Goal: Task Accomplishment & Management: Manage account settings

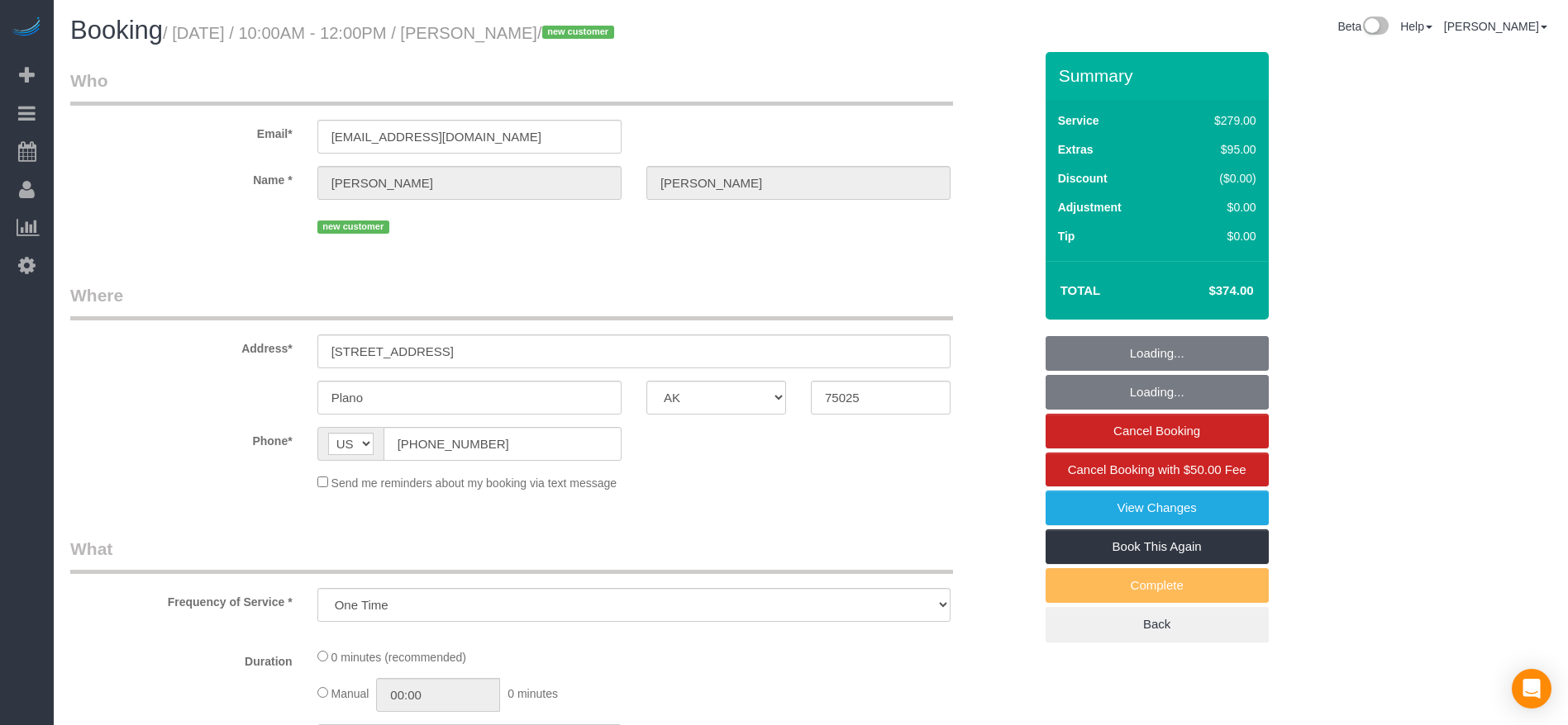
select select "[GEOGRAPHIC_DATA]"
select select "spot1"
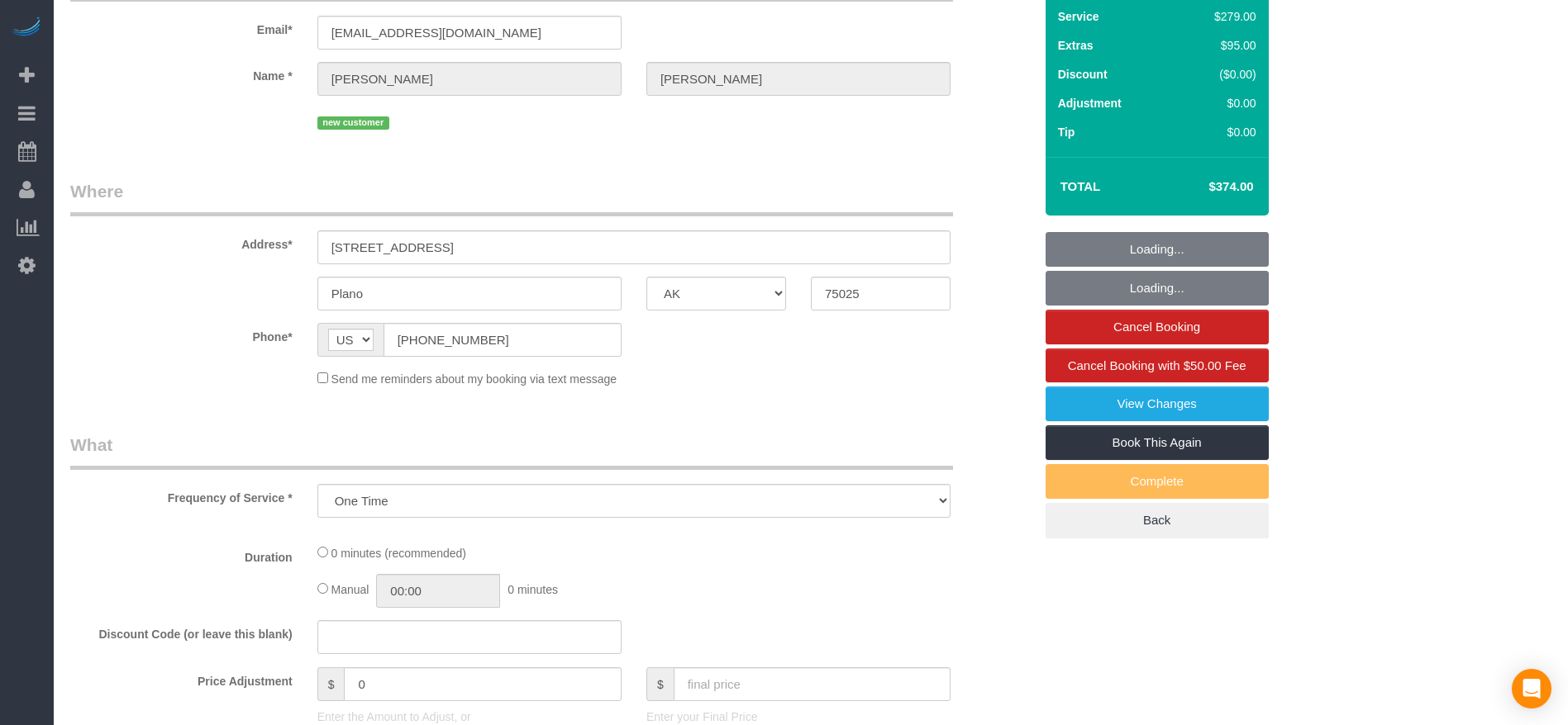
select select "object:1065"
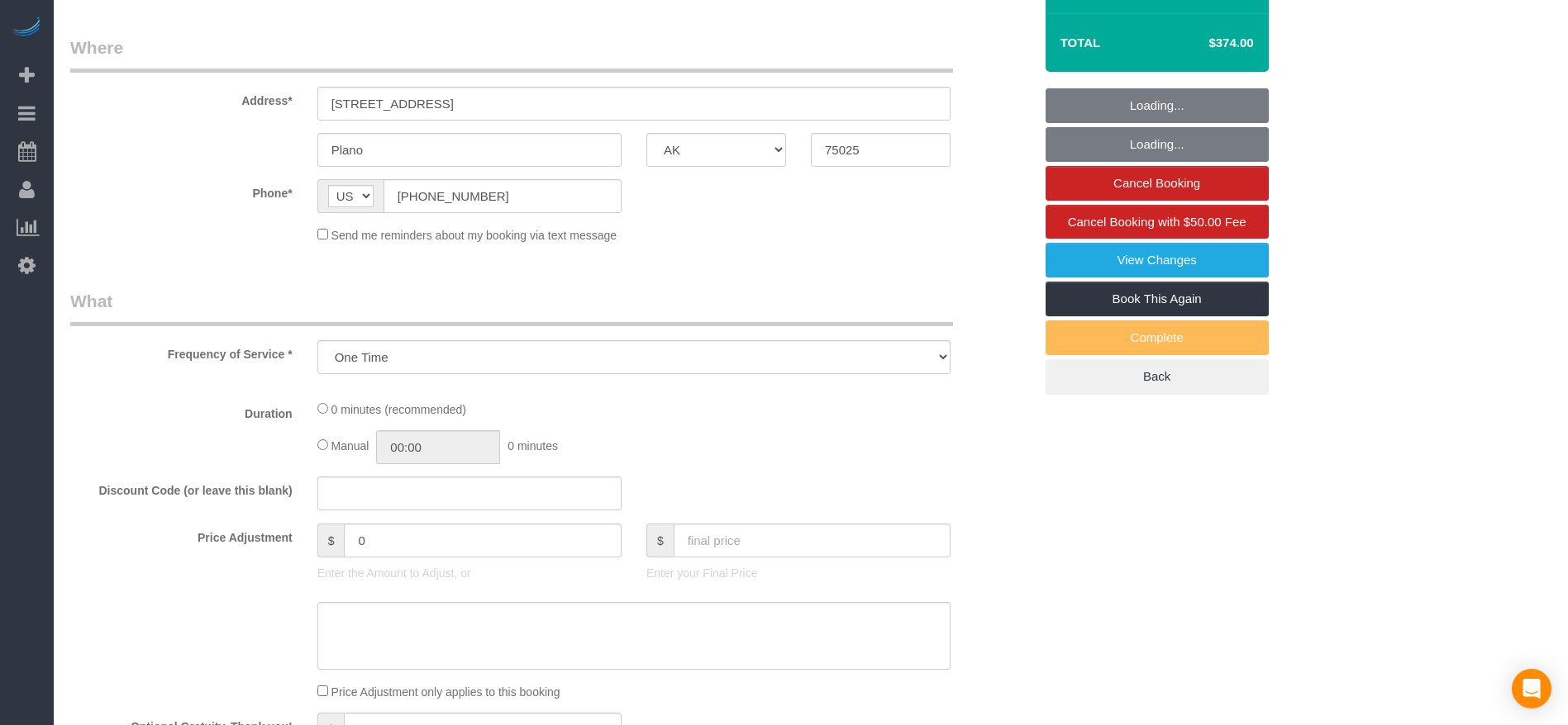
select select "3"
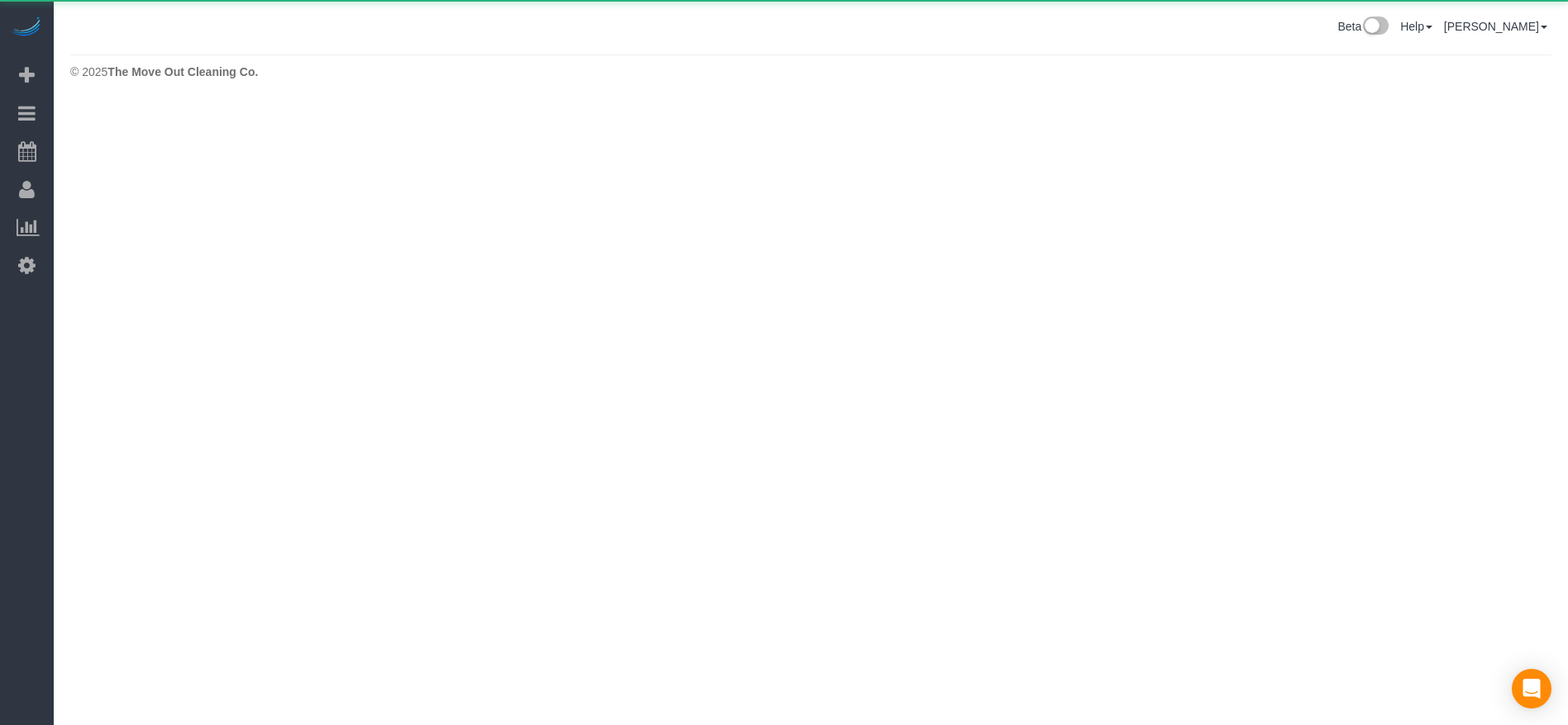
scroll to position [0, 0]
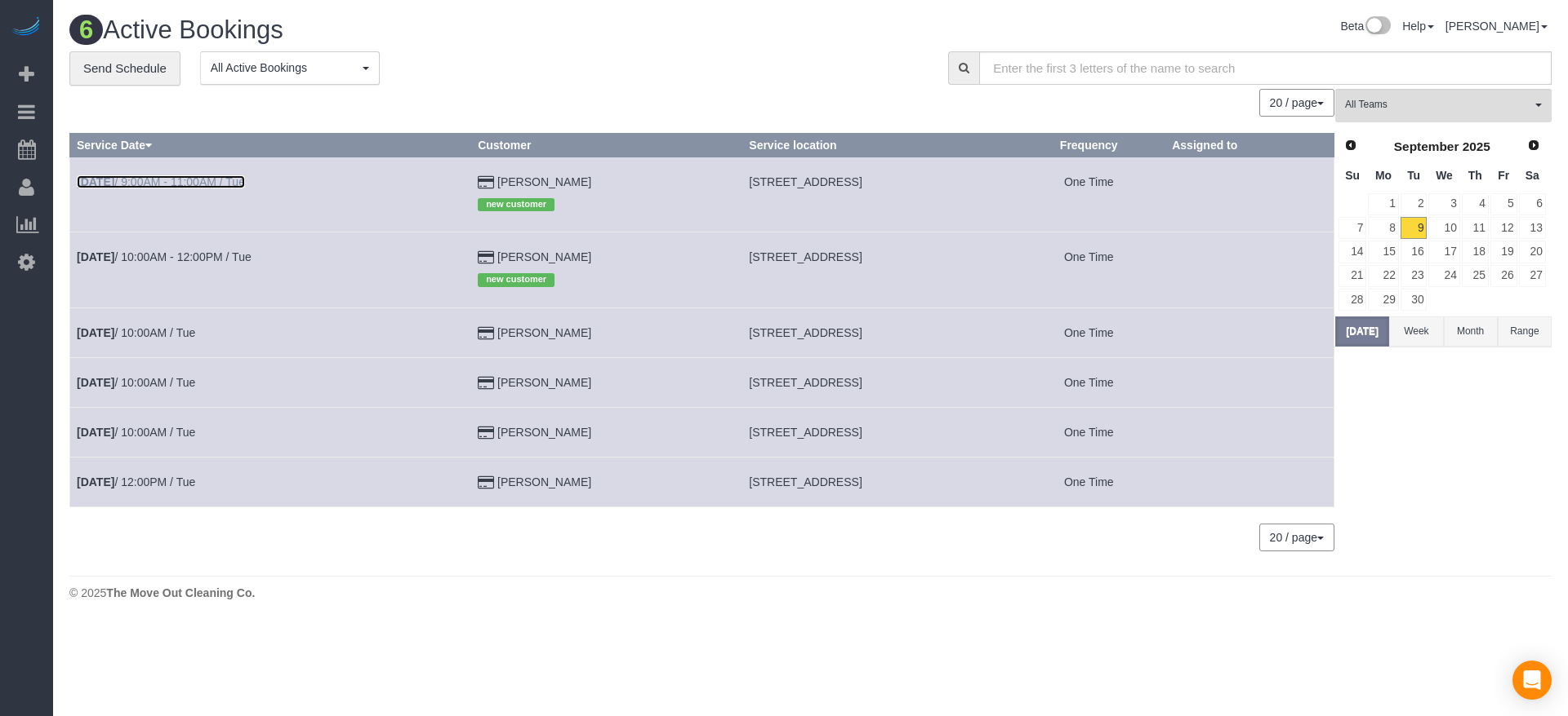
click at [164, 180] on link "[DATE] 9:00AM - 11:00AM / Tue" at bounding box center [161, 182] width 168 height 13
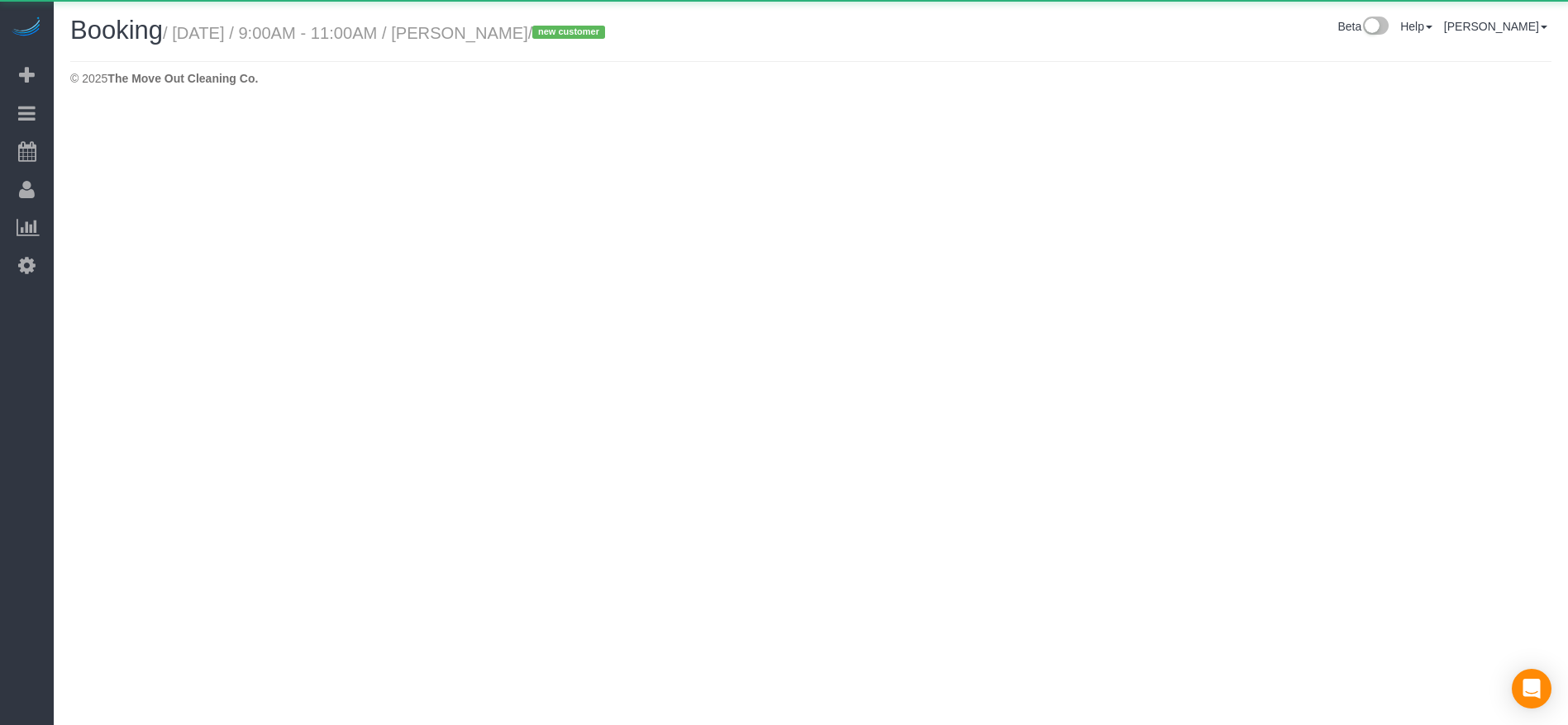
select select "[GEOGRAPHIC_DATA]"
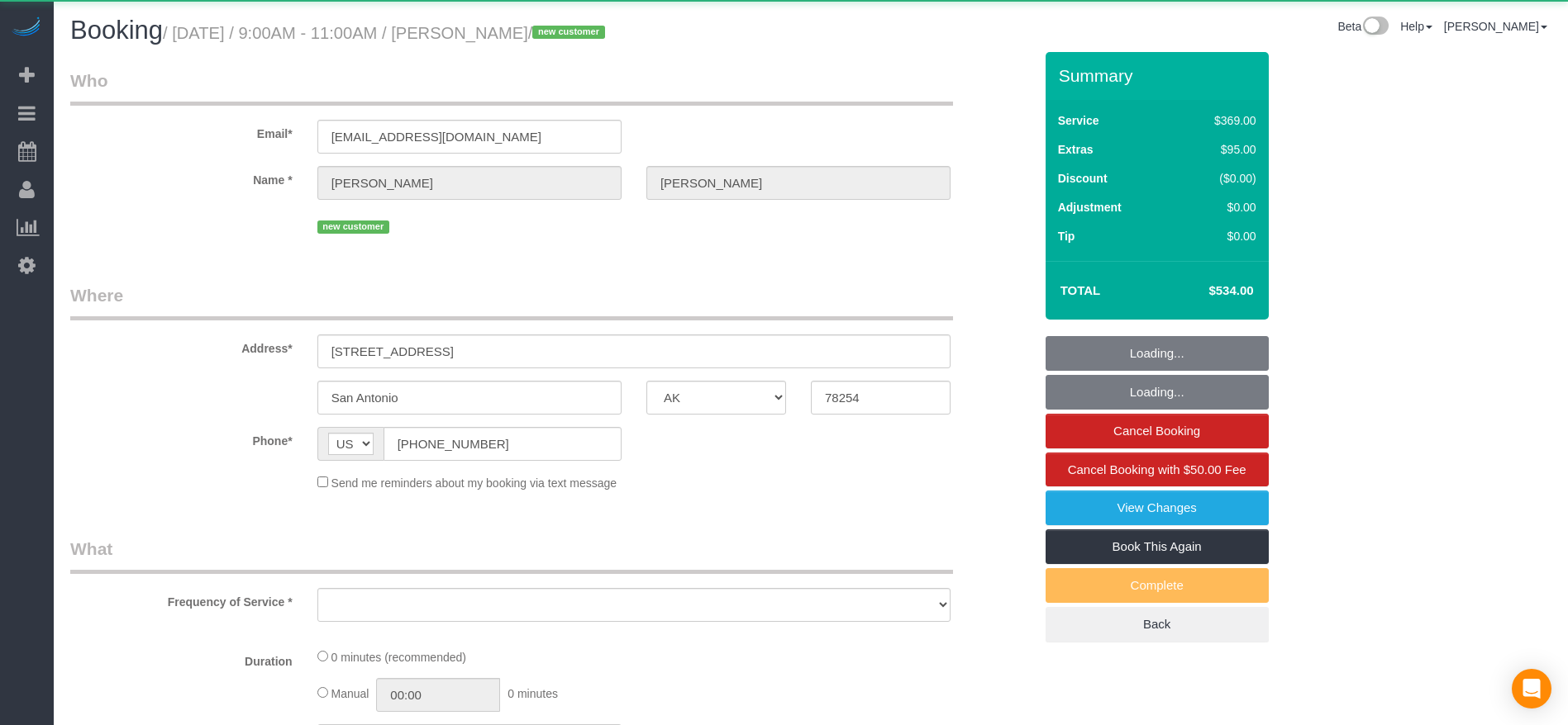
select select "string:fspay-7a45f5d6-9c5c-4617-89f6-d62141613180"
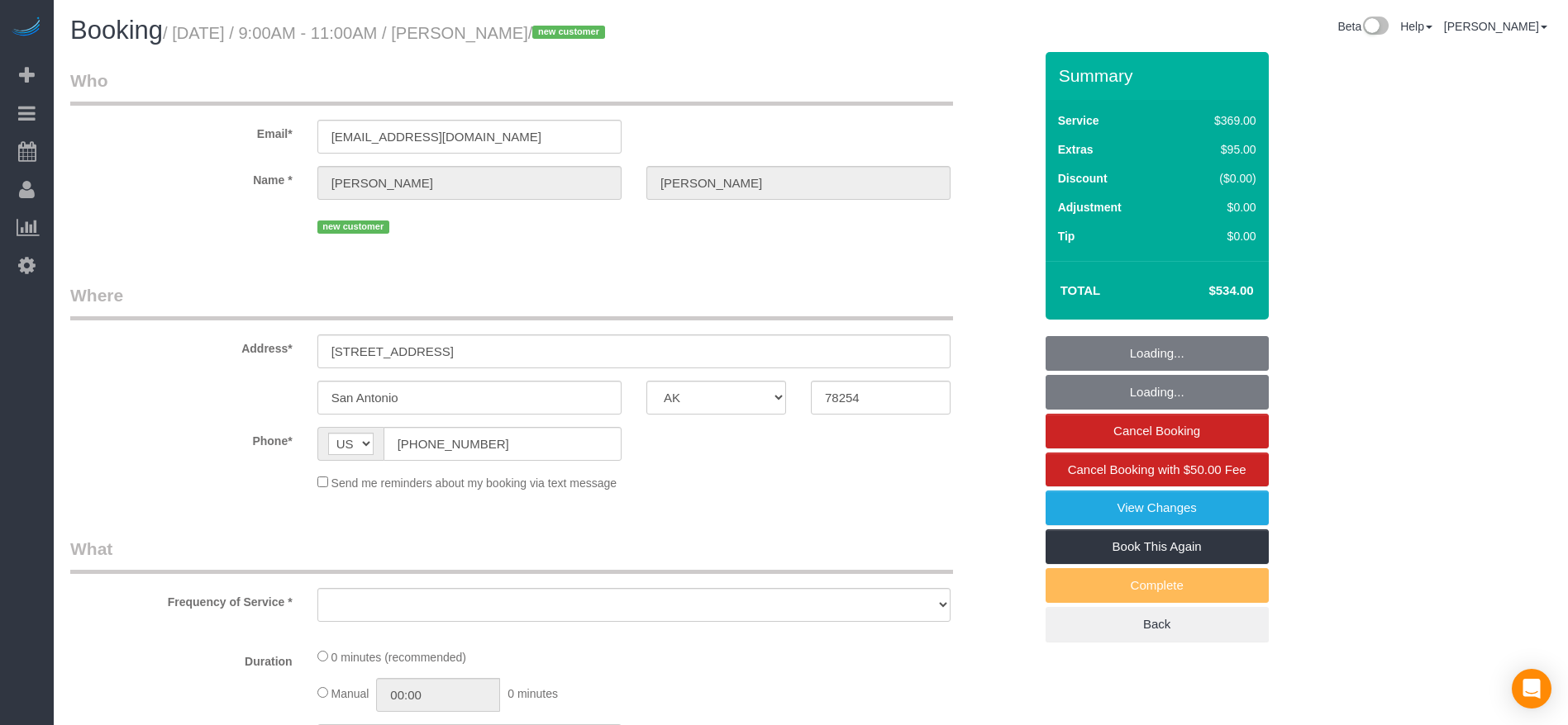
select select "object:1660"
select select "3"
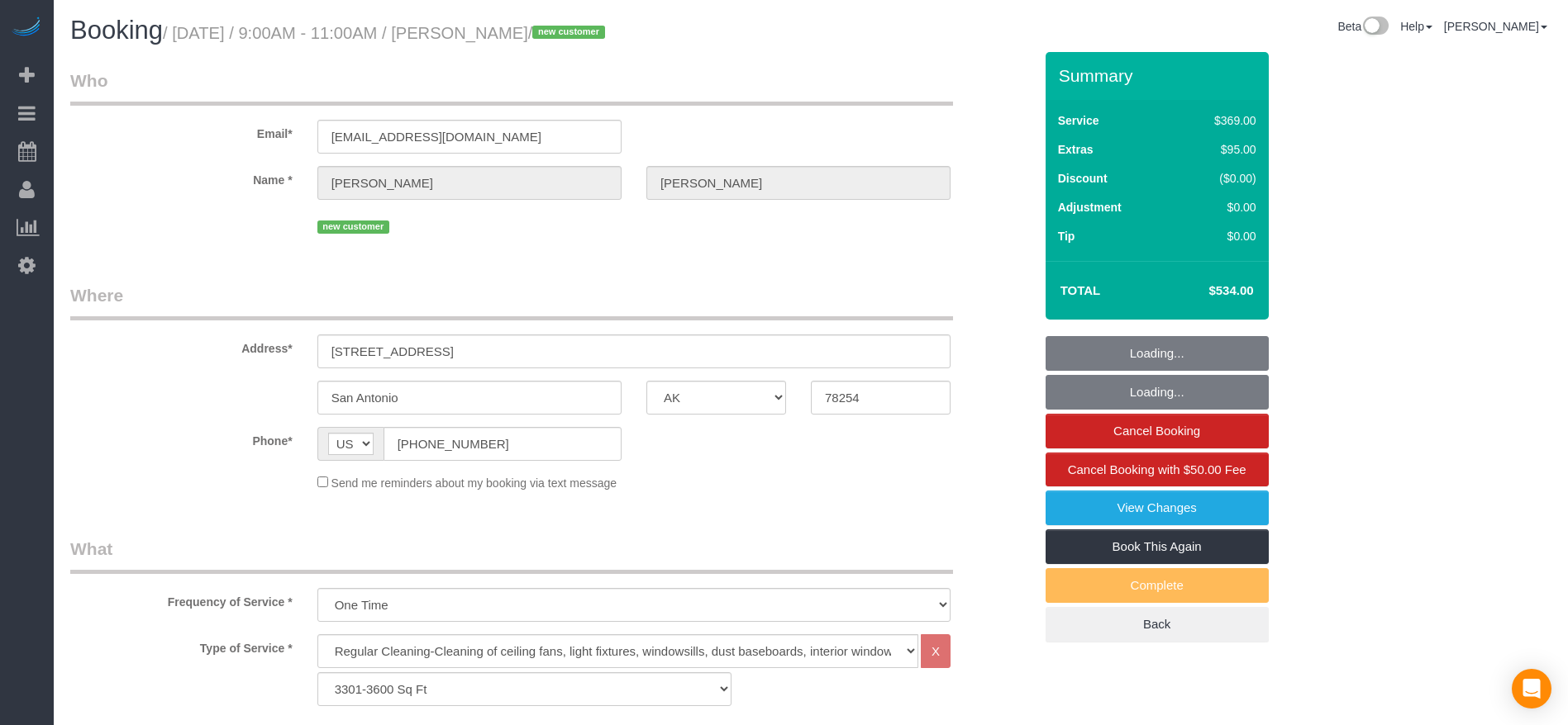
select select "object:1686"
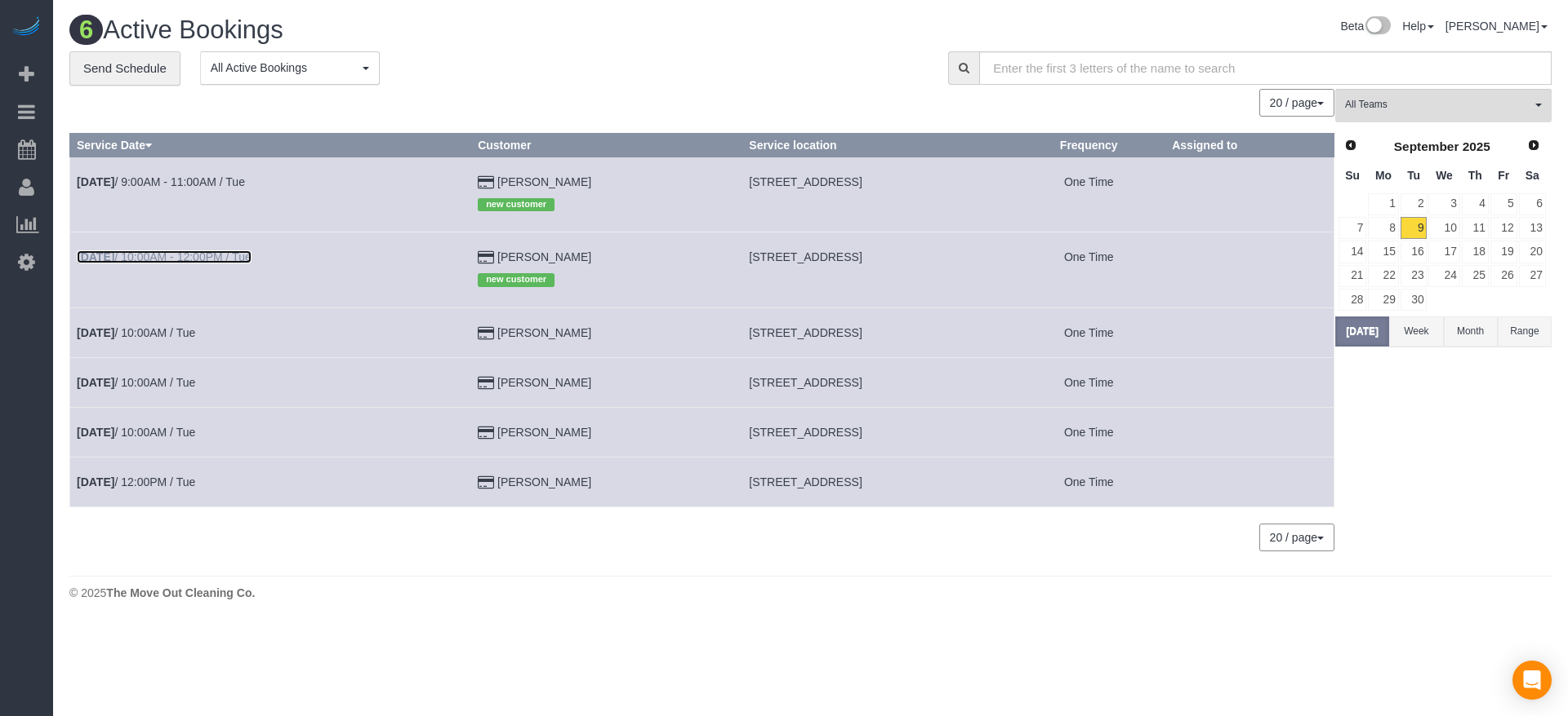
click at [210, 255] on link "[DATE] 10:00AM - 12:00PM / Tue" at bounding box center [164, 257] width 175 height 13
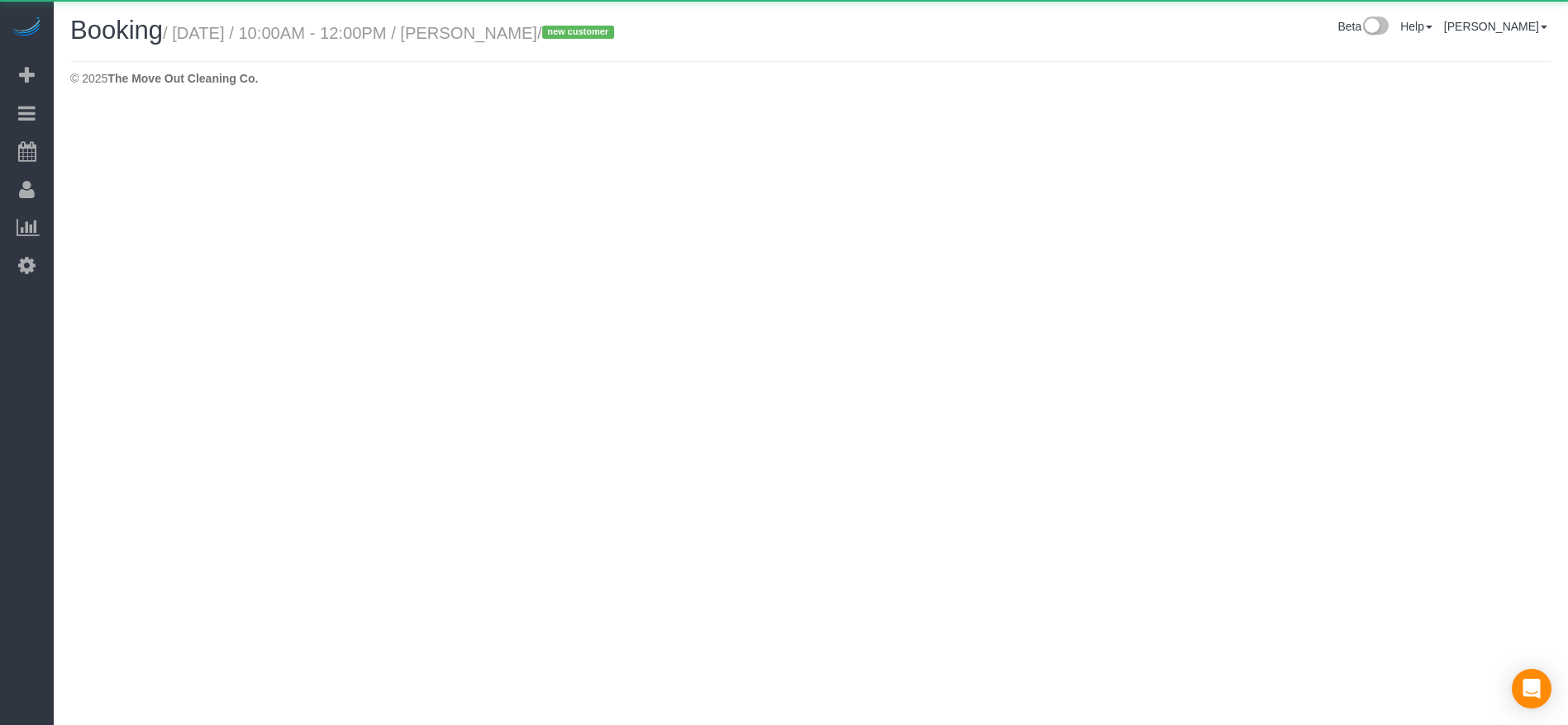
select select "[GEOGRAPHIC_DATA]"
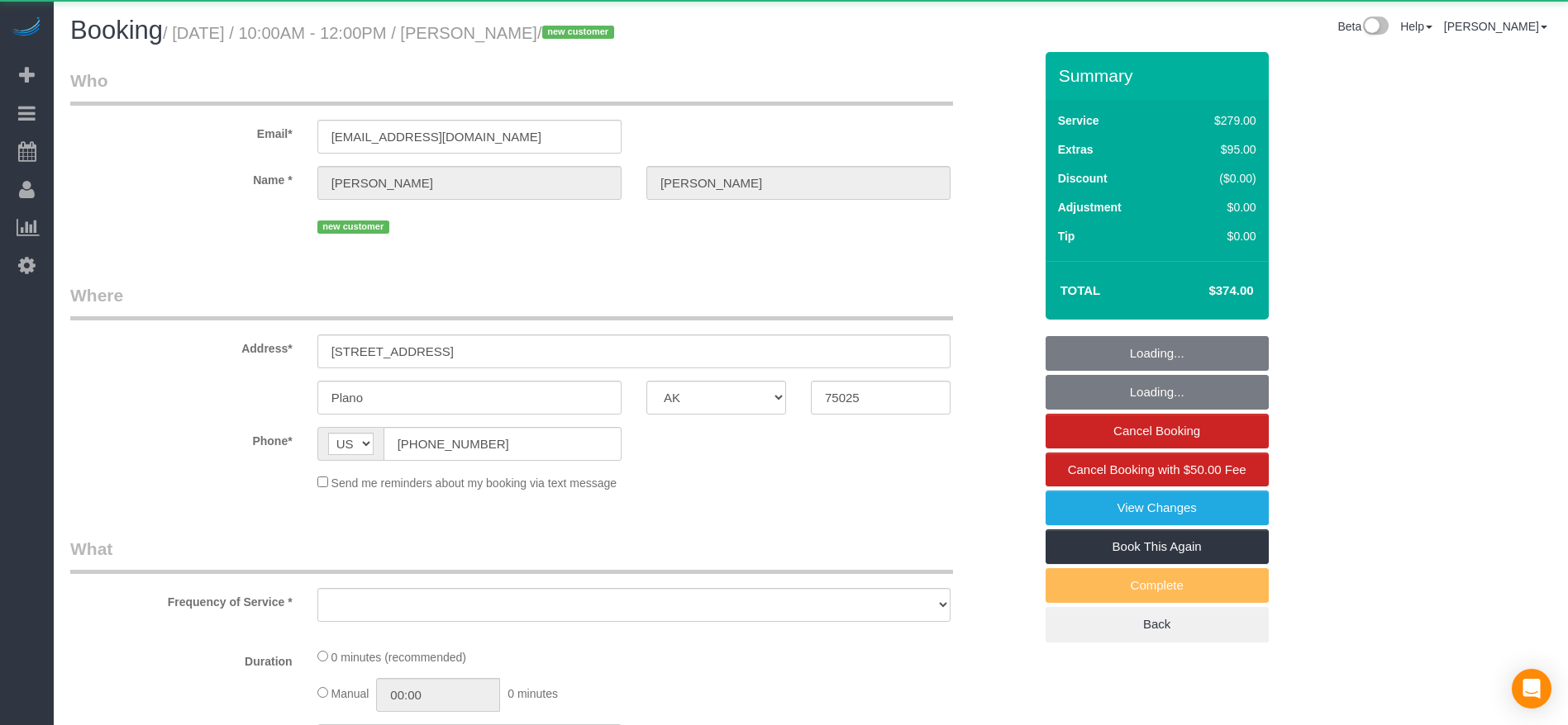
select select "object:2154"
select select "3"
select select "spot41"
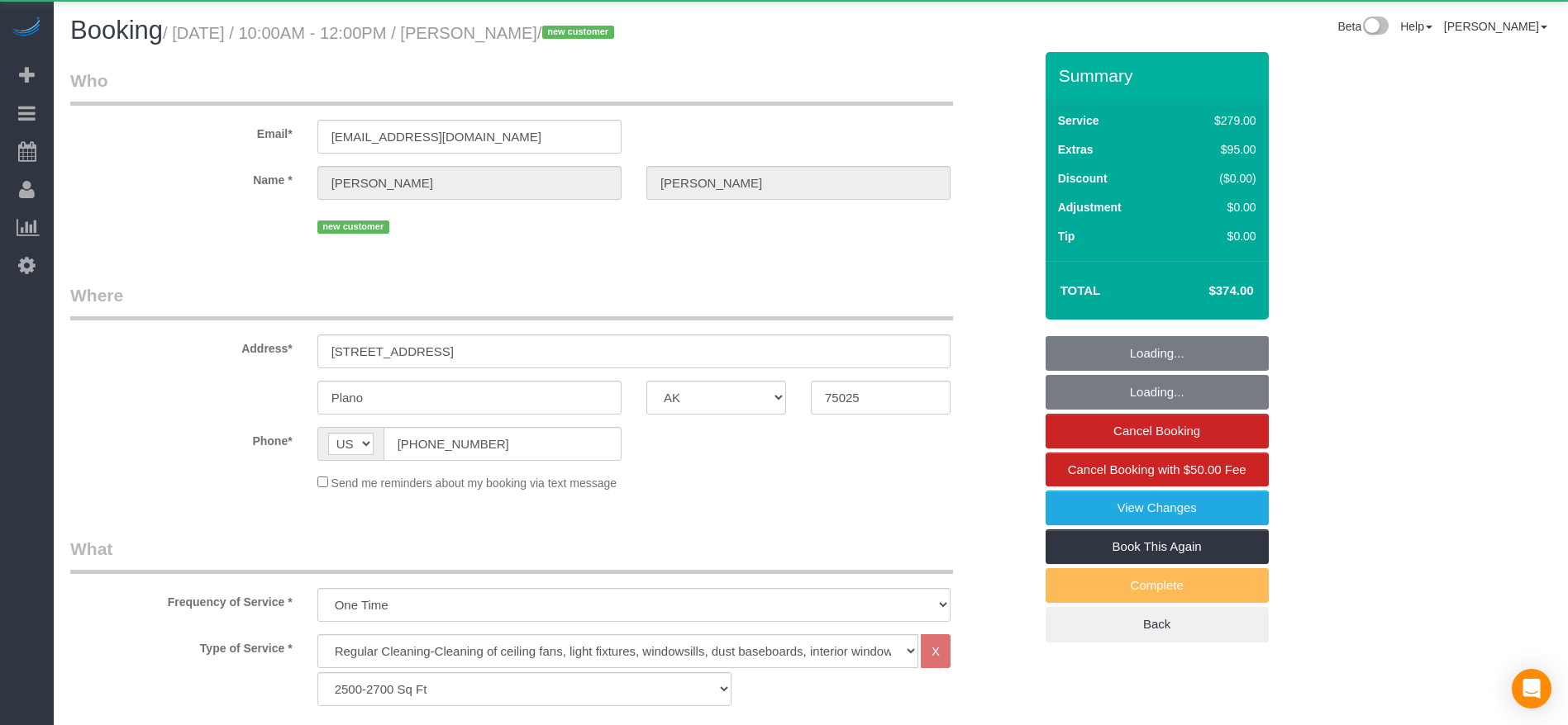
select select "object:2232"
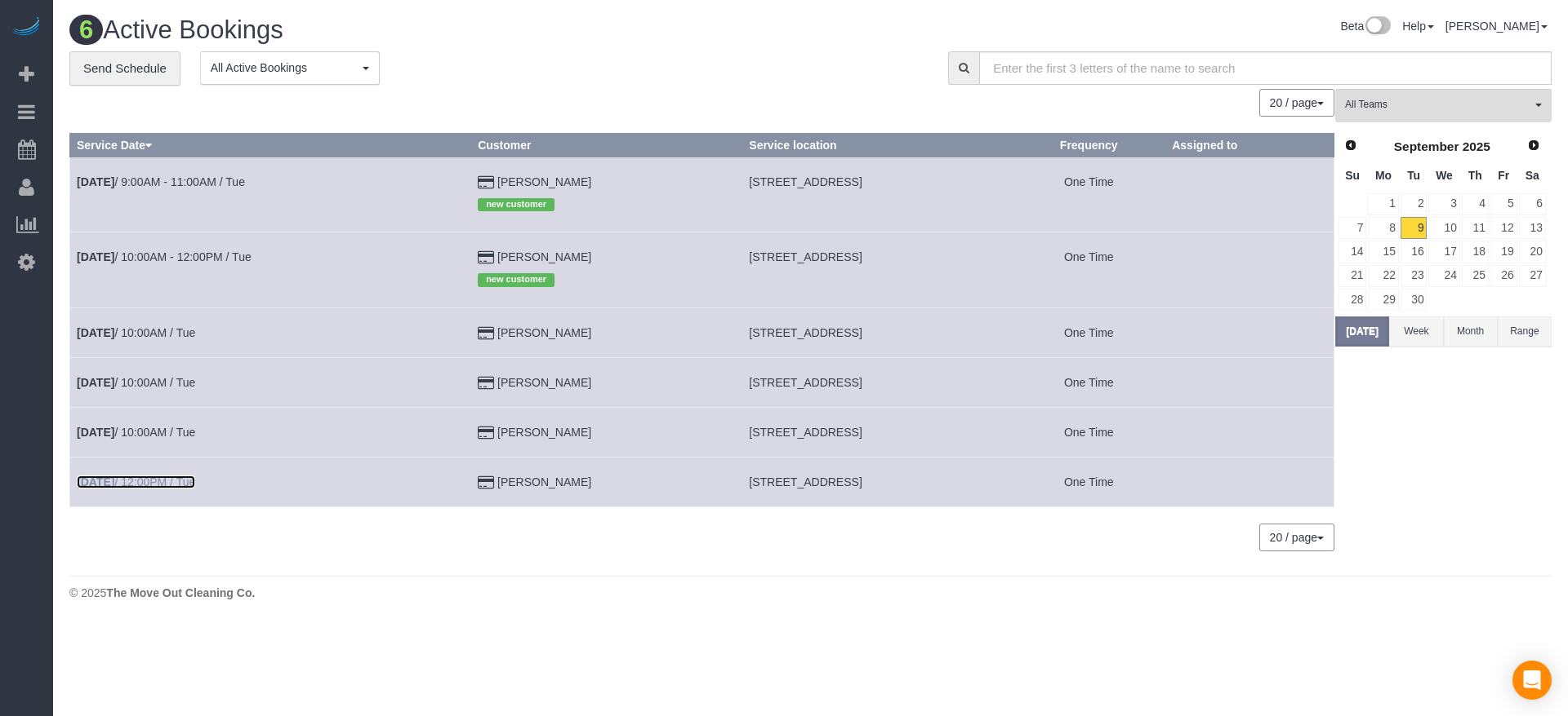
click at [146, 483] on link "[DATE] 12:00PM / Tue" at bounding box center [136, 482] width 119 height 13
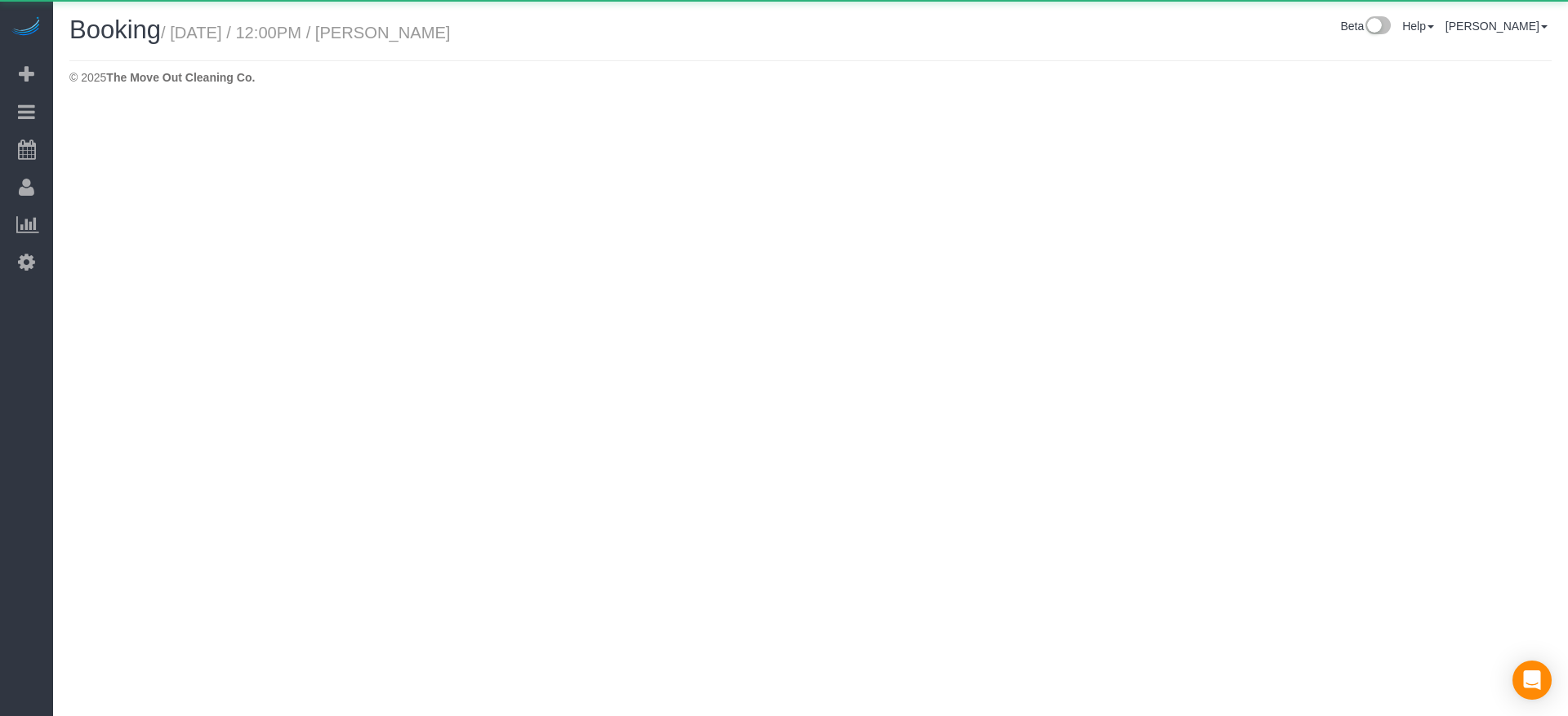
select select "[GEOGRAPHIC_DATA]"
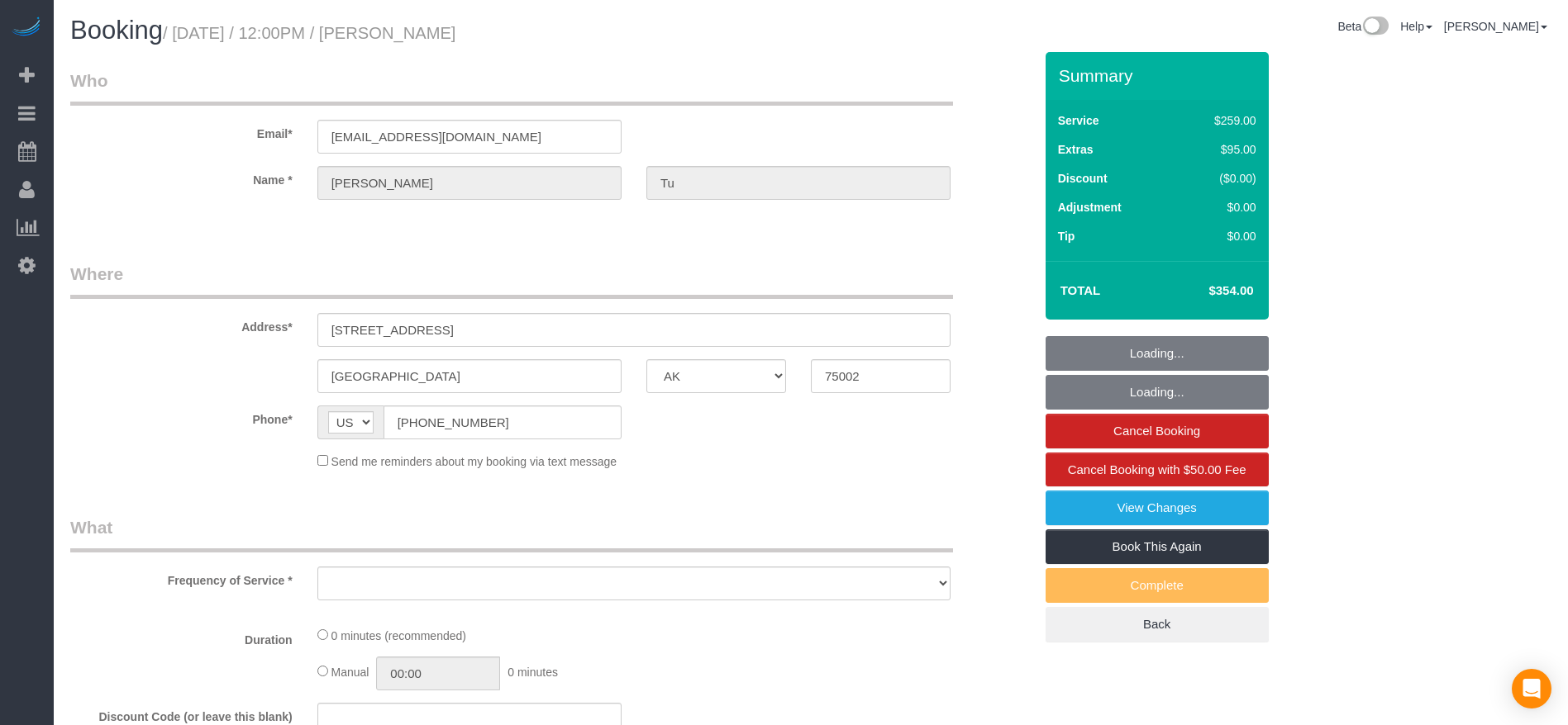
select select "object:2696"
select select "string:fspay-a313df87-758b-46ad-a639-6a3223da5fc5"
select select "3"
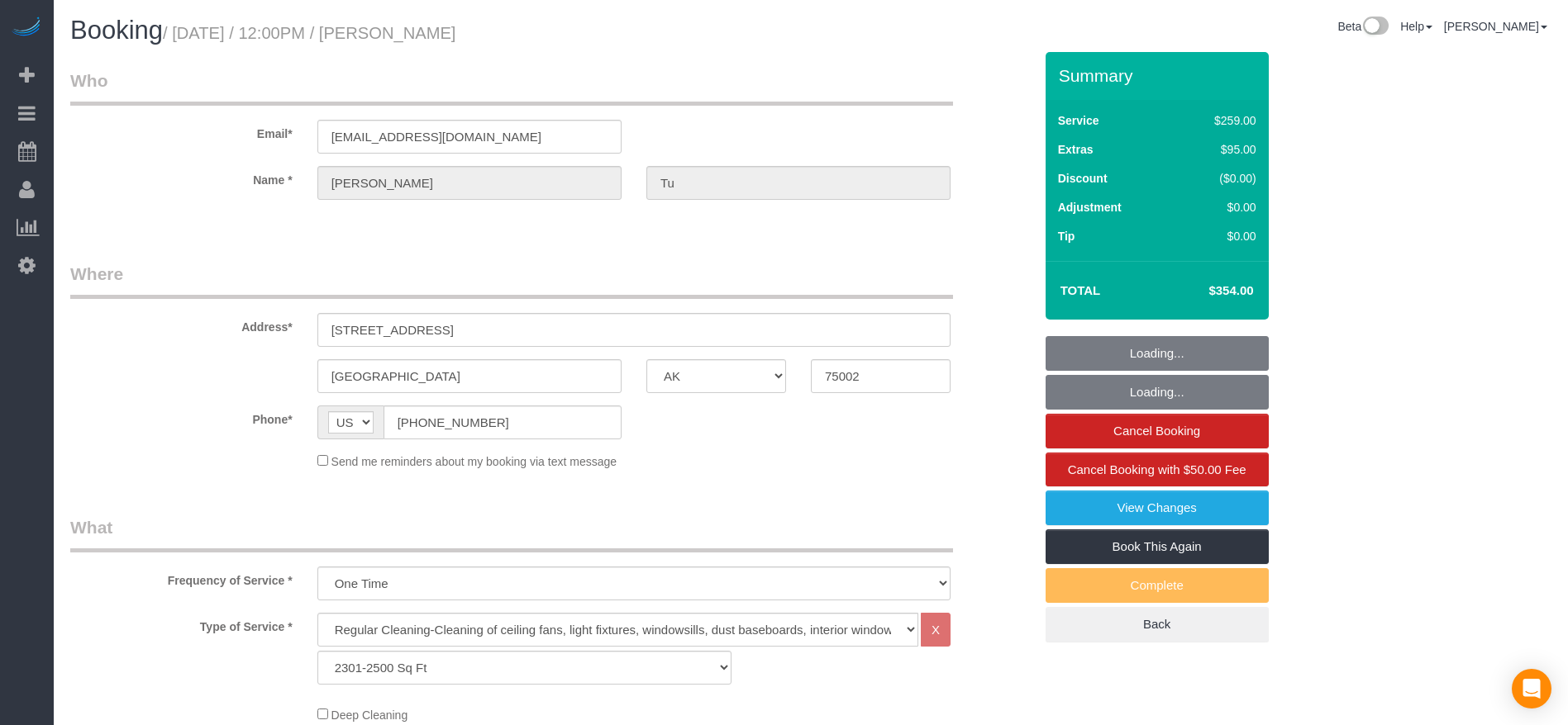
select select "object:2783"
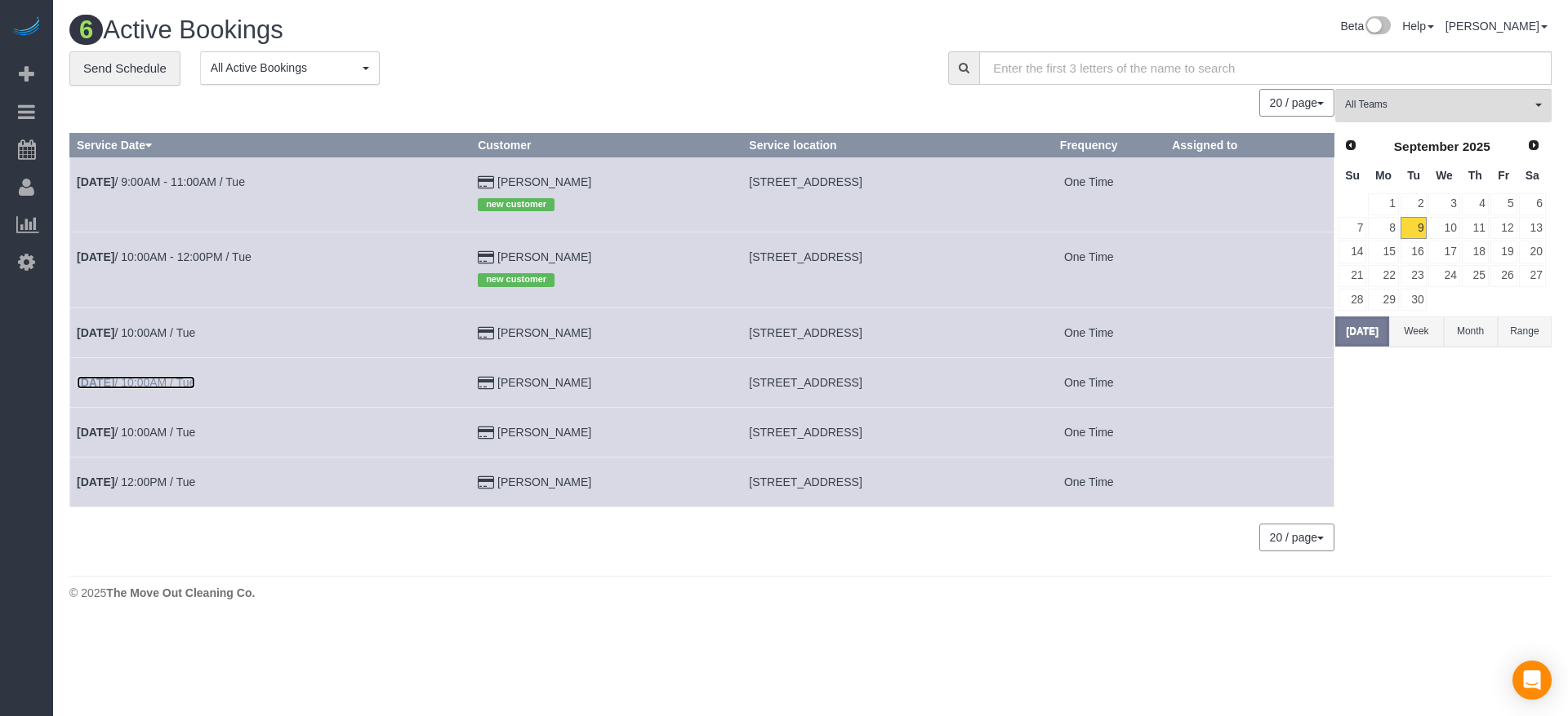
click at [183, 387] on link "[DATE] 10:00AM / Tue" at bounding box center [136, 382] width 119 height 13
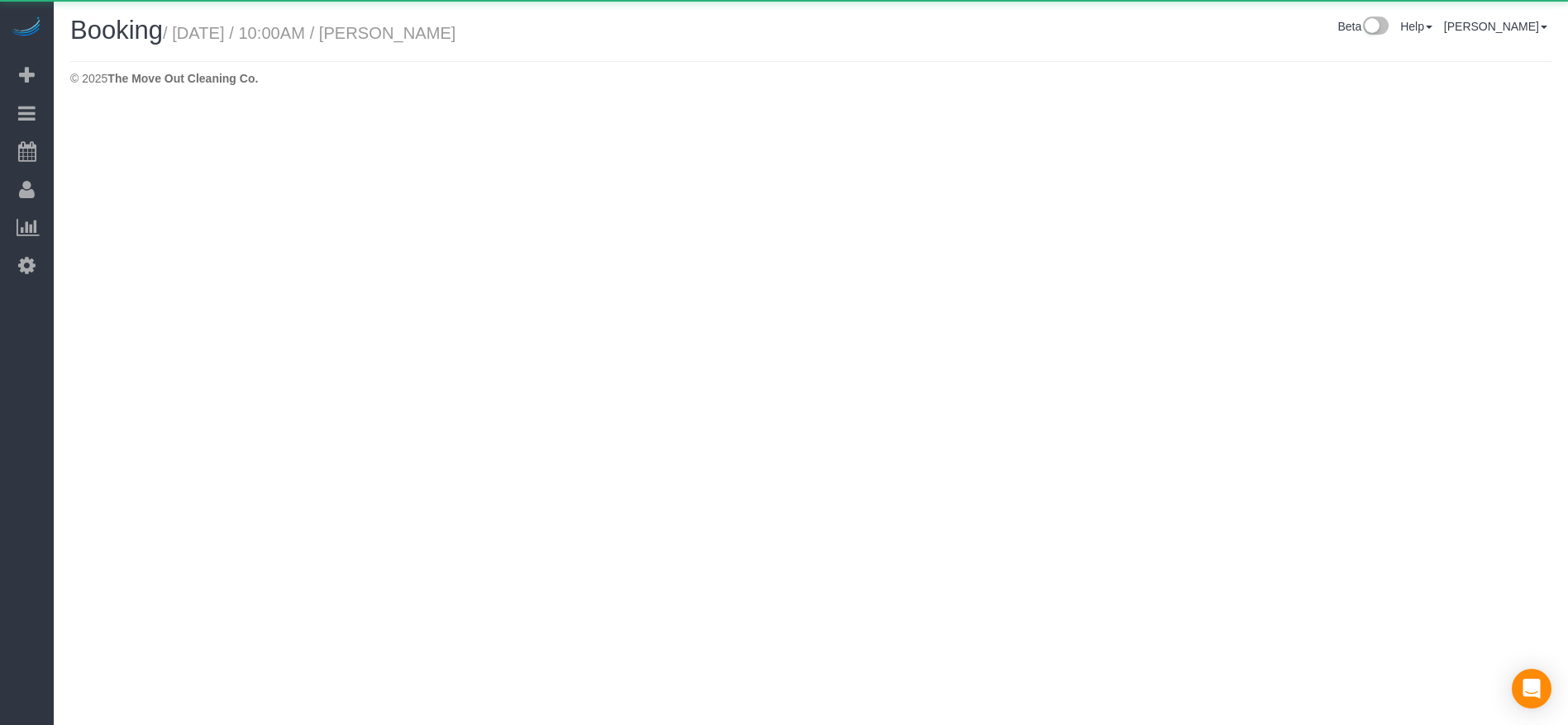
select select "[GEOGRAPHIC_DATA]"
select select "string:fspay-607646a7-369b-4b0b-9bb2-9e25ef0daf4e"
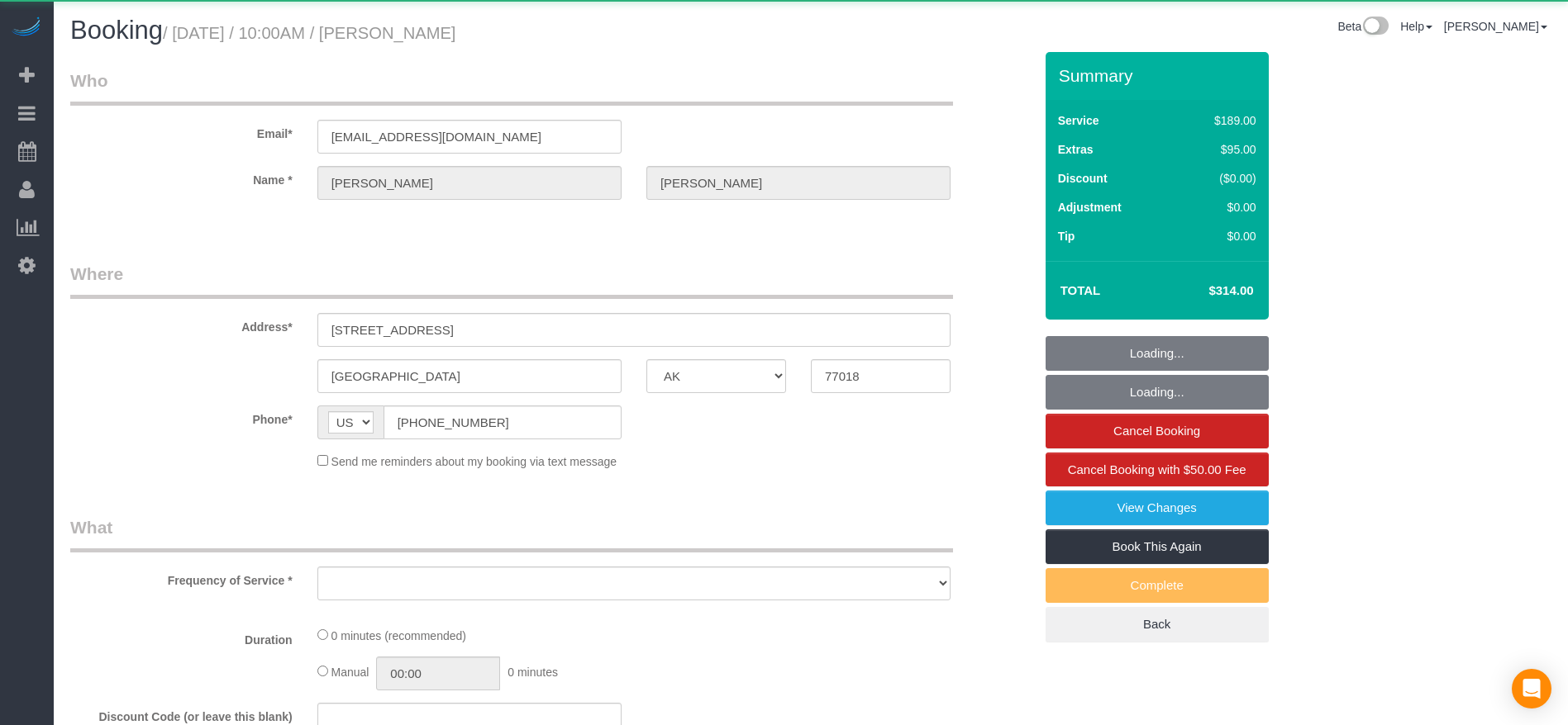
select select "object:3242"
select select "3"
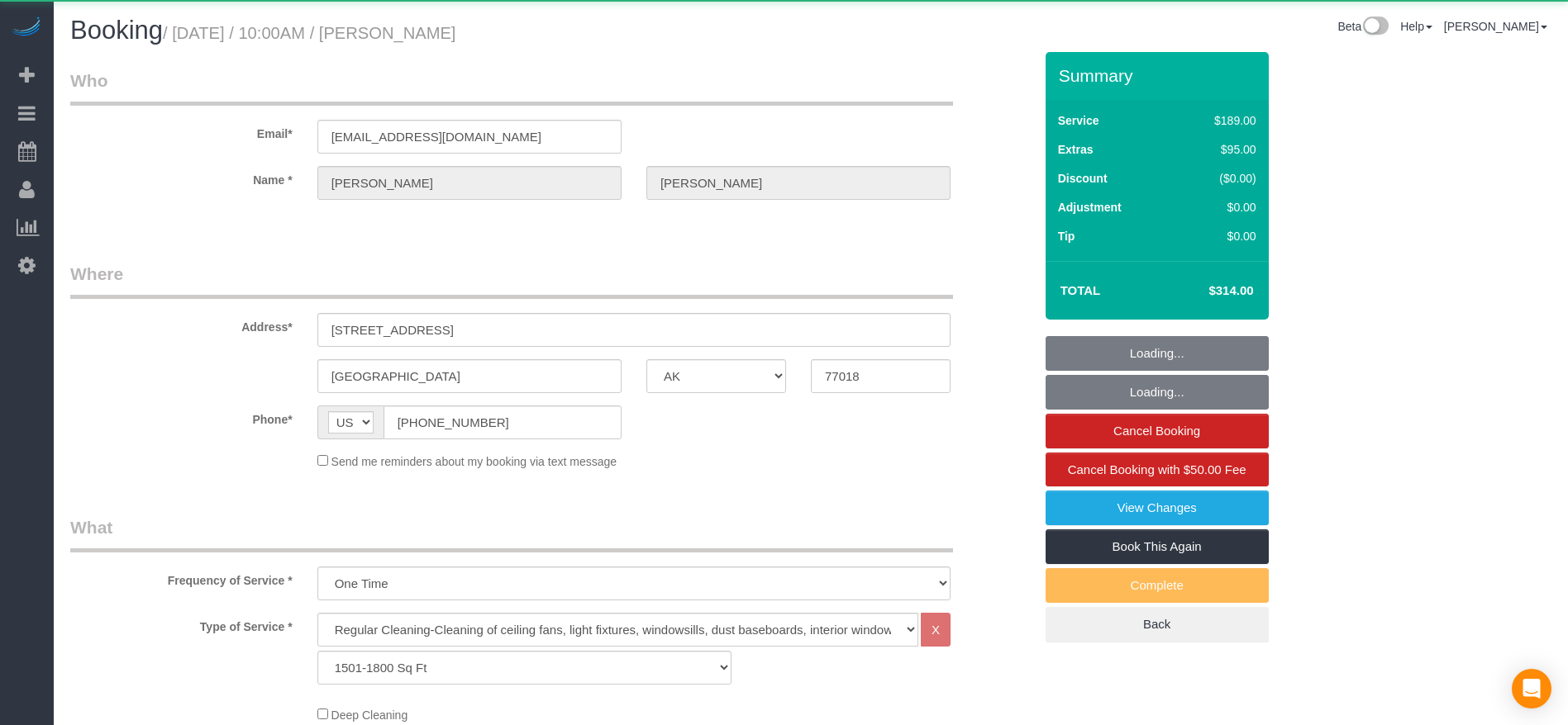
select select "object:3329"
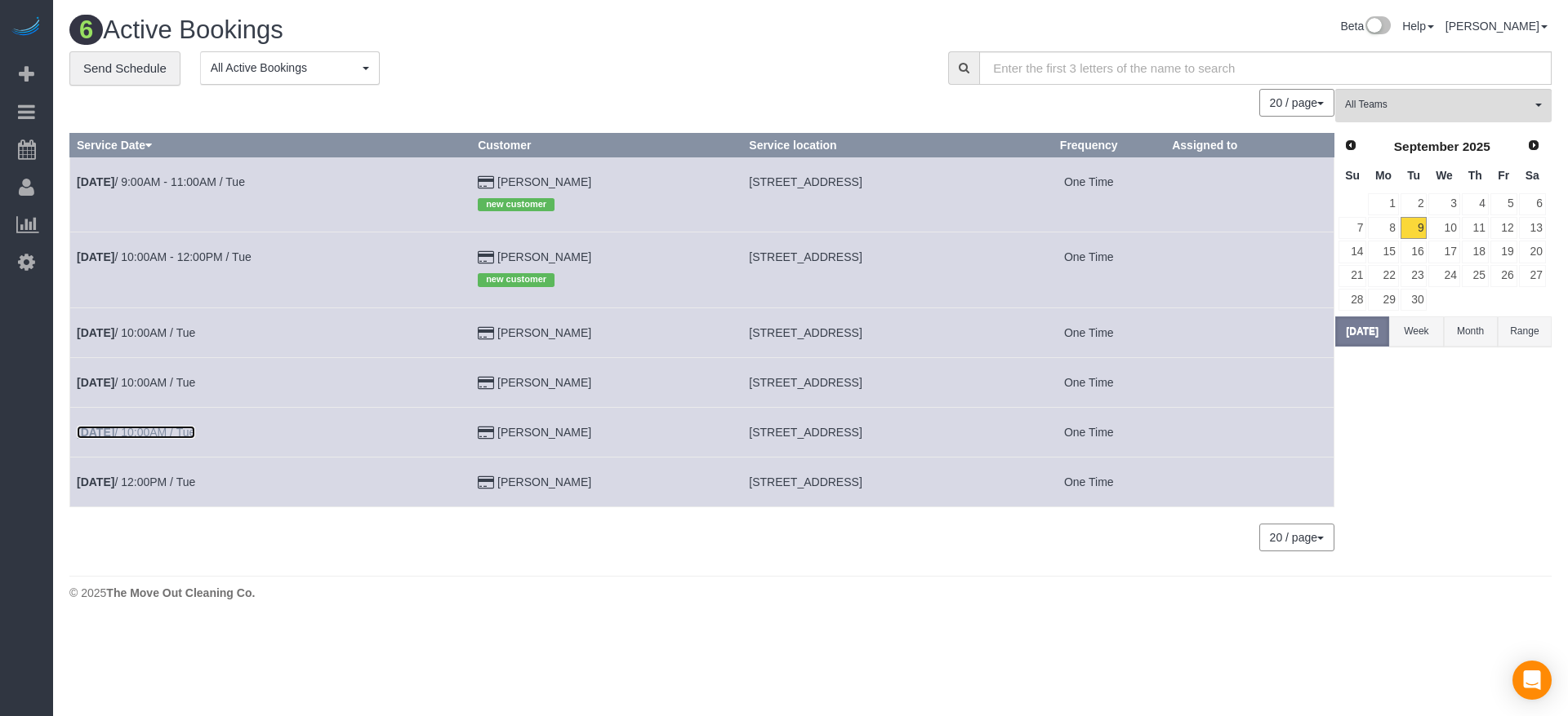
click at [142, 435] on link "[DATE] 10:00AM / Tue" at bounding box center [136, 432] width 119 height 13
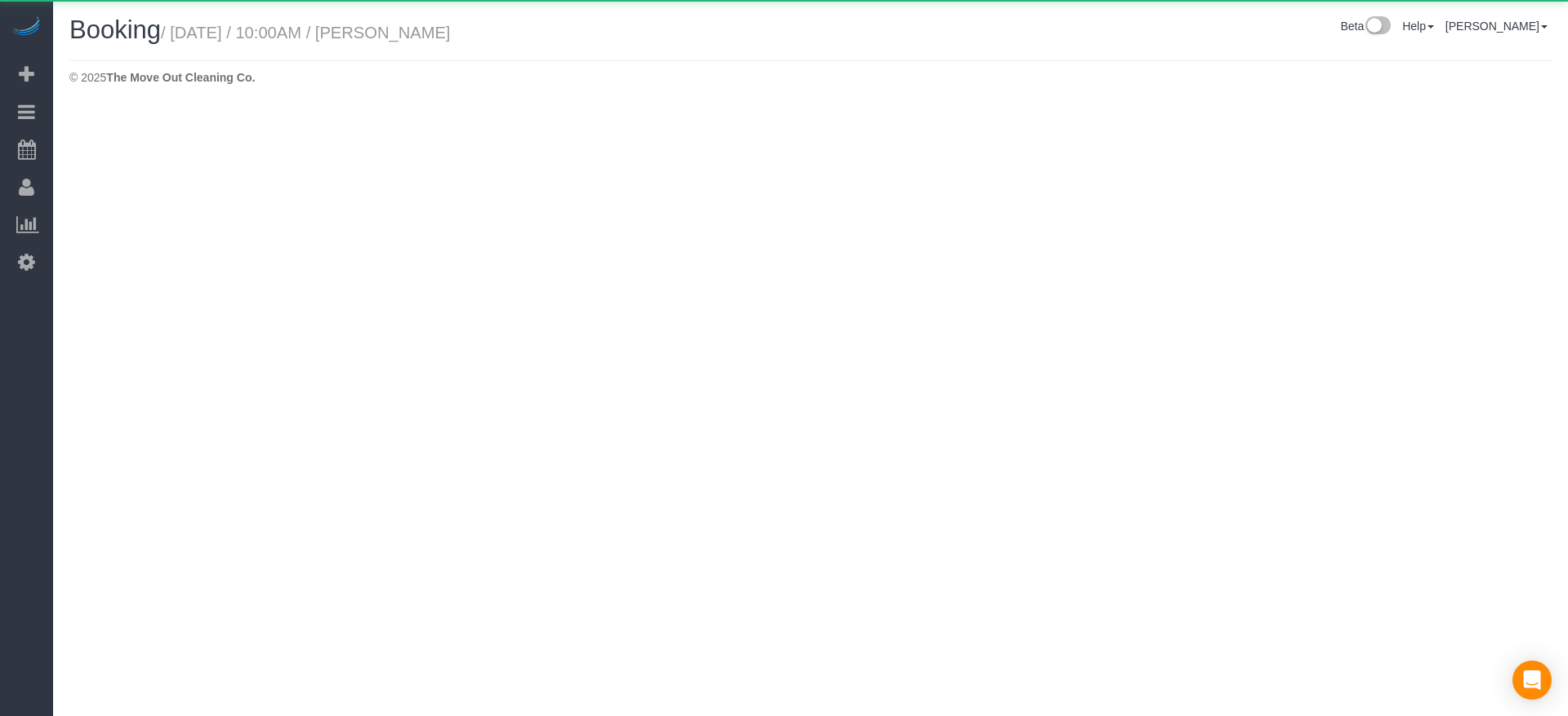
select select "[GEOGRAPHIC_DATA]"
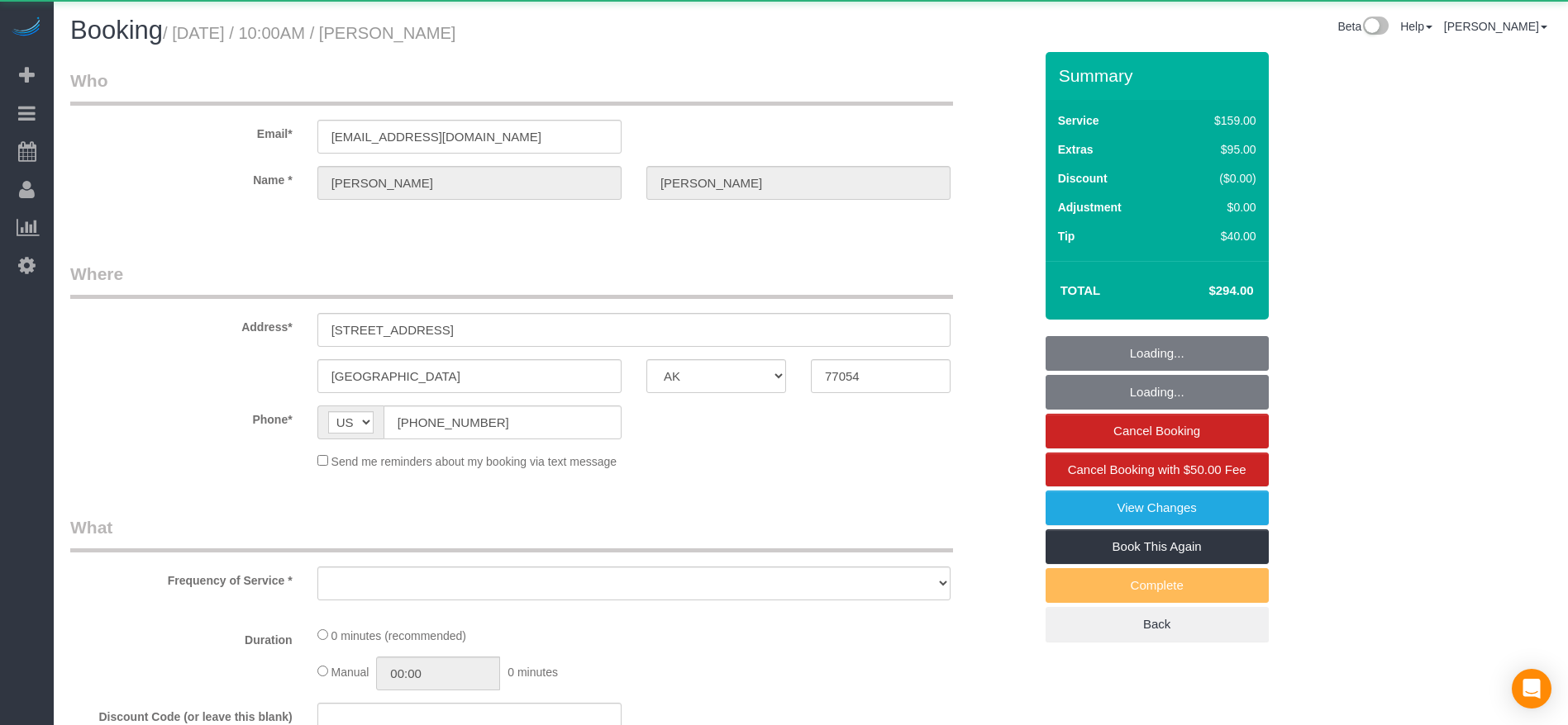
select select "object:3846"
select select "string:fspay-20069d2b-5928-441e-87cf-e15c9749fcab"
select select "3"
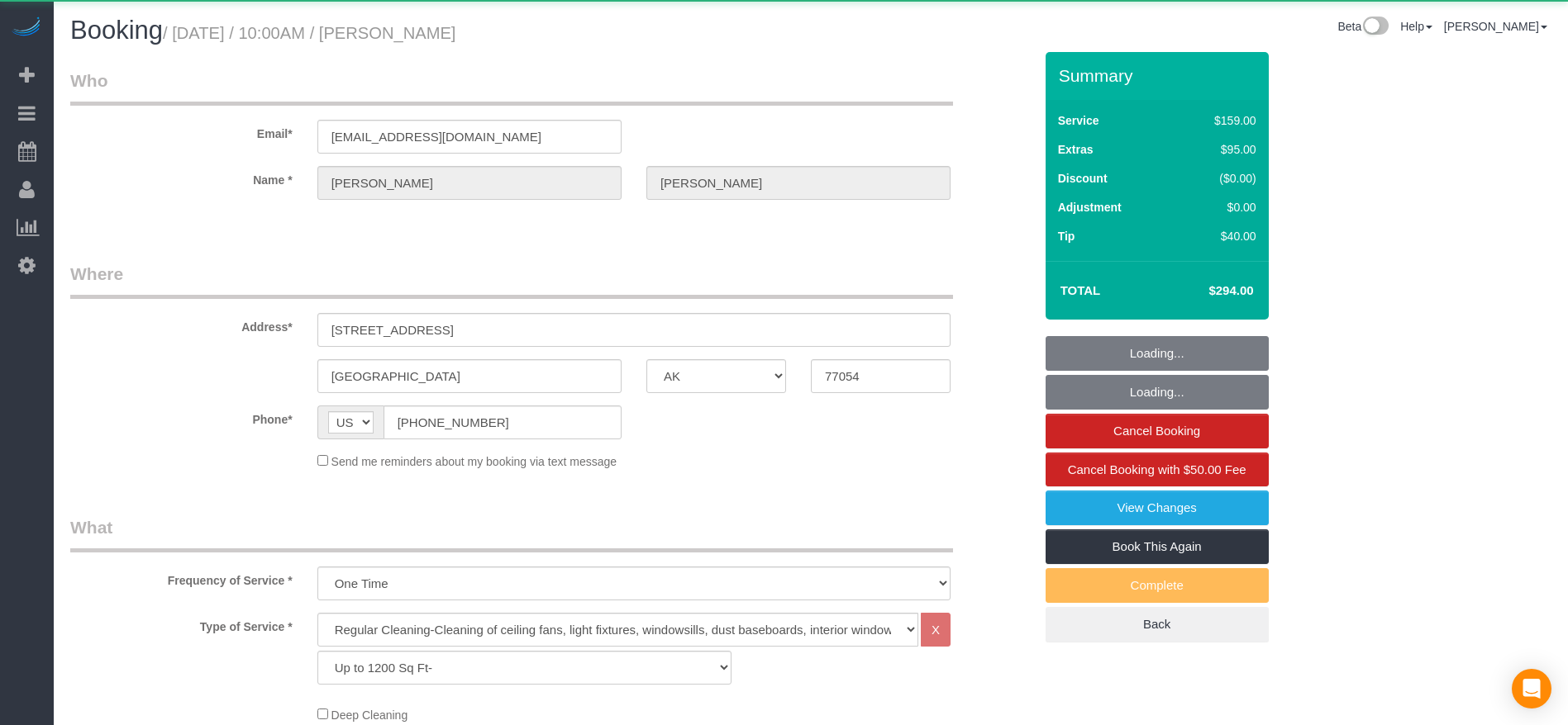
select select "object:3872"
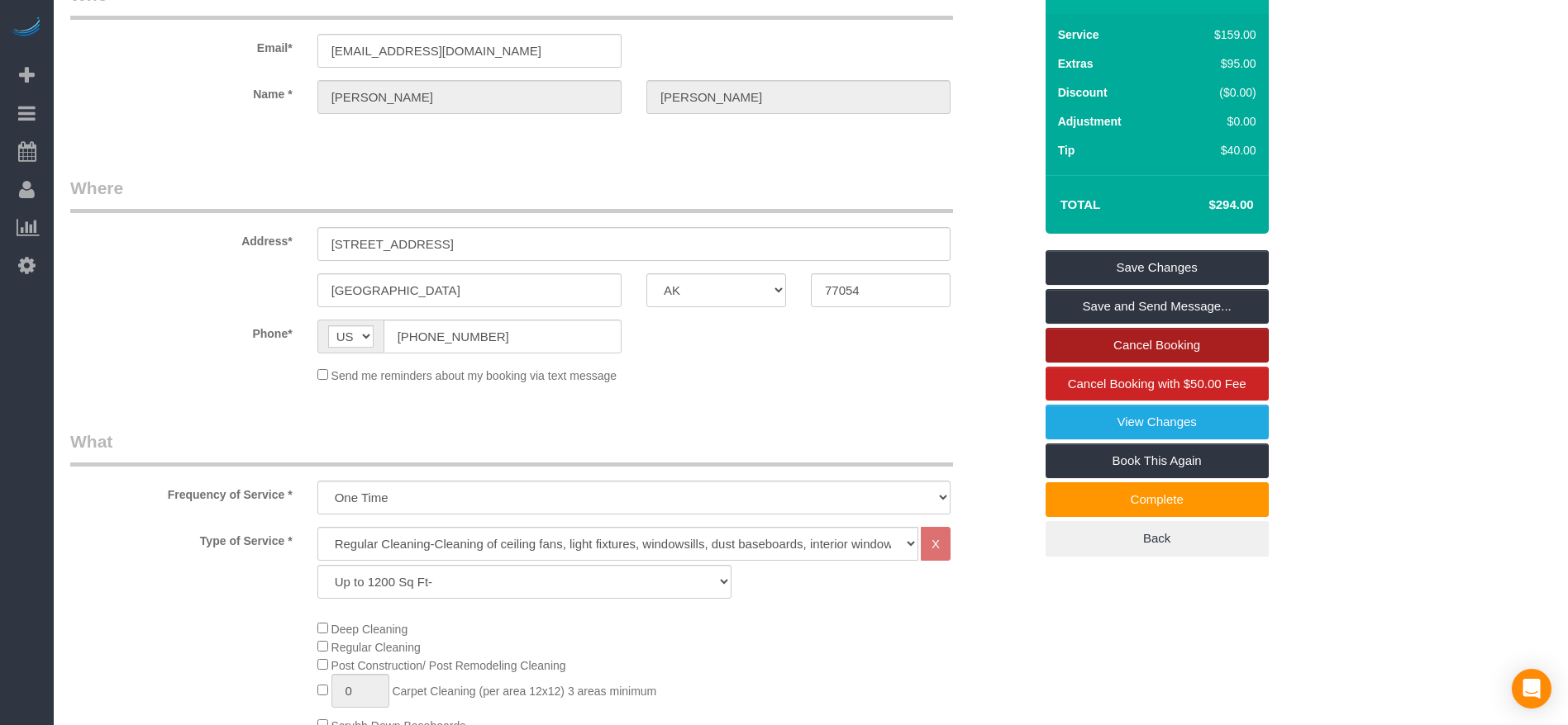
scroll to position [124, 0]
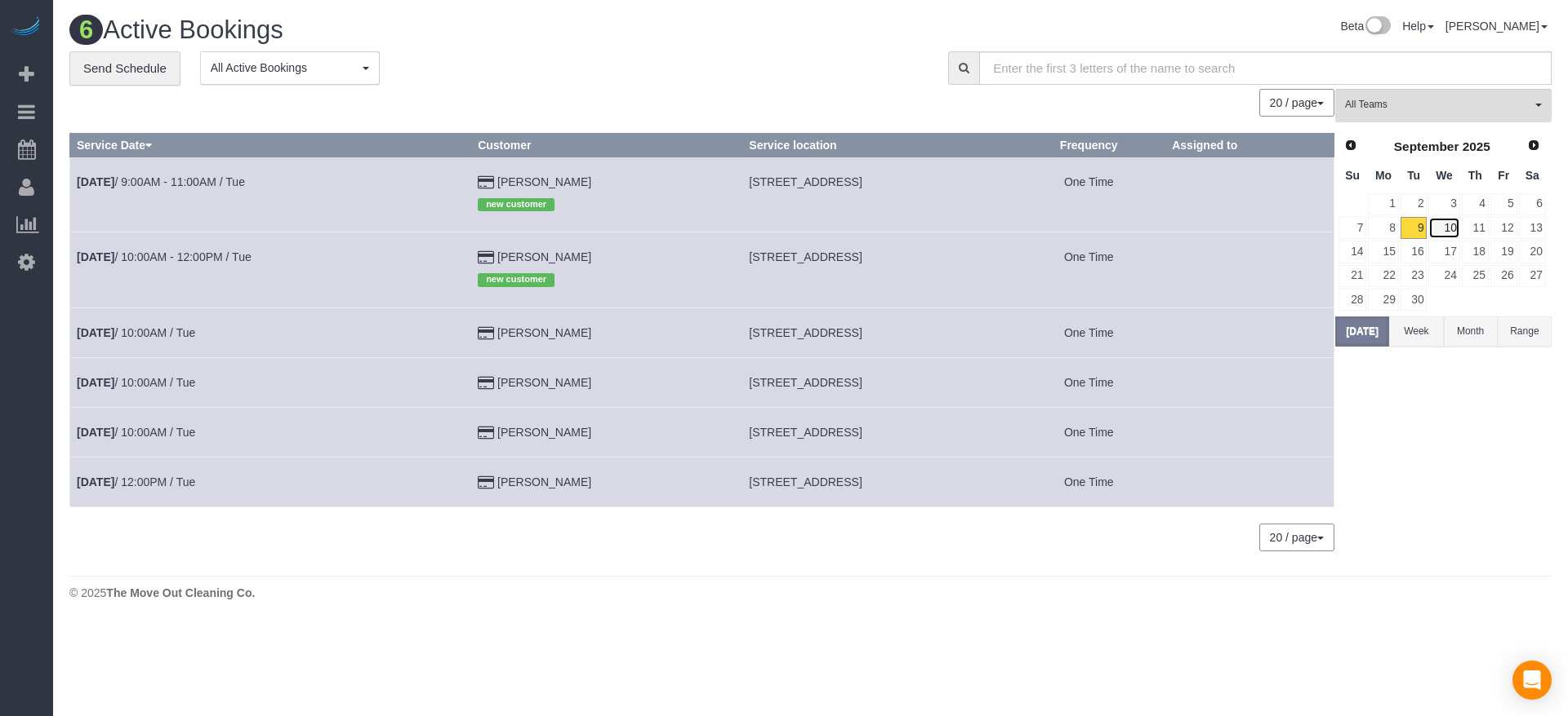
click at [1451, 223] on link "10" at bounding box center [1443, 228] width 31 height 22
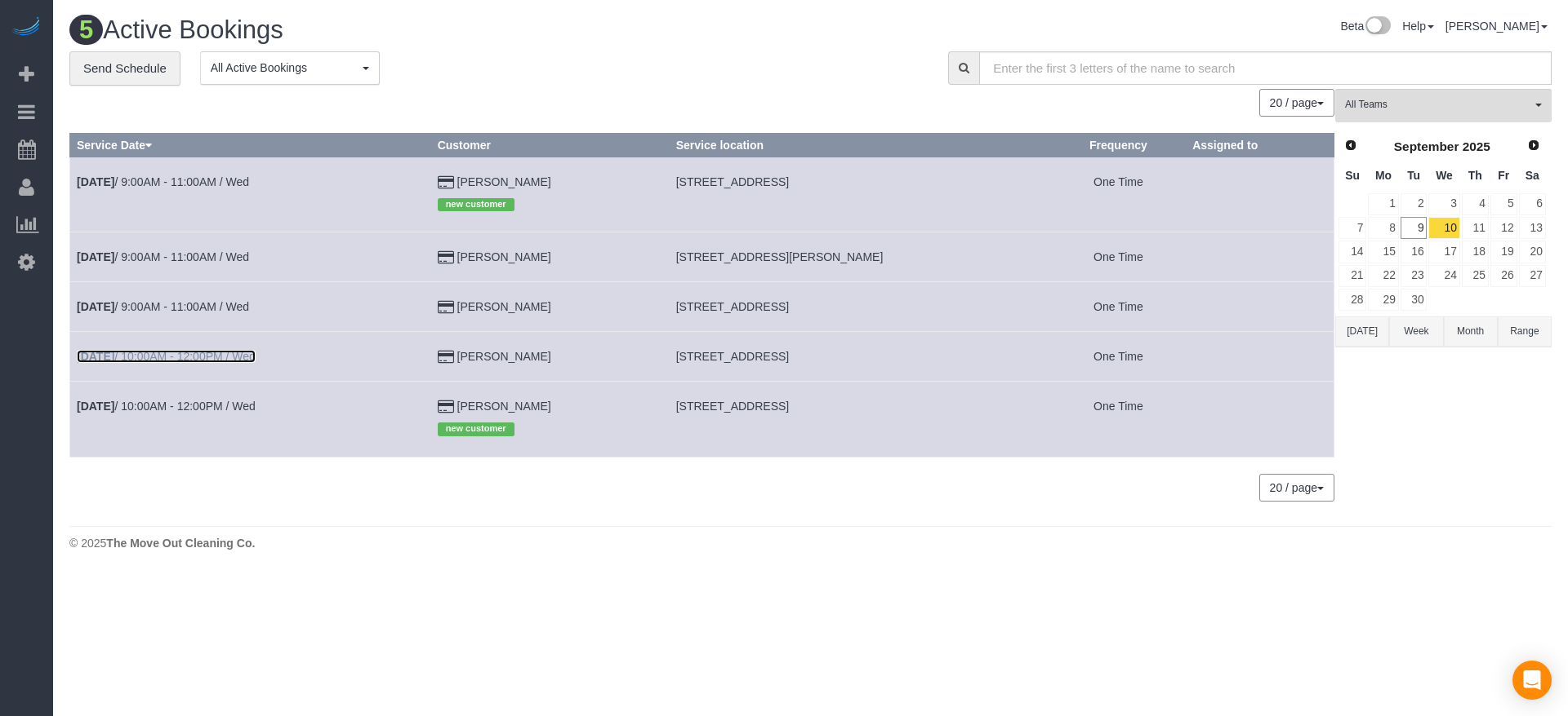
click at [212, 355] on link "[DATE] 10:00AM - 12:00PM / Wed" at bounding box center [166, 356] width 179 height 13
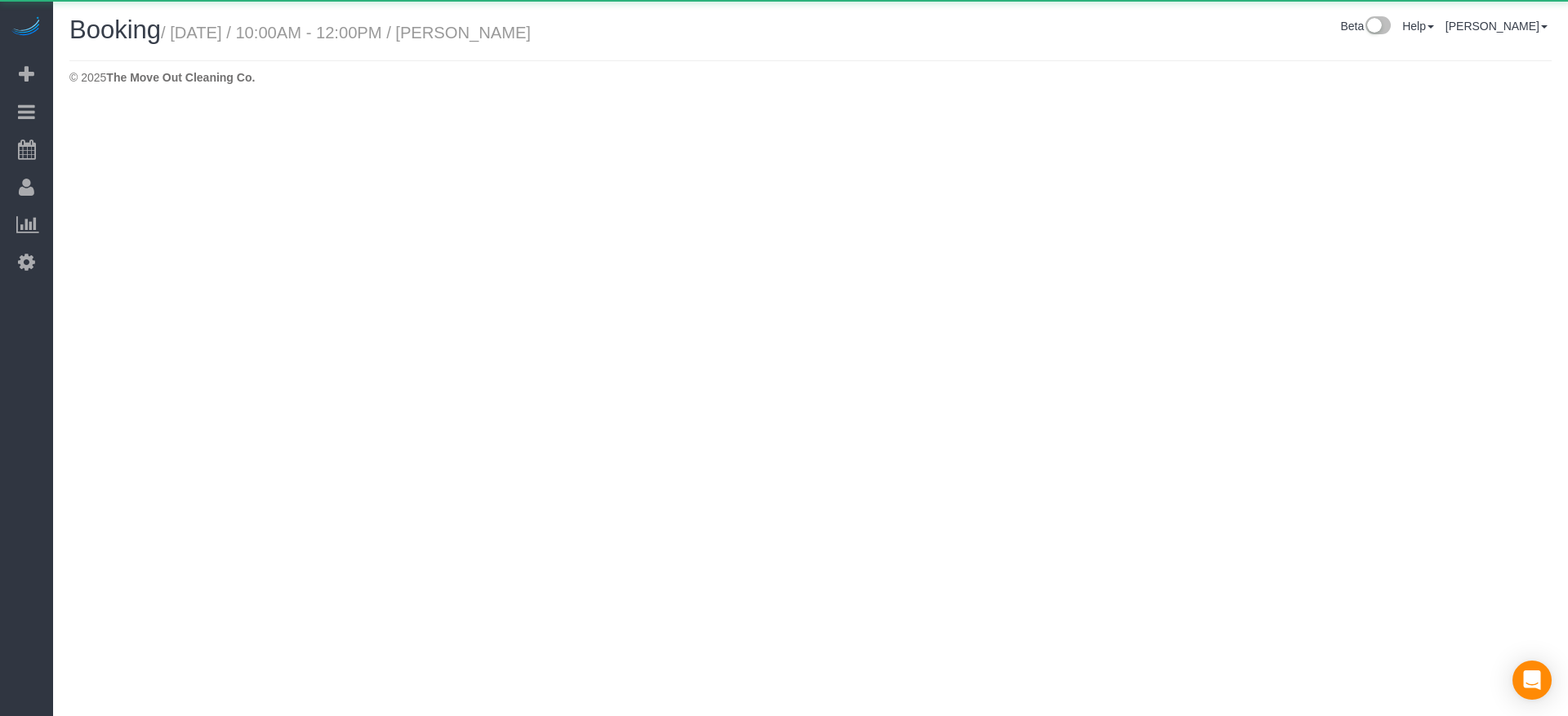
select select "[GEOGRAPHIC_DATA]"
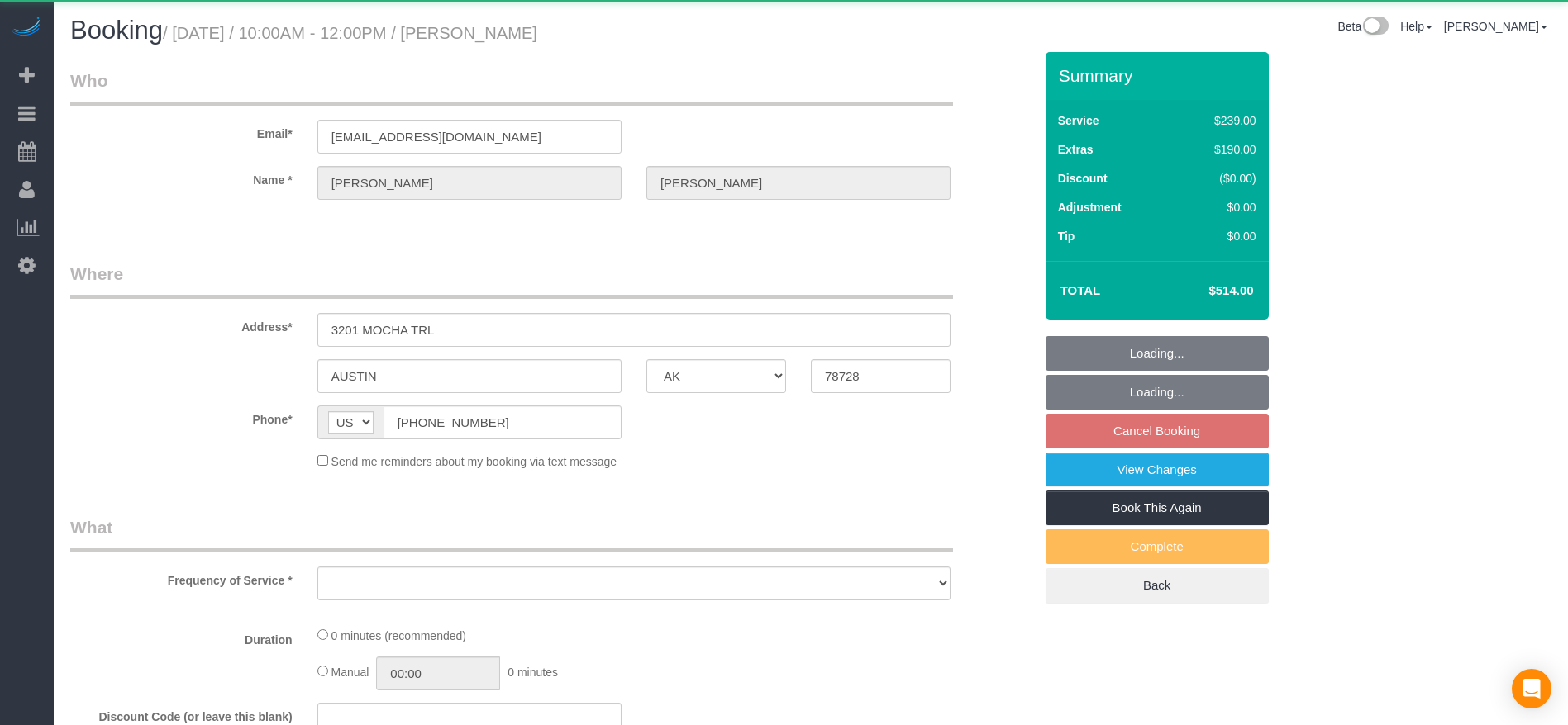
select select "string:fspay-1584b672-7799-4da0-ab4b-99fc13385431"
select select "spot121"
select select "object:4462"
select select "3"
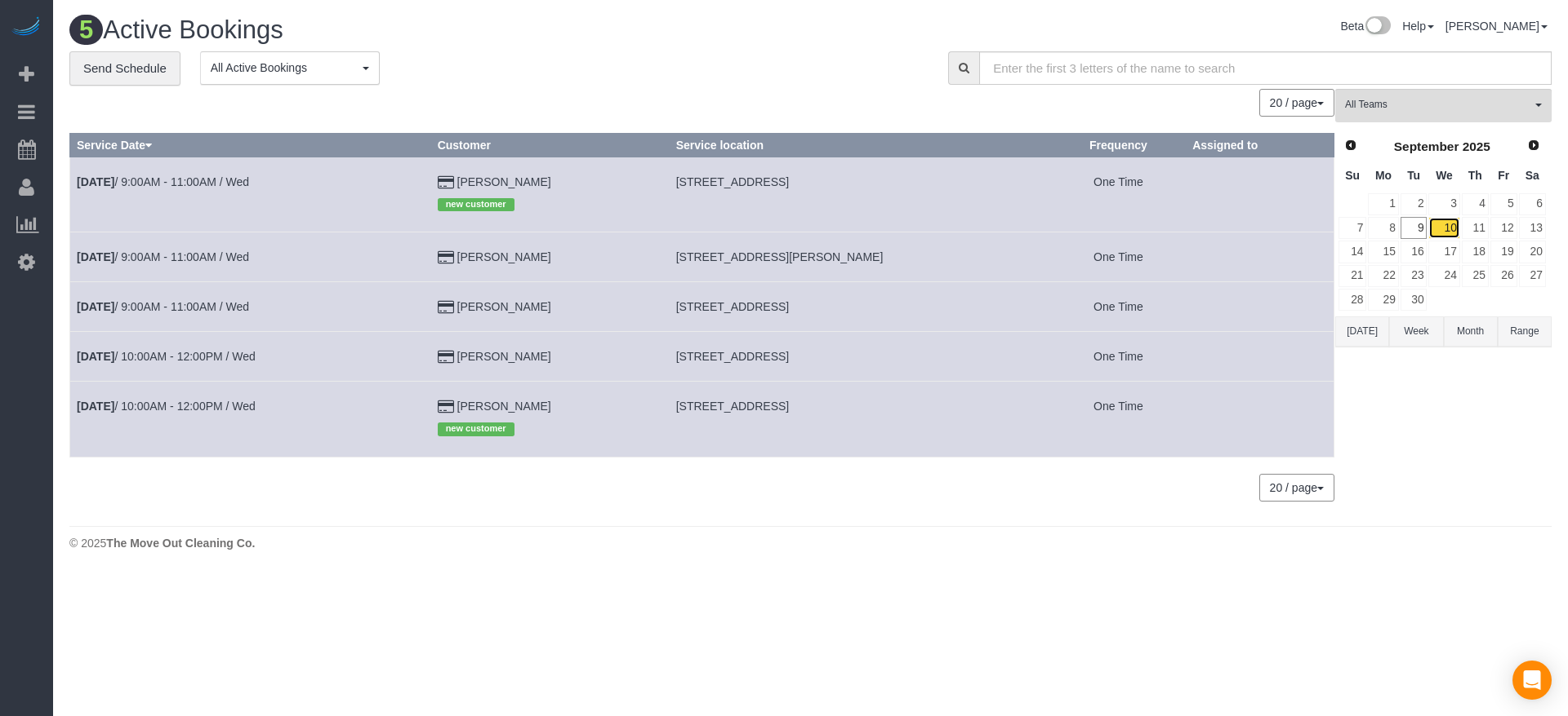
click at [1450, 224] on link "10" at bounding box center [1443, 228] width 31 height 22
drag, startPoint x: 671, startPoint y: 181, endPoint x: 905, endPoint y: 185, distance: 234.0
click at [907, 186] on td "[STREET_ADDRESS]" at bounding box center [860, 195] width 382 height 75
copy span "[STREET_ADDRESS]"
click at [186, 177] on link "[DATE] 9:00AM - 11:00AM / Wed" at bounding box center [163, 182] width 172 height 13
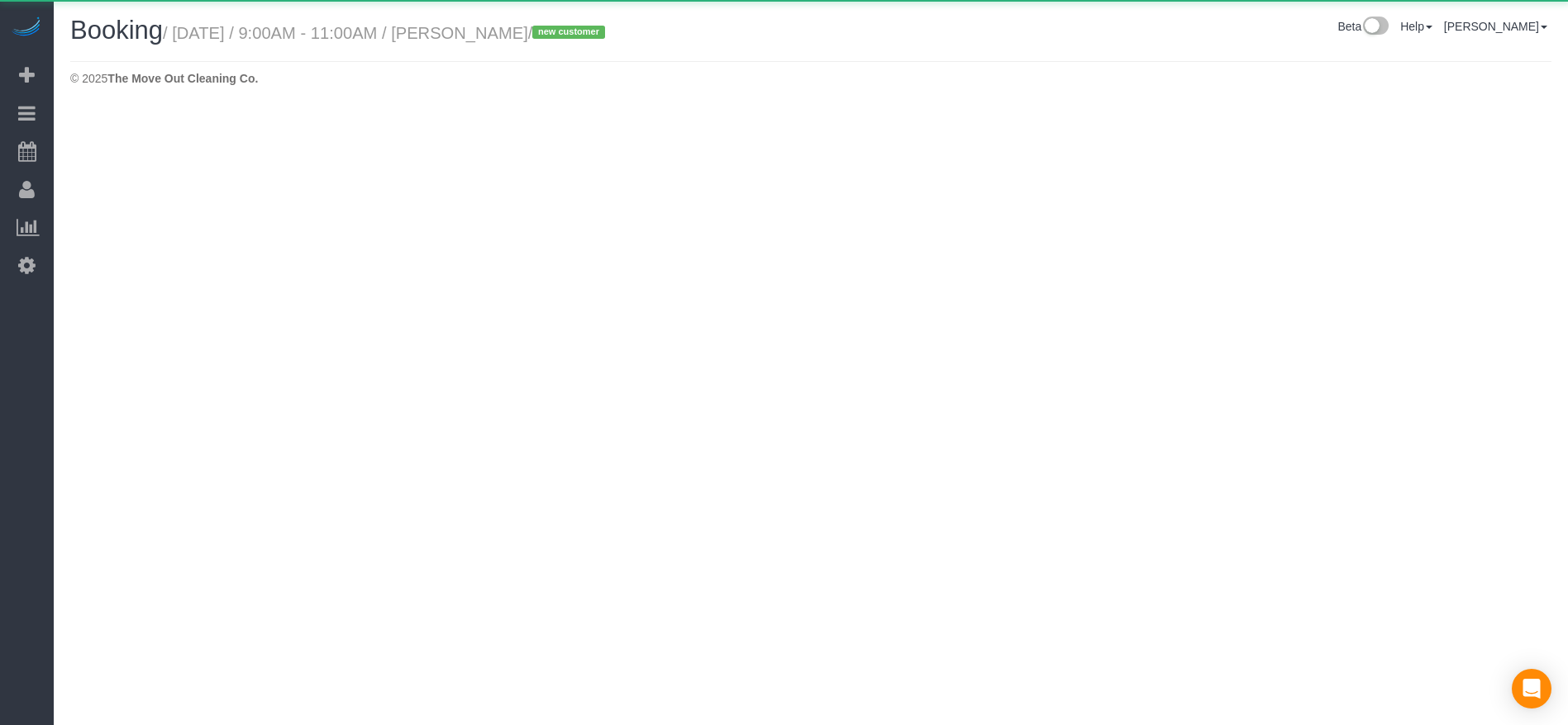
select select "[GEOGRAPHIC_DATA]"
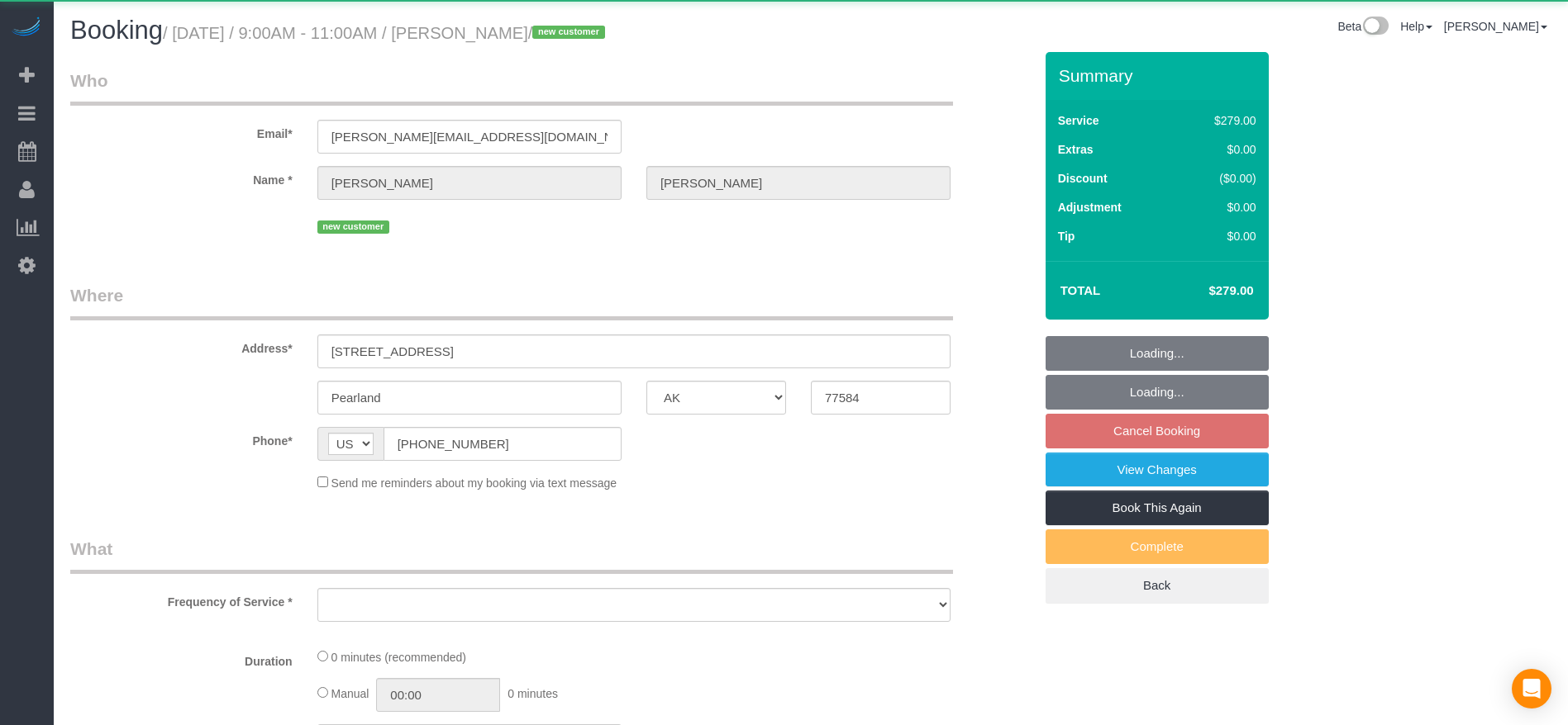
select select "object:5060"
select select "string:fspay-78a2ee28-c6a1-48a1-b0a4-0f9a8321fdb3"
select select "3"
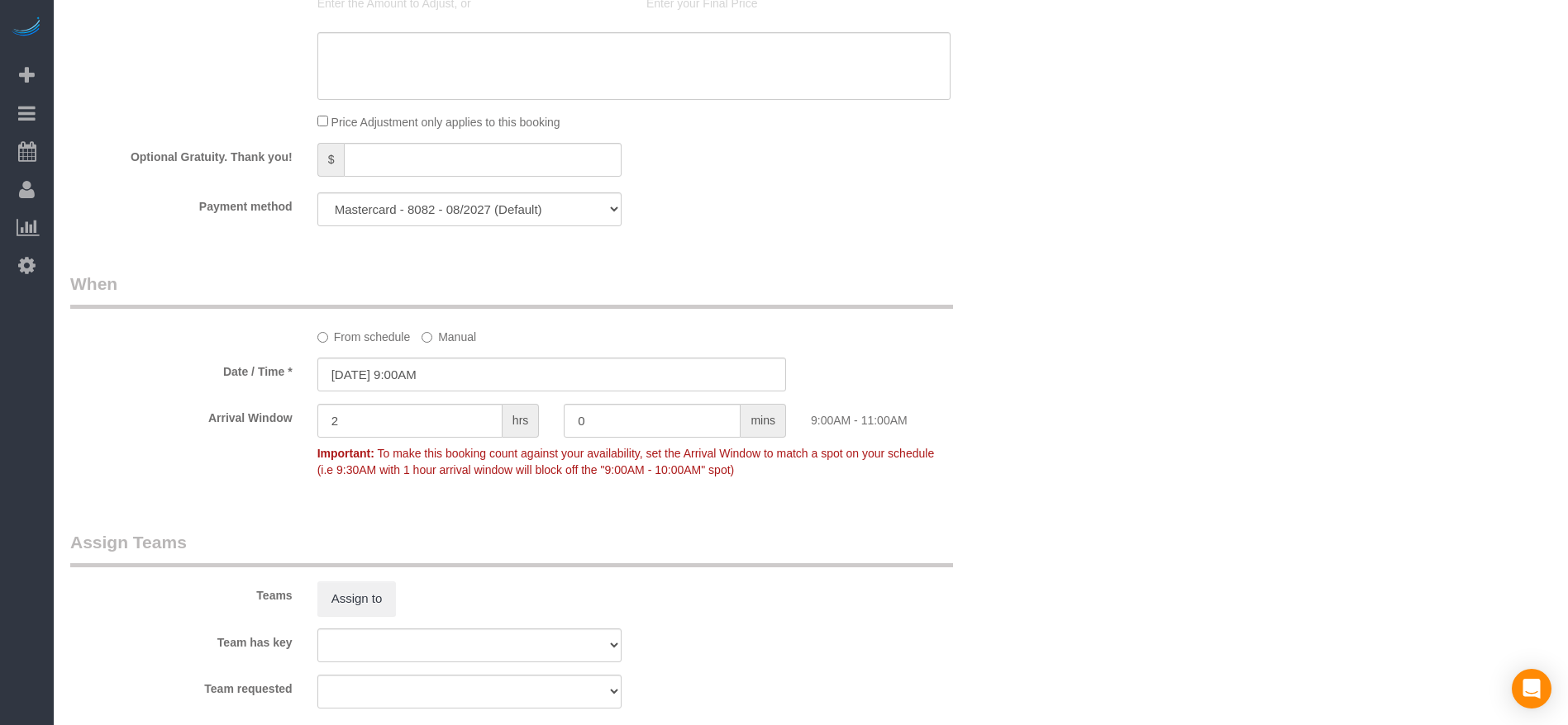
scroll to position [1713, 0]
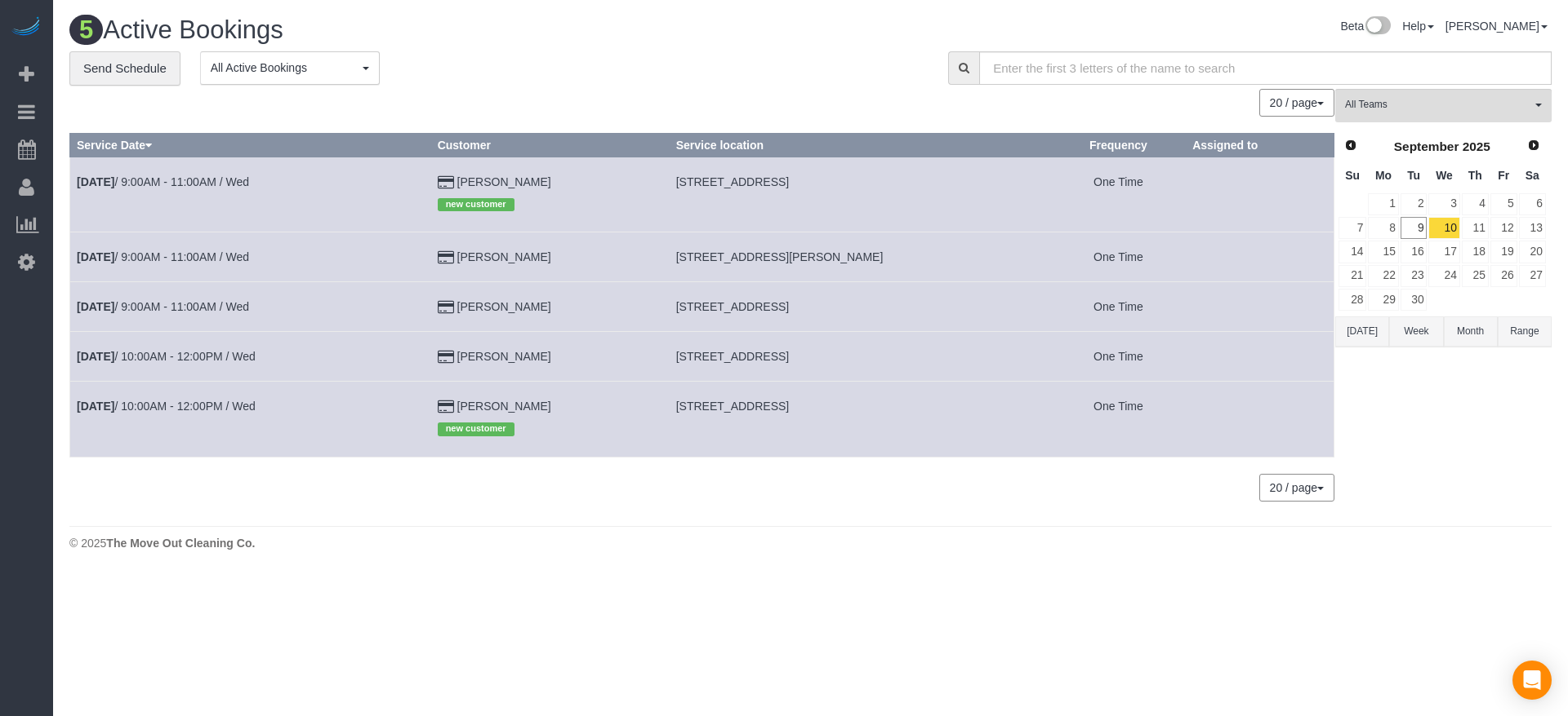
drag, startPoint x: 673, startPoint y: 304, endPoint x: 894, endPoint y: 302, distance: 221.0
click at [894, 302] on td "[STREET_ADDRESS]" at bounding box center [860, 307] width 382 height 49
copy span "[STREET_ADDRESS]"
click at [223, 303] on link "[DATE] 9:00AM - 11:00AM / Wed" at bounding box center [163, 306] width 172 height 13
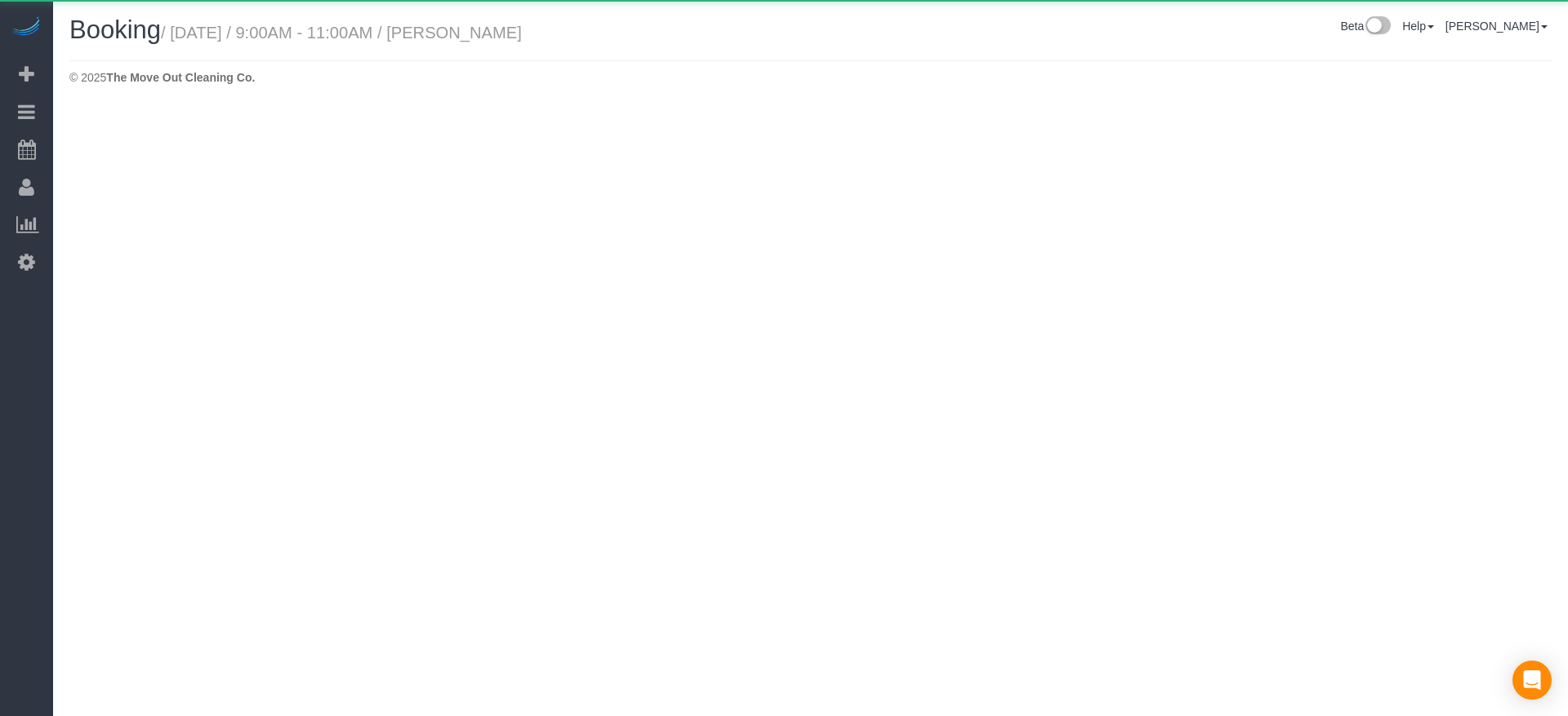
select select "[GEOGRAPHIC_DATA]"
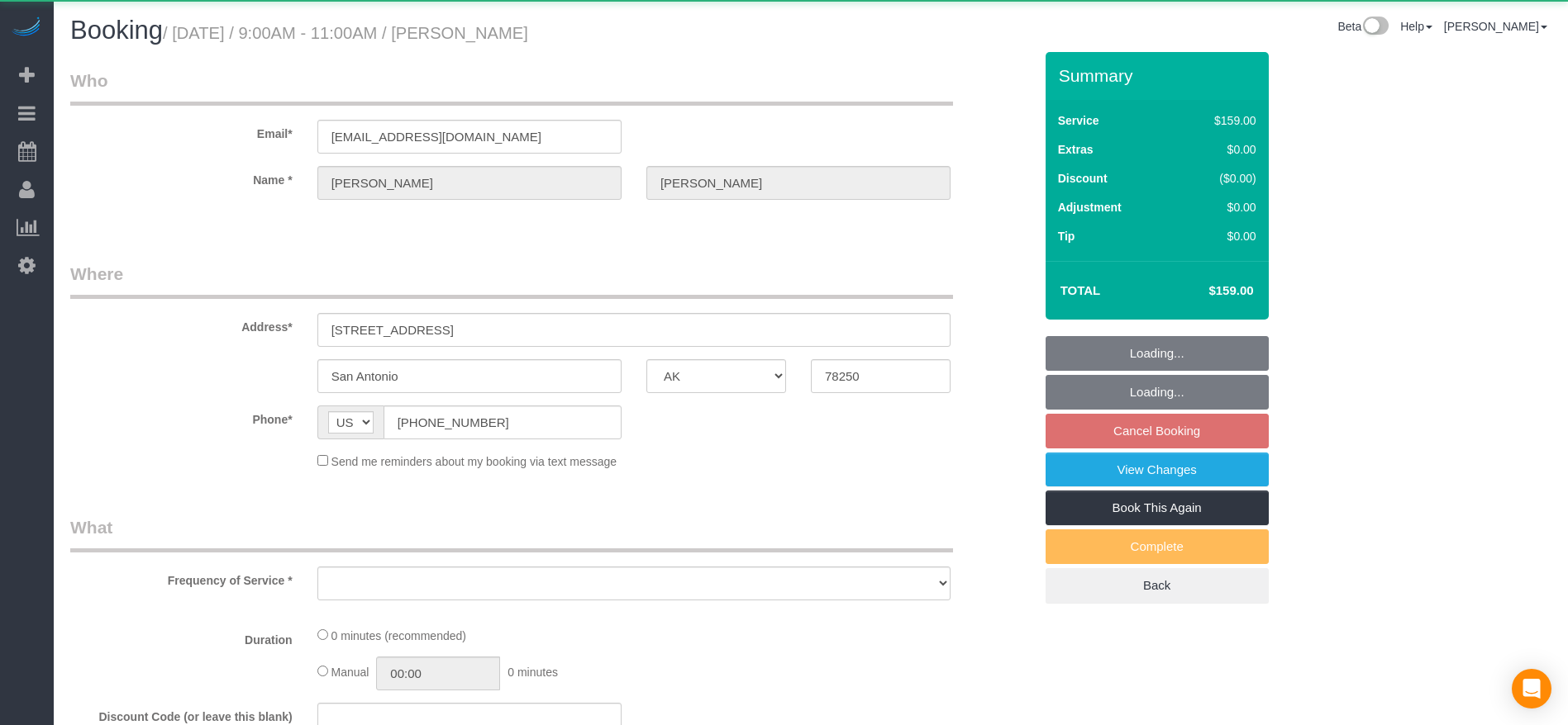
select select "object:5592"
select select "string:fspay-e87f6dd7-40e7-48f6-a75a-0cdb7976d94c"
select select "3"
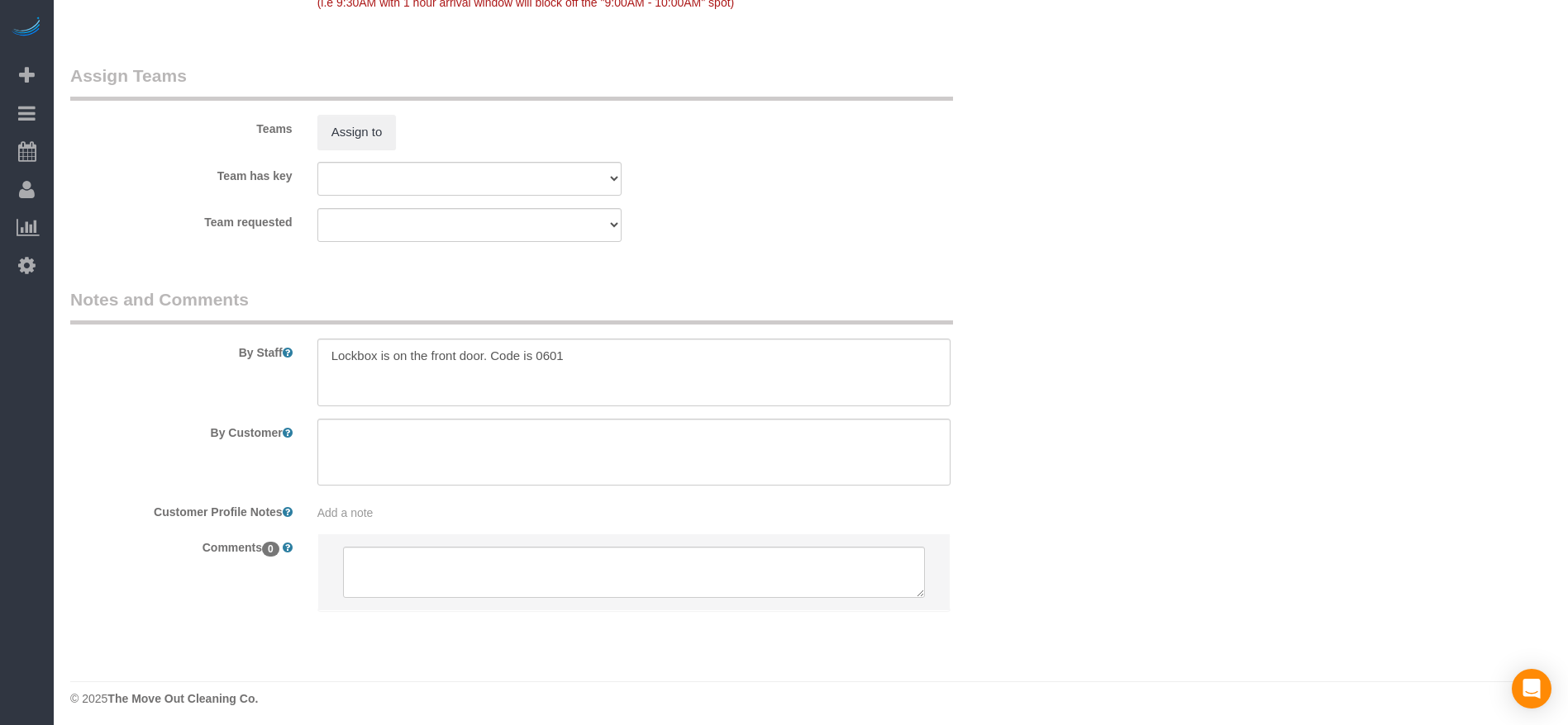
scroll to position [1672, 0]
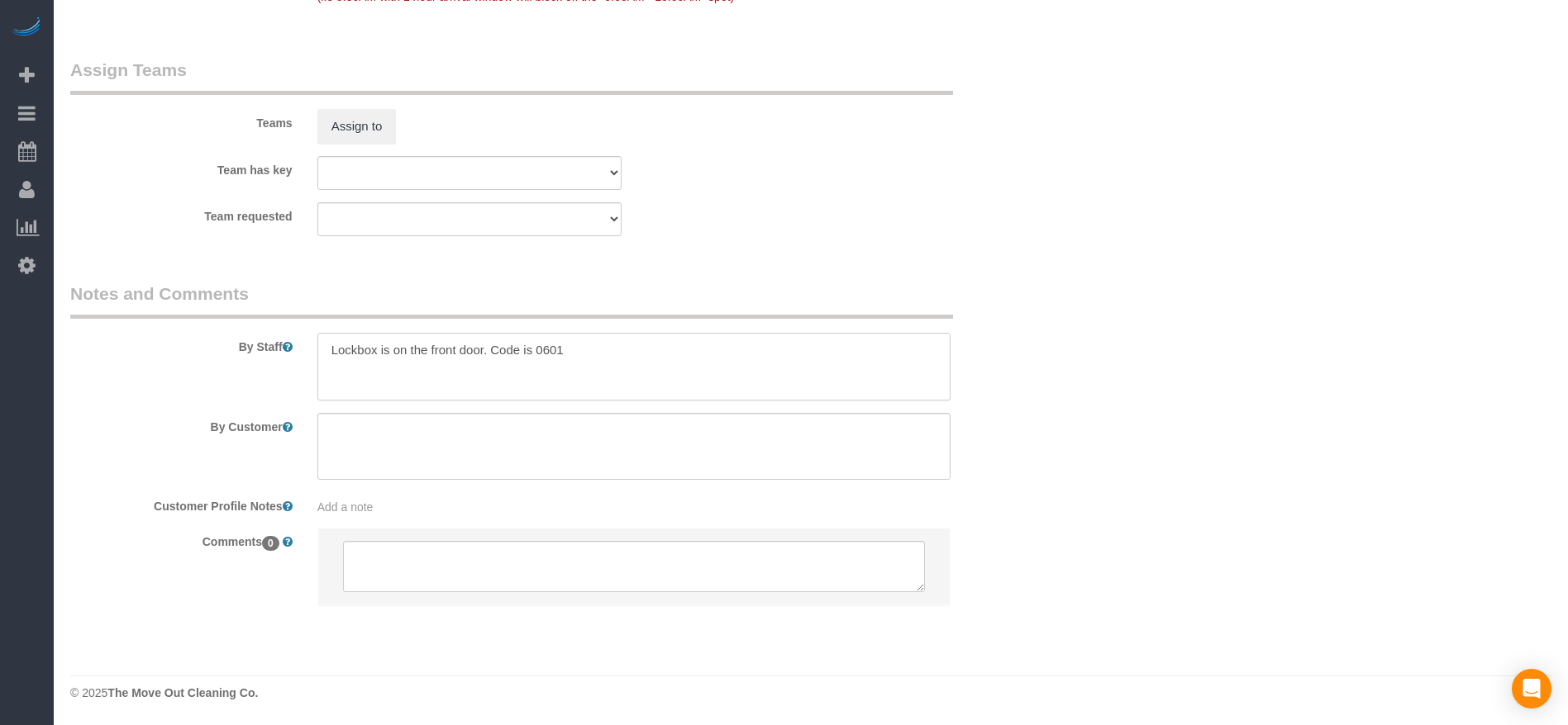
drag, startPoint x: 326, startPoint y: 349, endPoint x: 521, endPoint y: 354, distance: 195.1
click at [619, 350] on textarea at bounding box center [633, 367] width 633 height 68
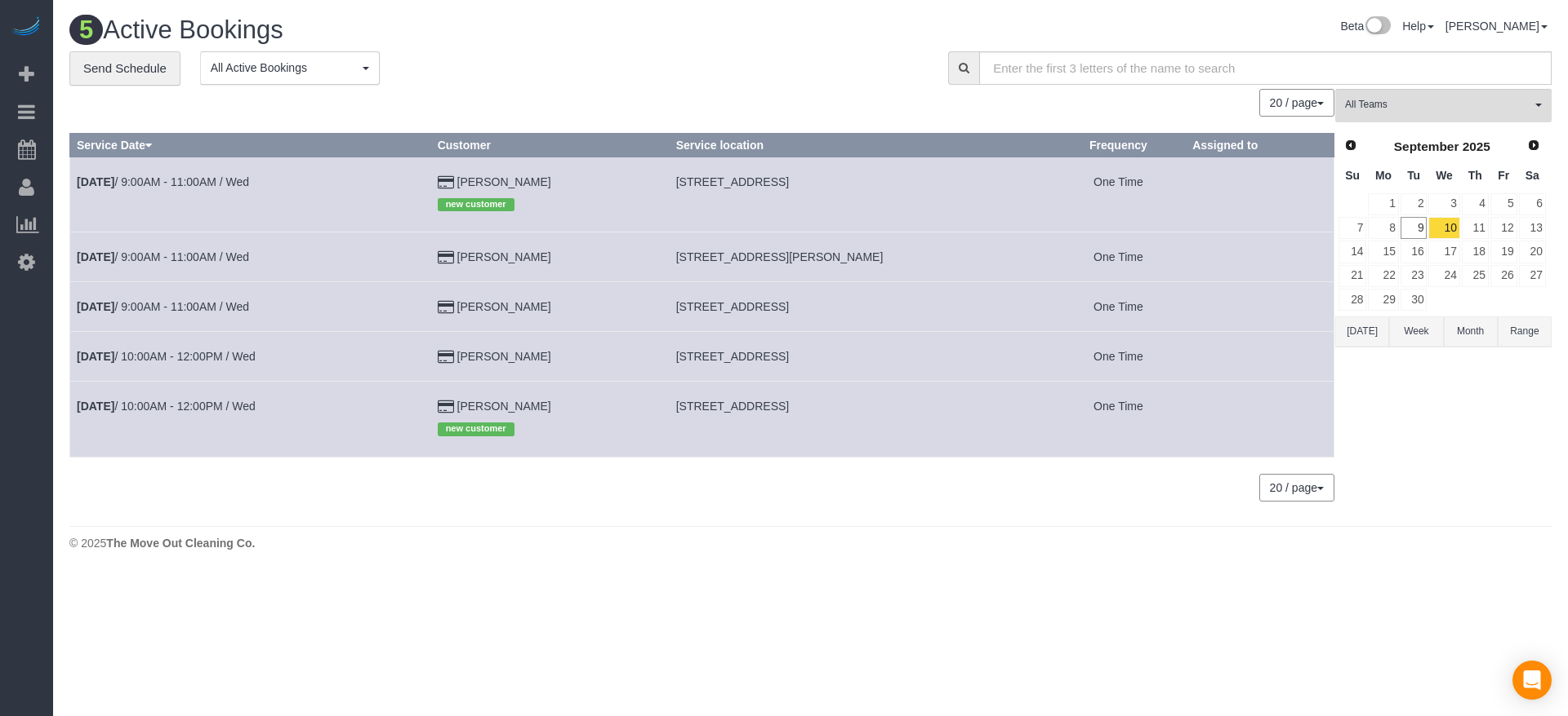
drag, startPoint x: 668, startPoint y: 255, endPoint x: 836, endPoint y: 256, distance: 168.0
click at [836, 256] on td "[STREET_ADDRESS][PERSON_NAME]" at bounding box center [860, 257] width 382 height 49
copy span "[STREET_ADDRESS][PERSON_NAME]"
click at [188, 247] on td "[DATE] 9:00AM - 11:00AM / Wed" at bounding box center [250, 257] width 361 height 49
click at [213, 252] on link "[DATE] 9:00AM - 11:00AM / Wed" at bounding box center [163, 257] width 172 height 13
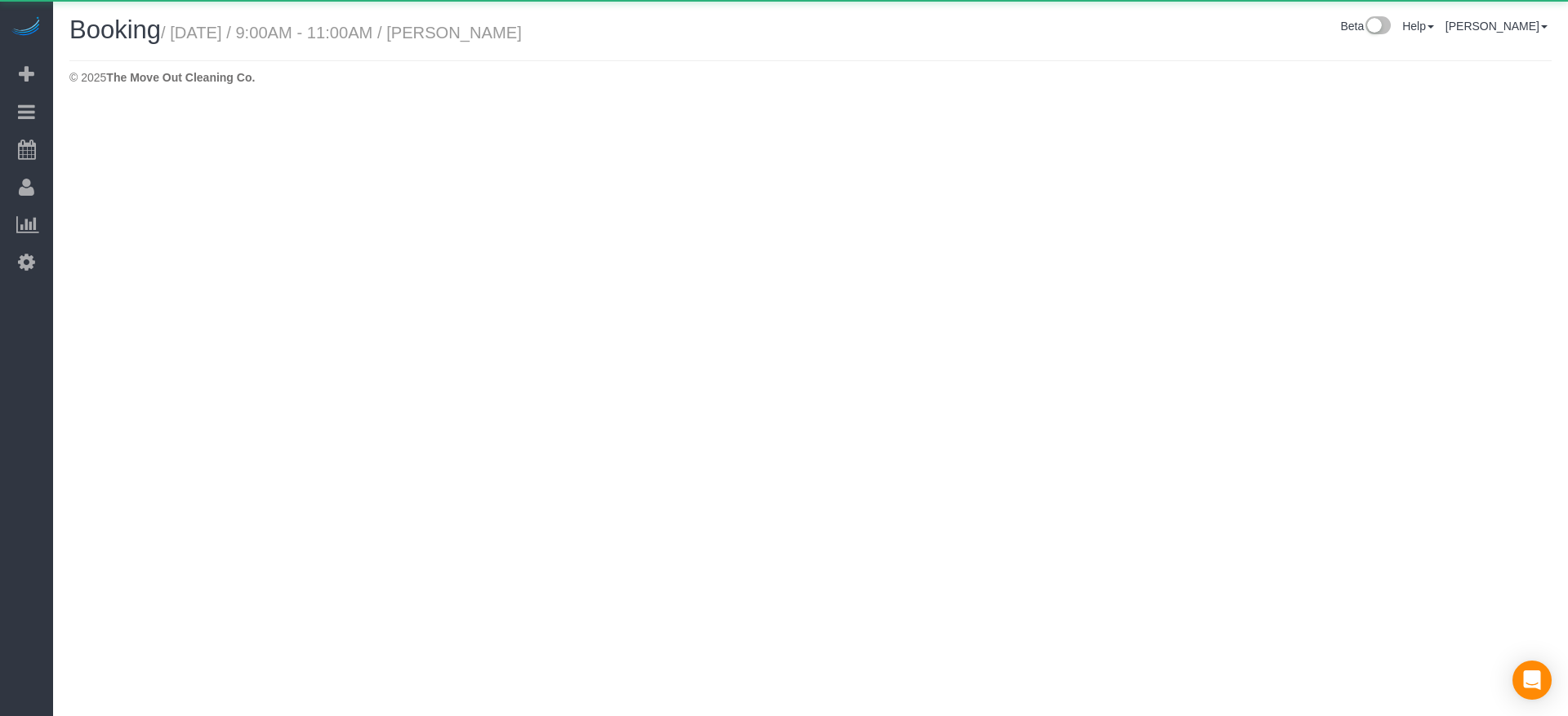
select select "[GEOGRAPHIC_DATA]"
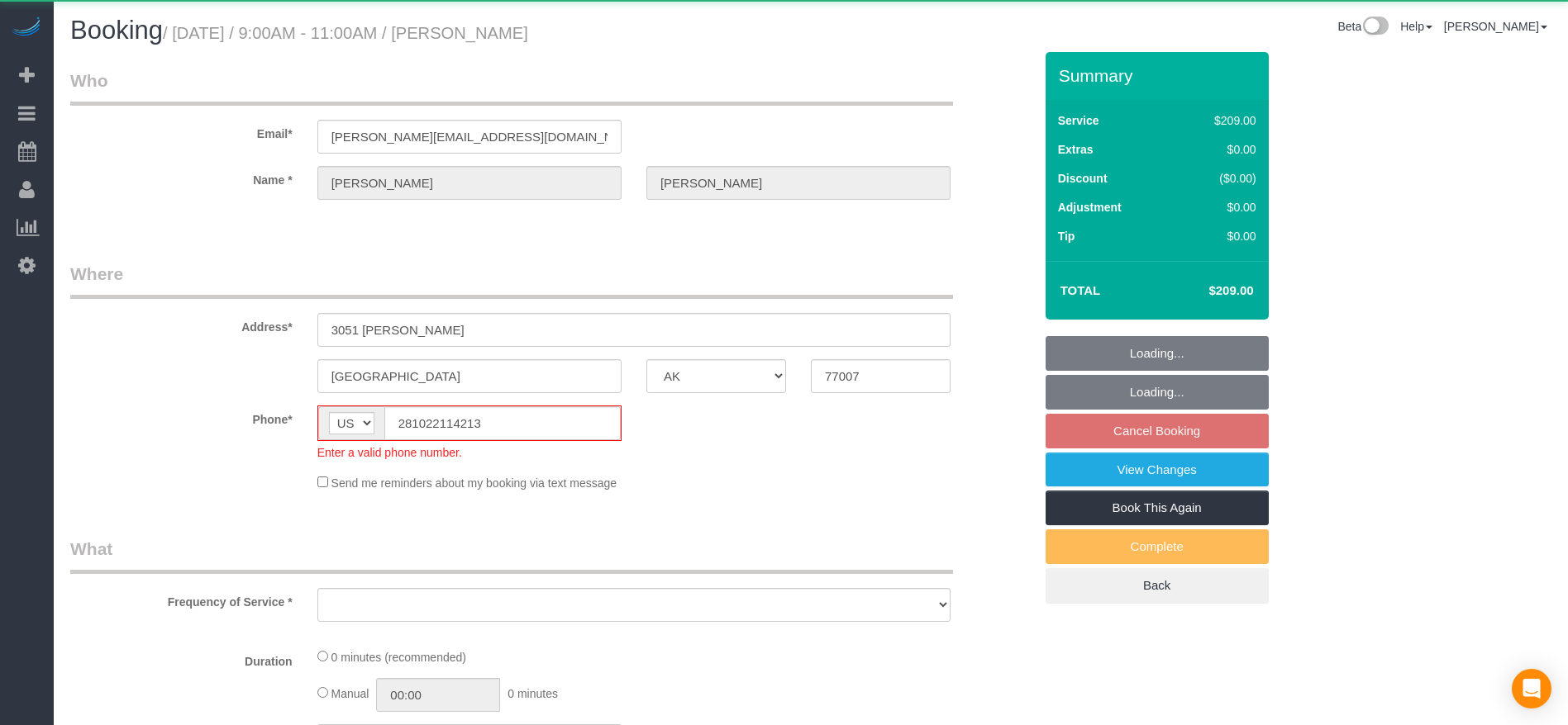
select select "string:fspay-87b5292c-f804-4df5-929f-cb11962abfa2"
select select "object:6125"
select select "3"
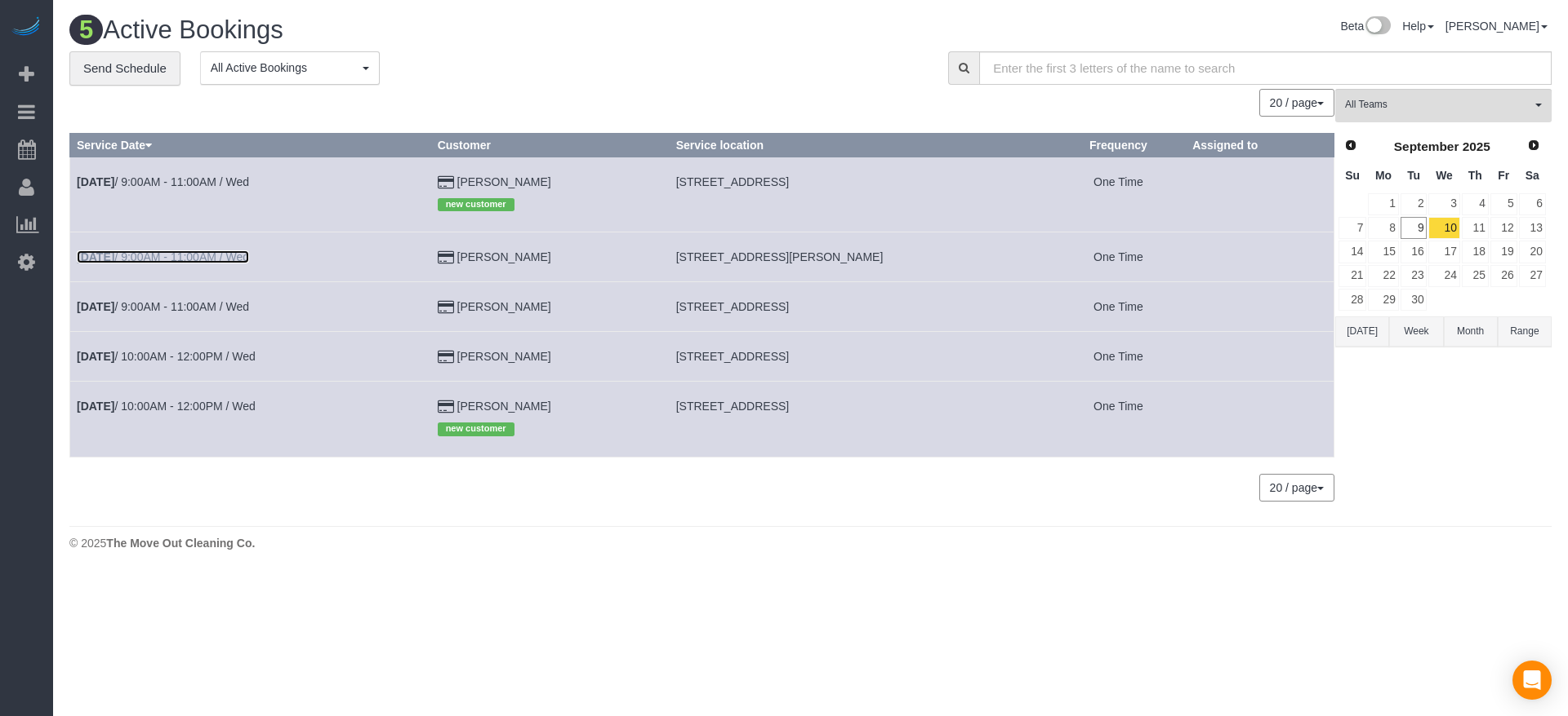
click at [186, 251] on link "[DATE] 9:00AM - 11:00AM / Wed" at bounding box center [163, 257] width 172 height 13
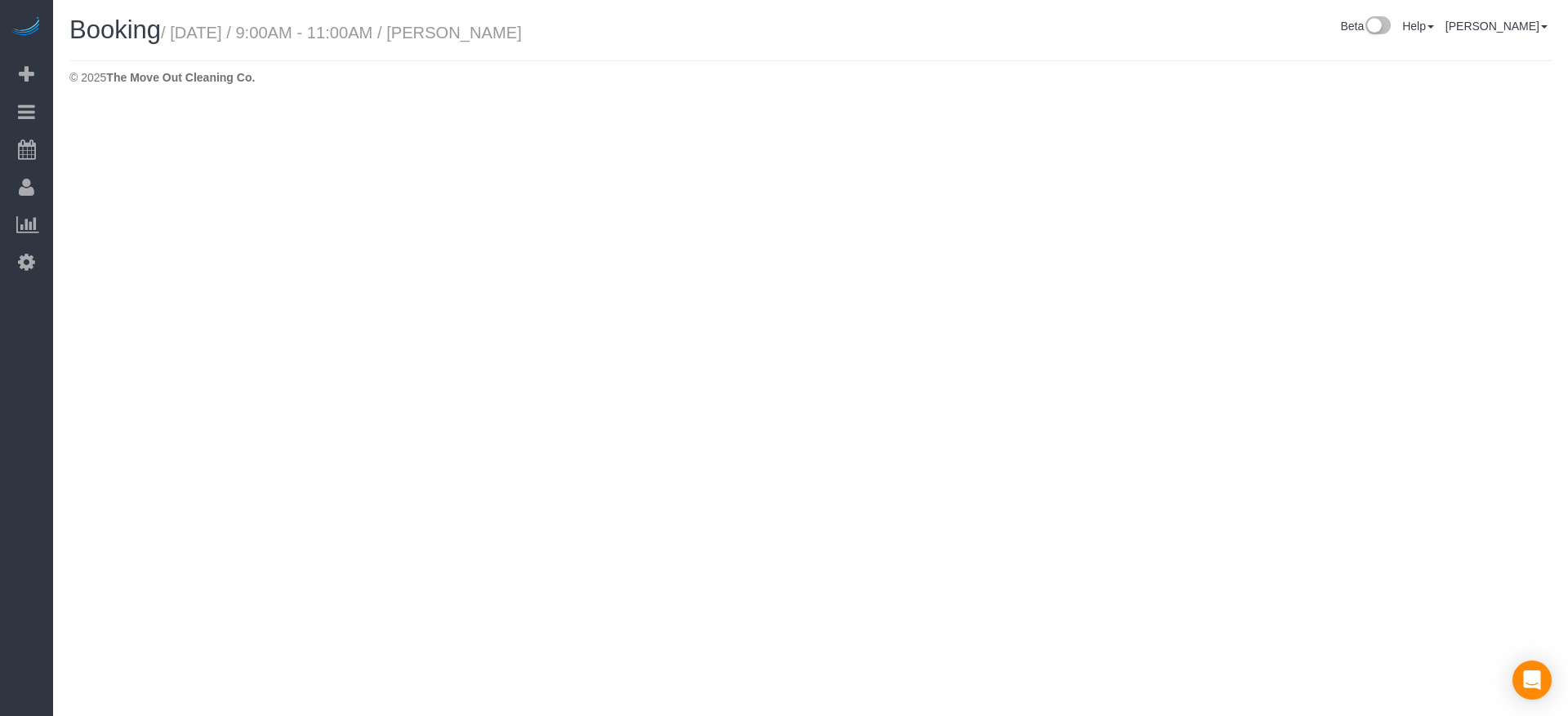
select select "[GEOGRAPHIC_DATA]"
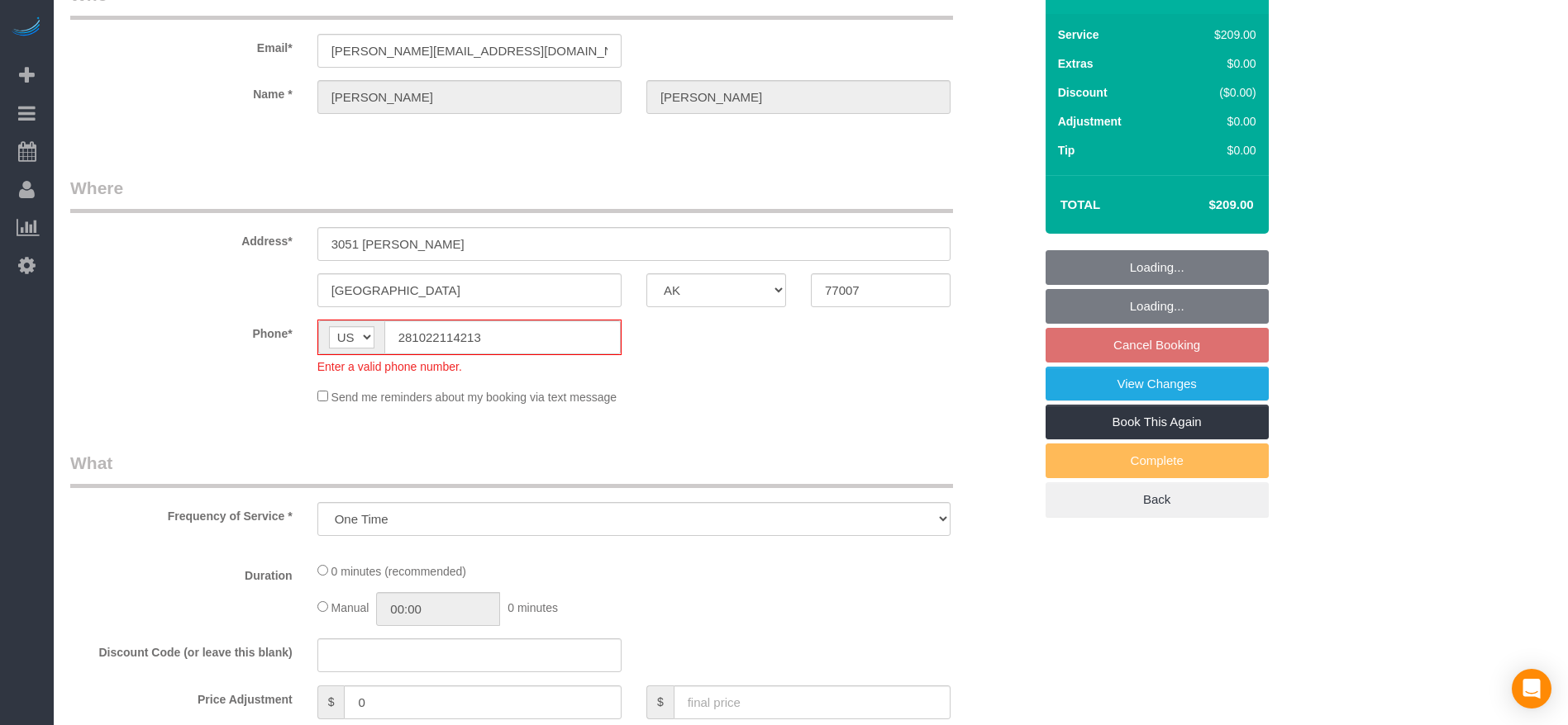
select select "object:6680"
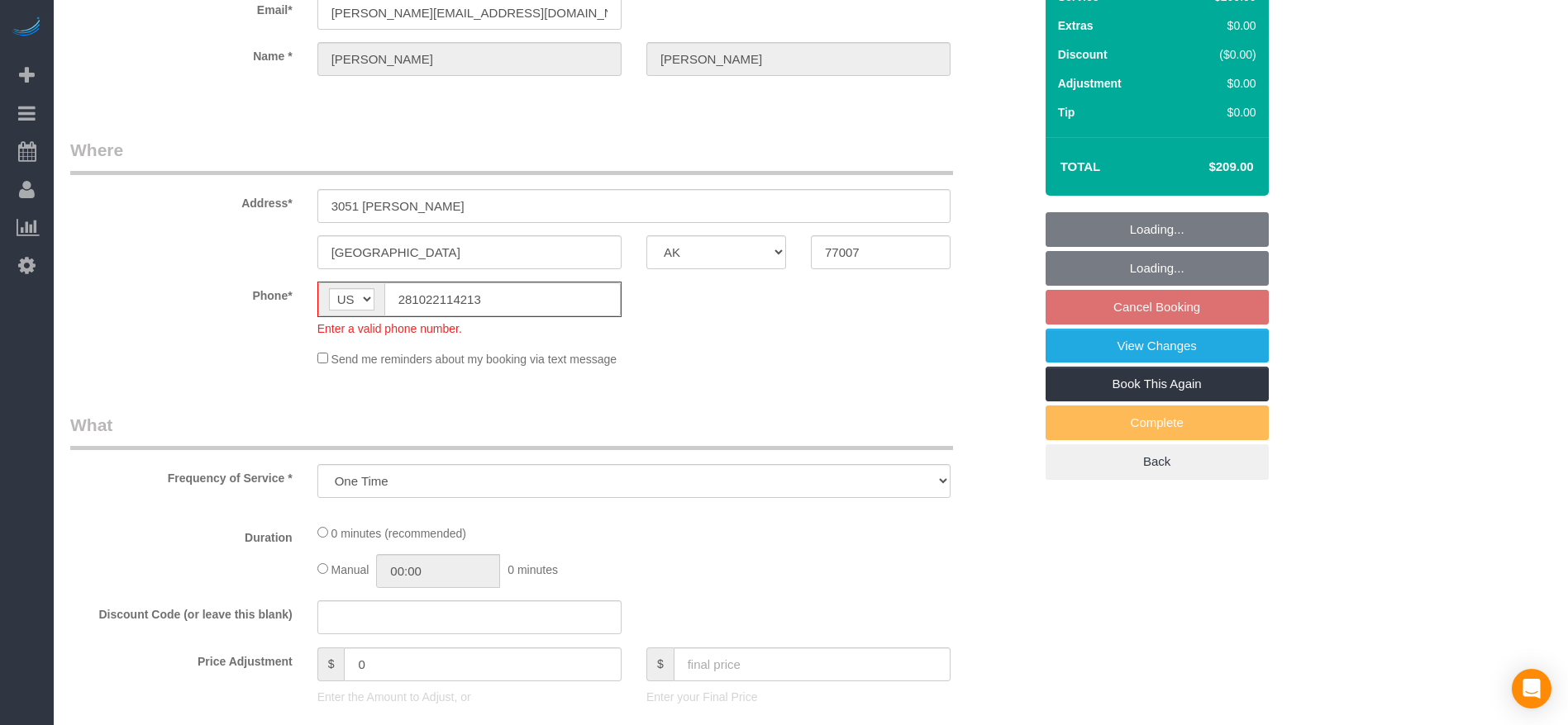
select select "3"
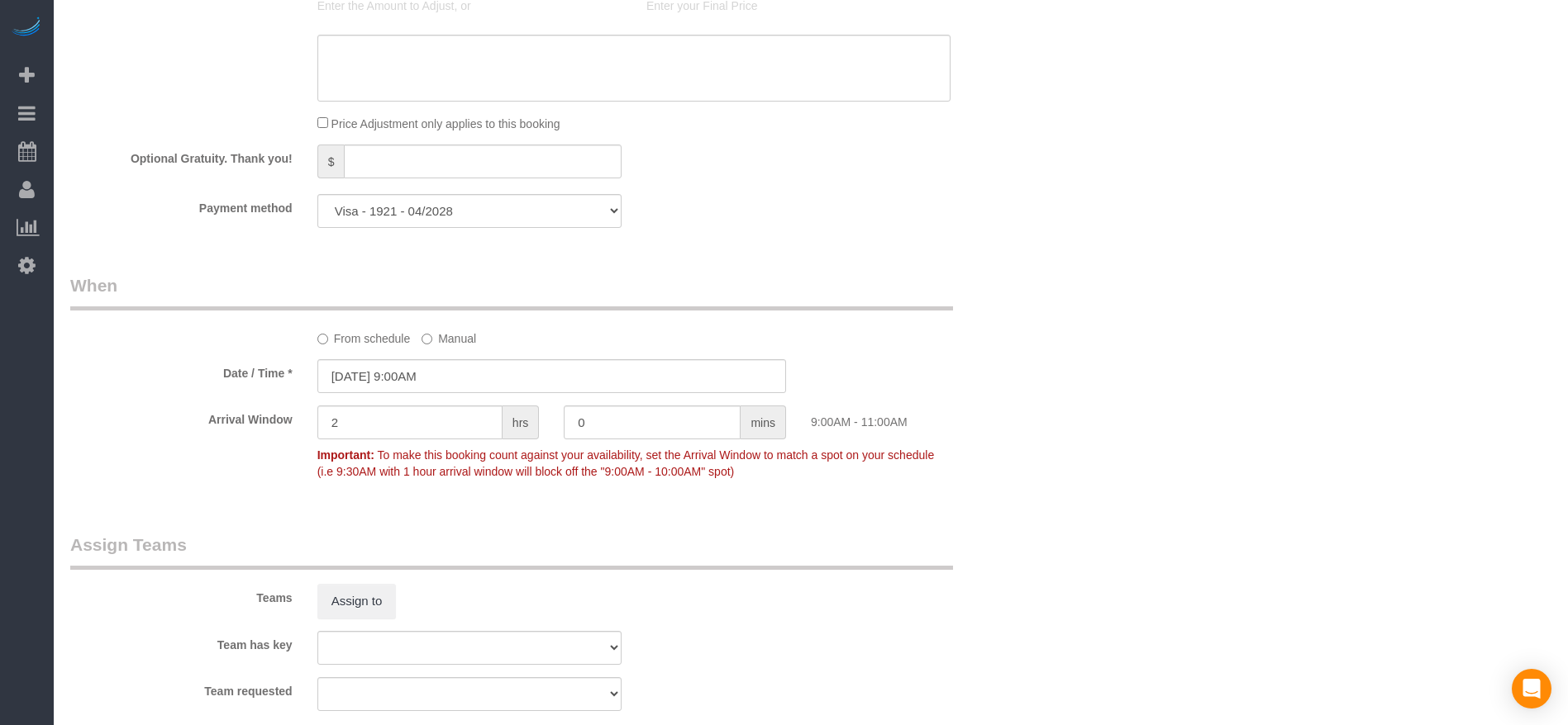
scroll to position [1216, 0]
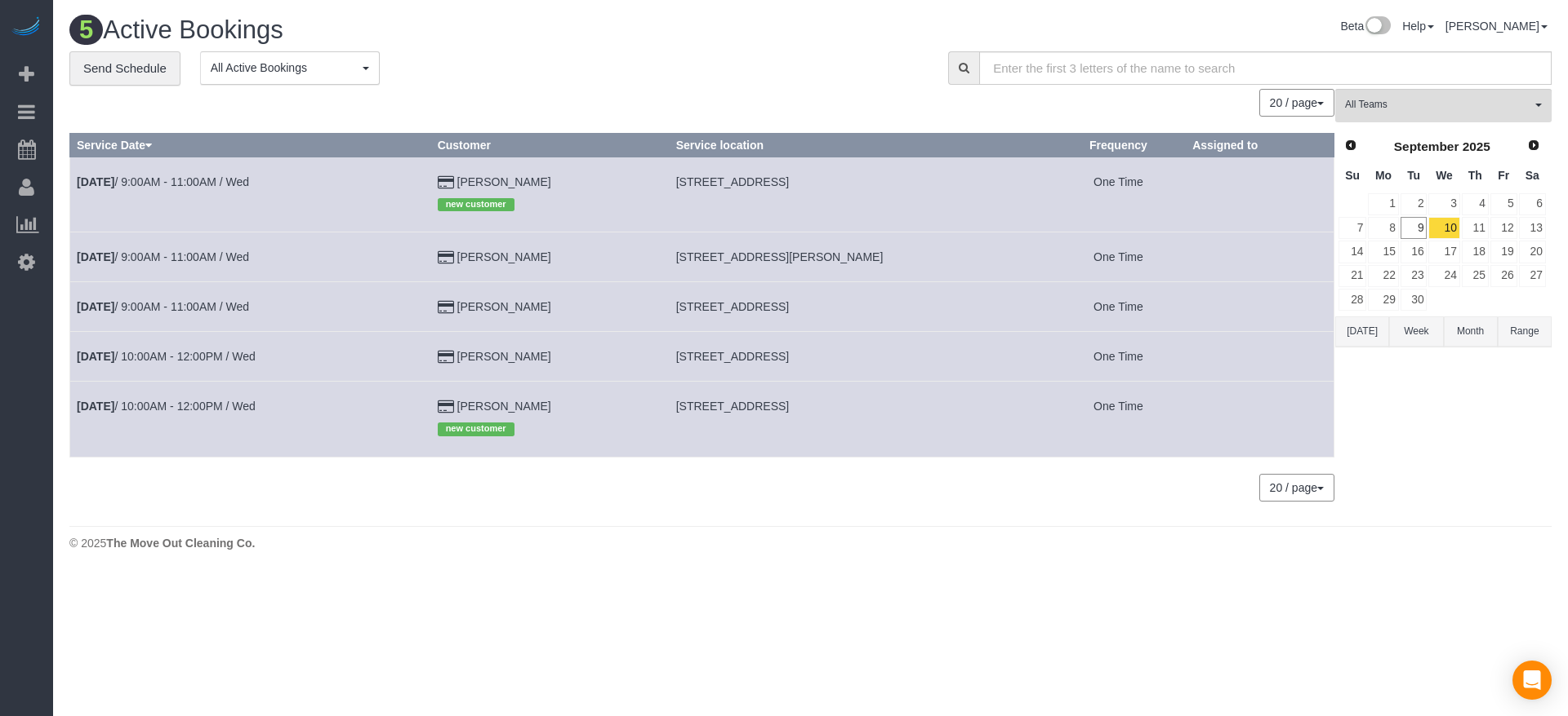
drag, startPoint x: 673, startPoint y: 255, endPoint x: 840, endPoint y: 261, distance: 167.1
click at [840, 261] on td "[STREET_ADDRESS][PERSON_NAME]" at bounding box center [860, 257] width 382 height 49
copy span "[STREET_ADDRESS][PERSON_NAME]"
click at [1481, 228] on link "11" at bounding box center [1474, 228] width 27 height 22
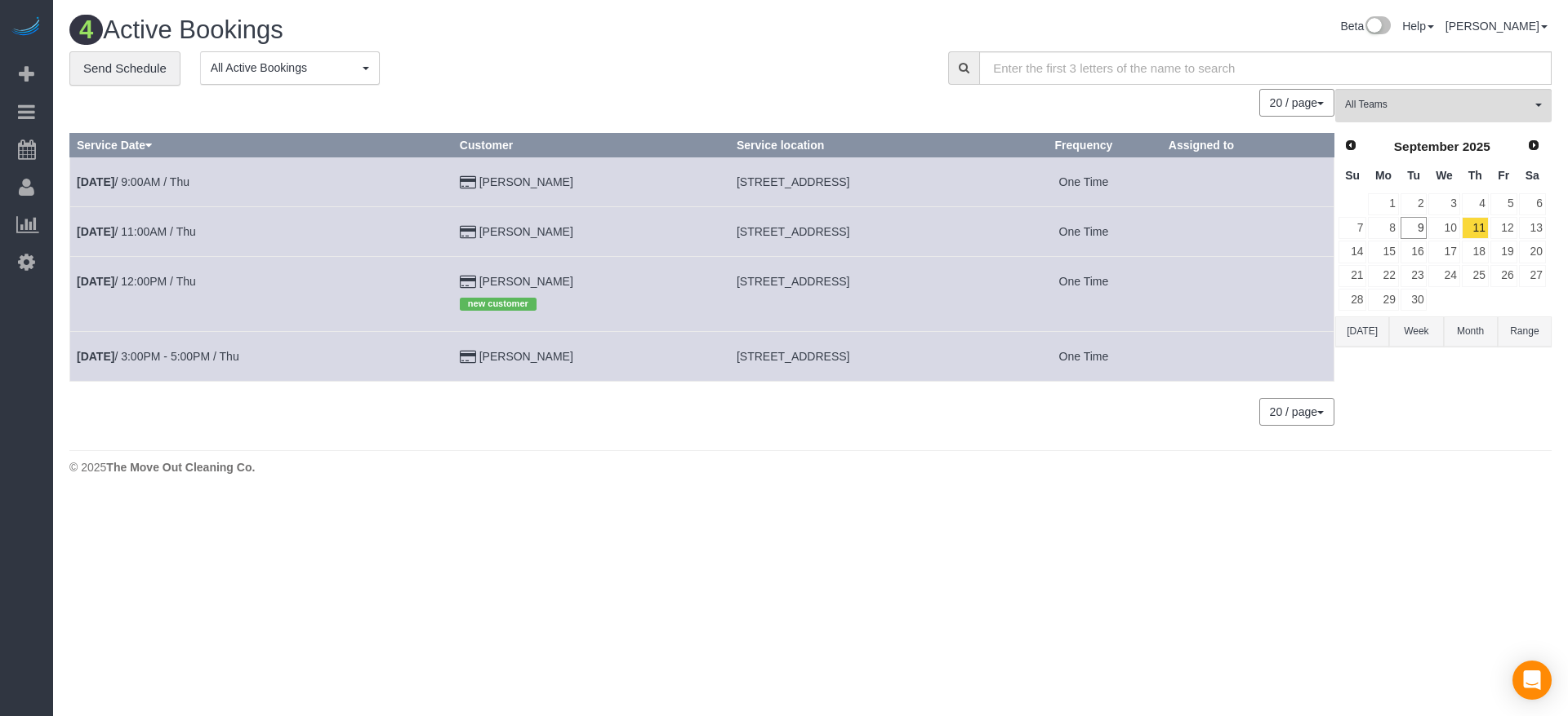
drag, startPoint x: 699, startPoint y: 354, endPoint x: 927, endPoint y: 358, distance: 228.0
click at [927, 358] on td "[STREET_ADDRESS]" at bounding box center [867, 357] width 276 height 49
copy span "[STREET_ADDRESS]"
click at [189, 355] on link "[DATE] 3:00PM - 5:00PM / Thu" at bounding box center [158, 356] width 162 height 13
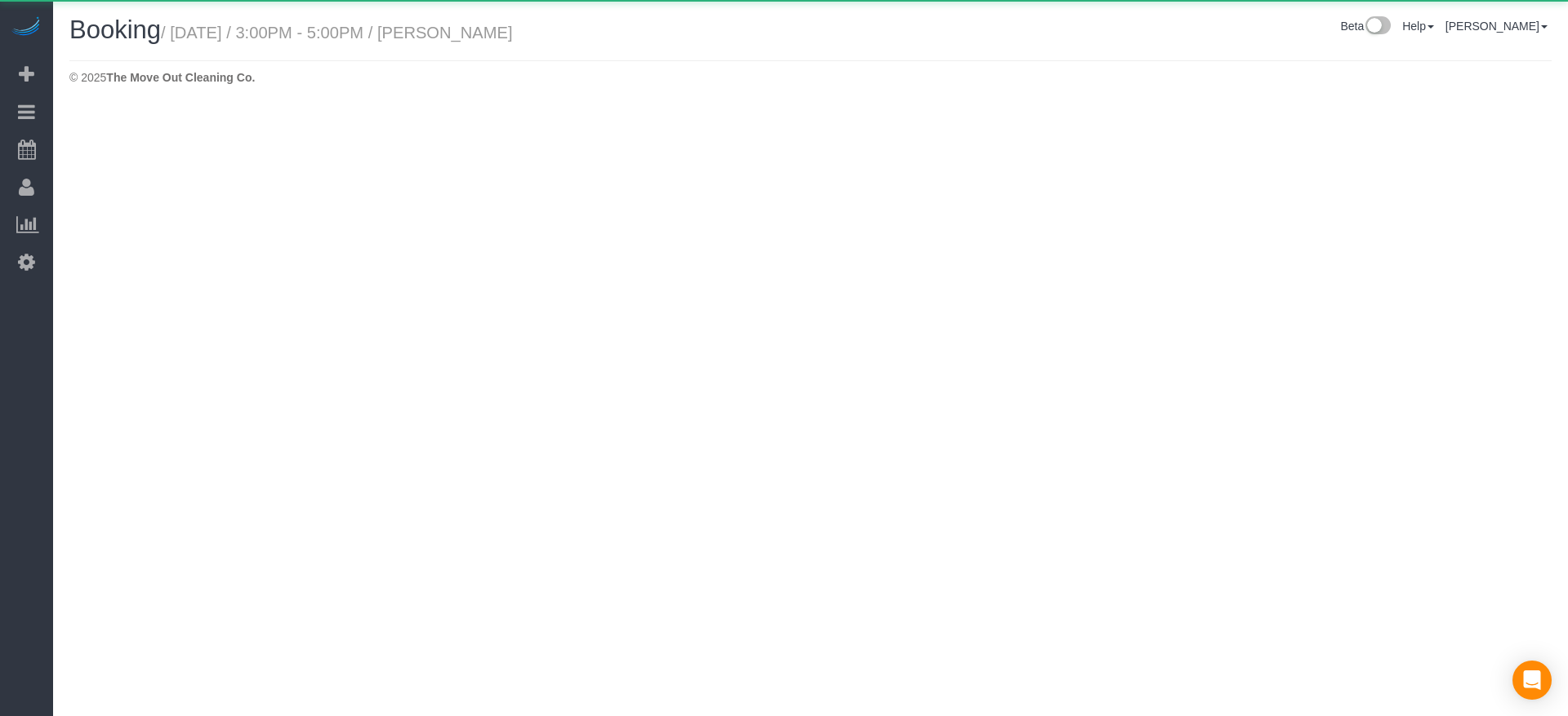
select select "[GEOGRAPHIC_DATA]"
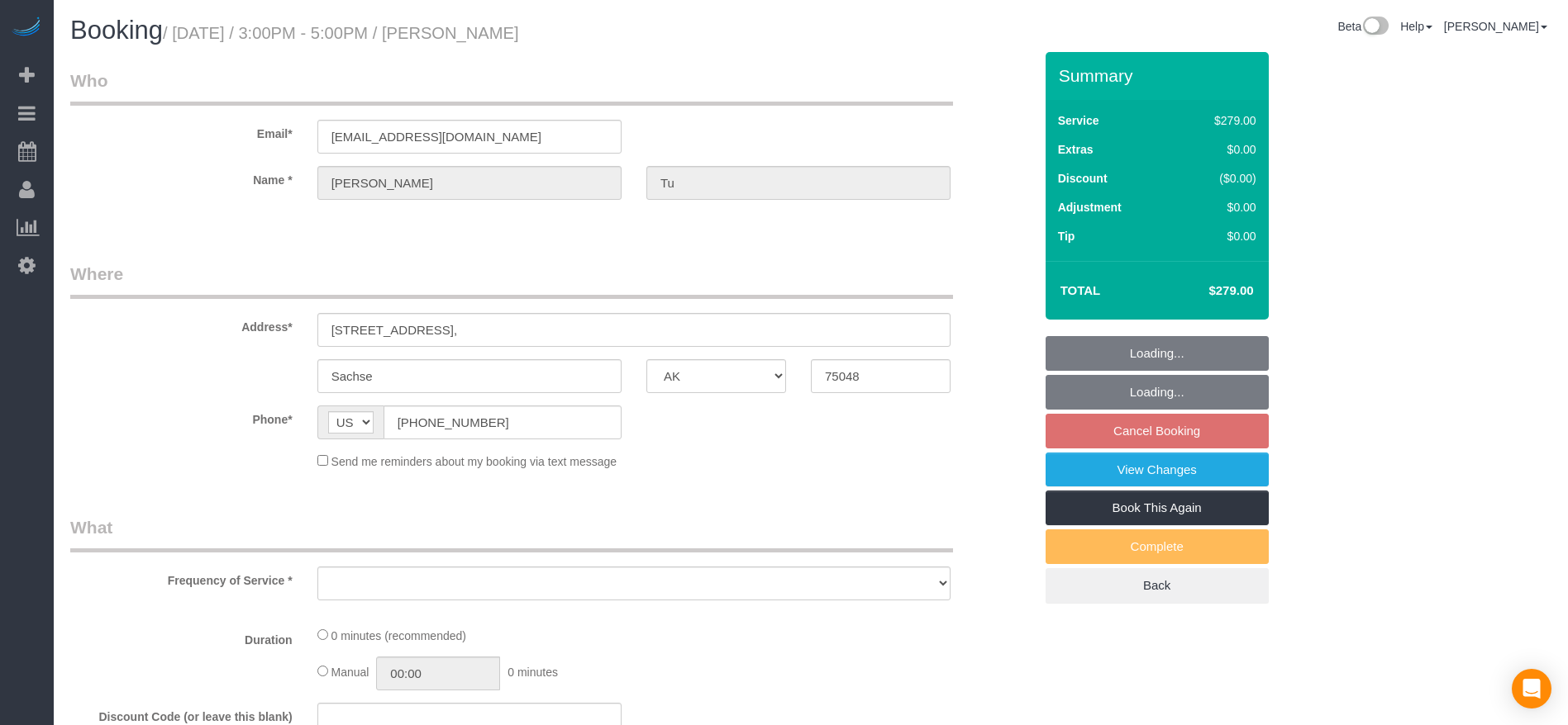
select select "object:7169"
select select "string:fspay-a313df87-758b-46ad-a639-6a3223da5fc5"
select select "3"
select select "spot245"
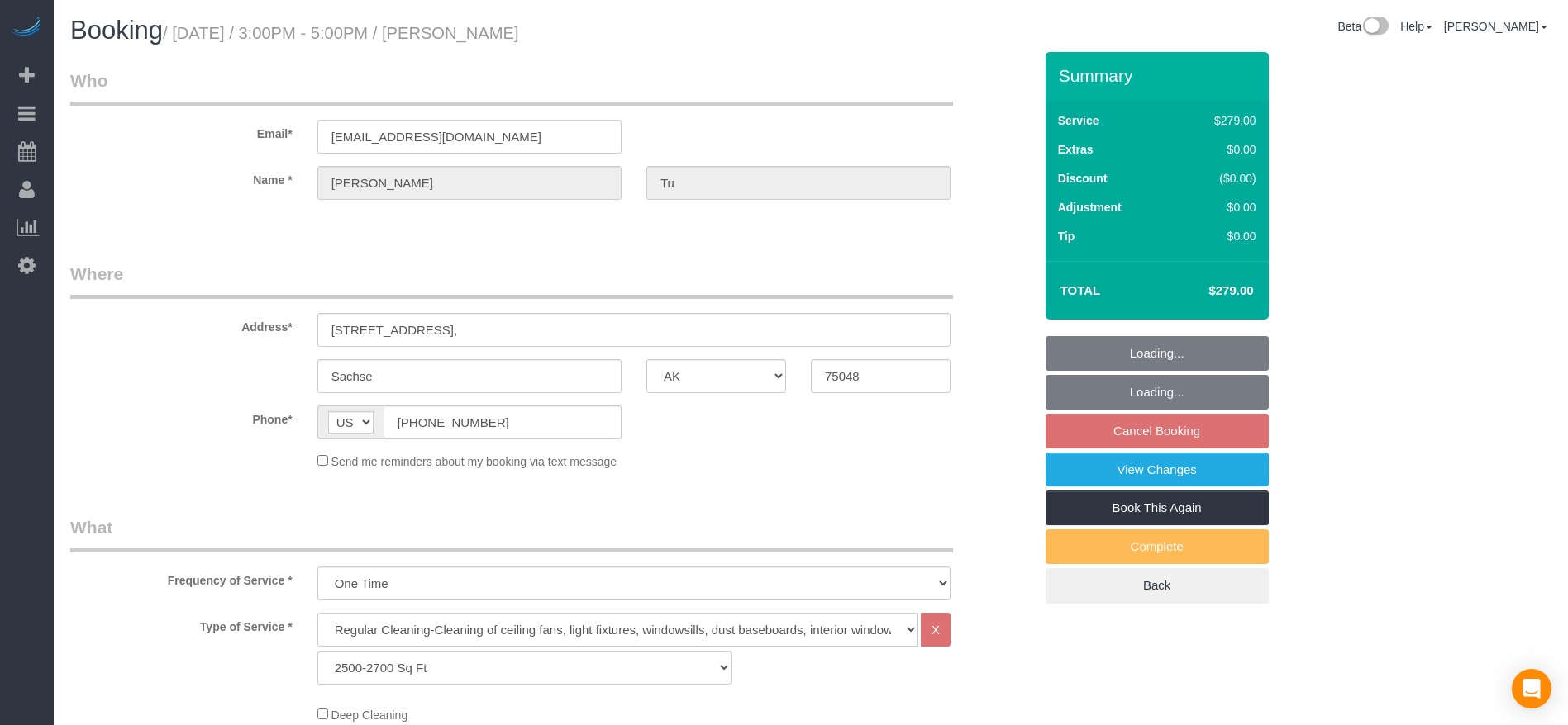
select select "object:7247"
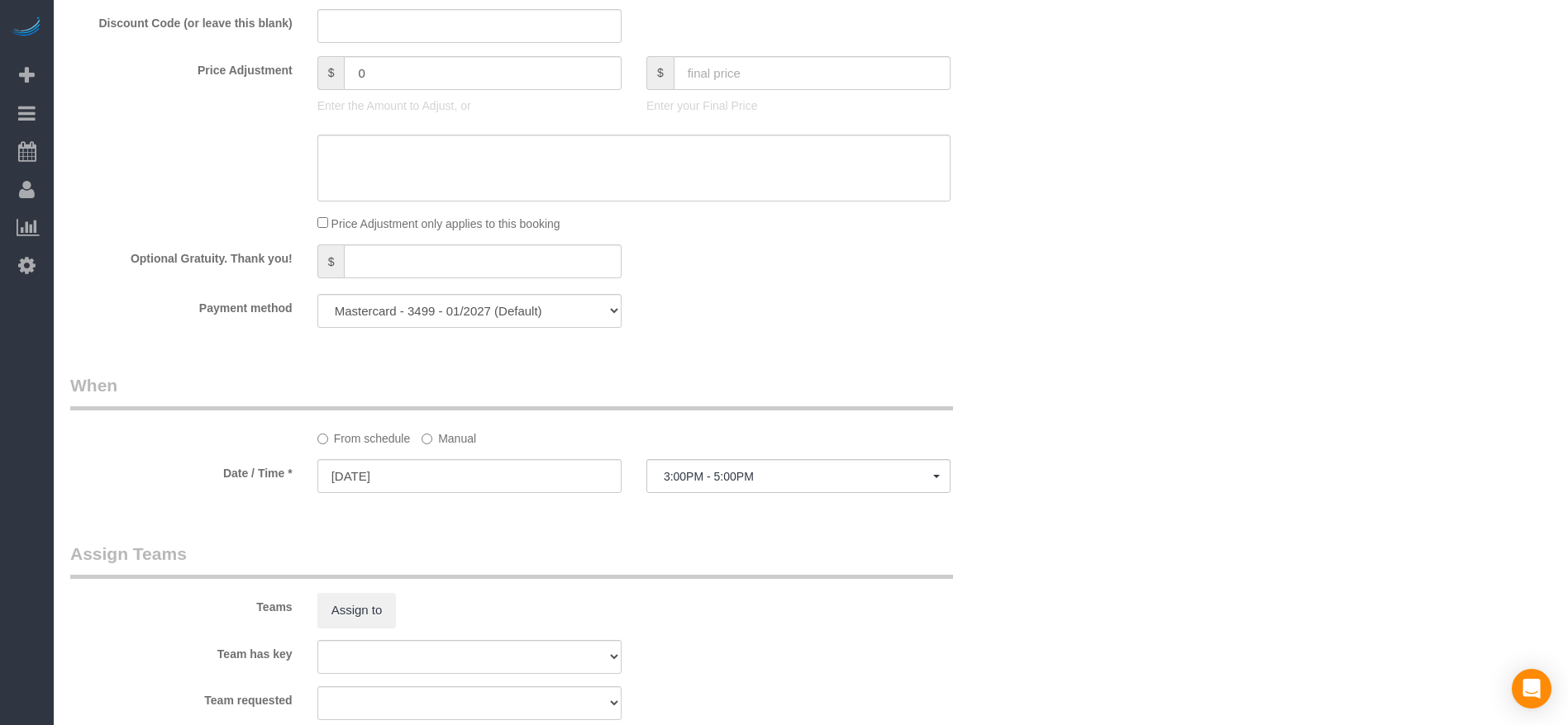
scroll to position [1487, 0]
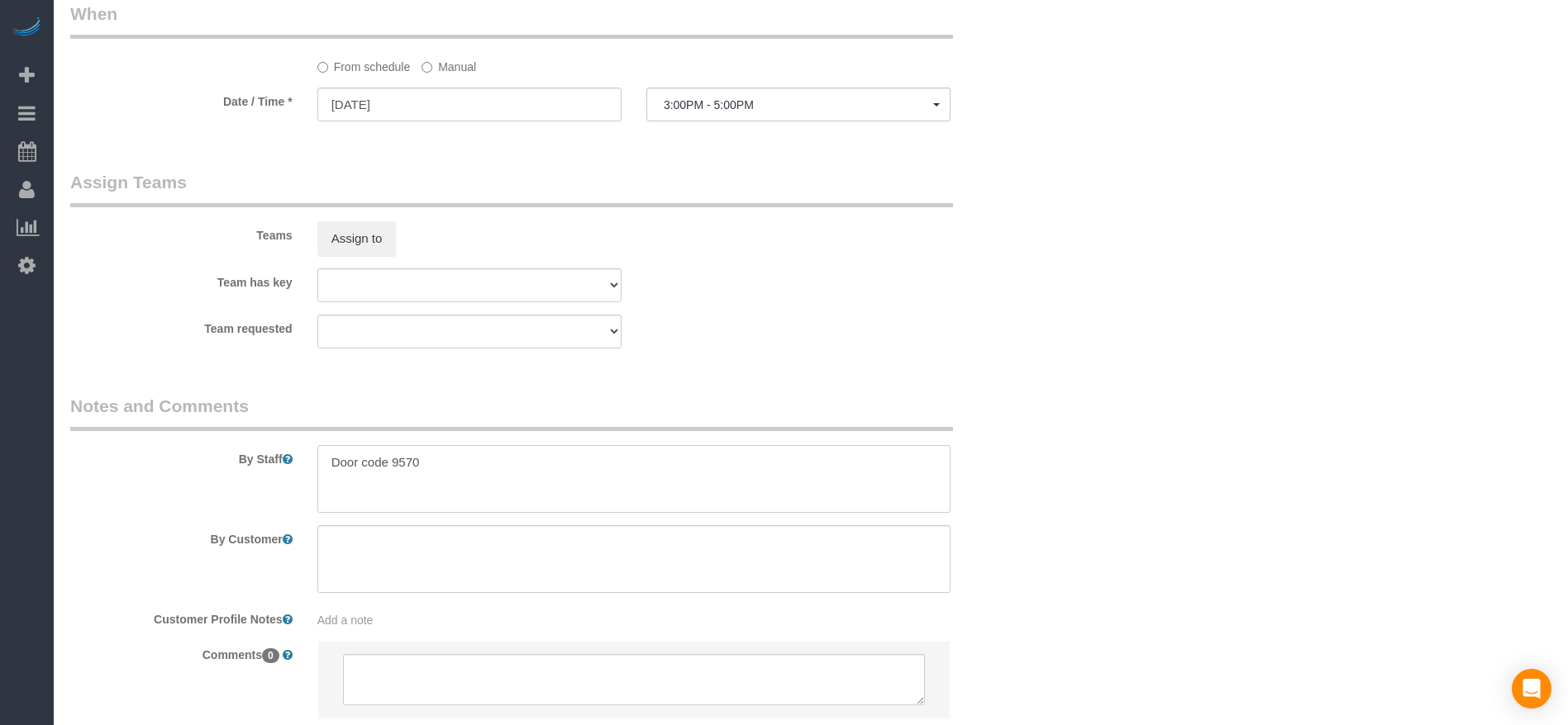
drag, startPoint x: 327, startPoint y: 461, endPoint x: 518, endPoint y: 461, distance: 190.9
click at [518, 461] on textarea at bounding box center [633, 479] width 633 height 68
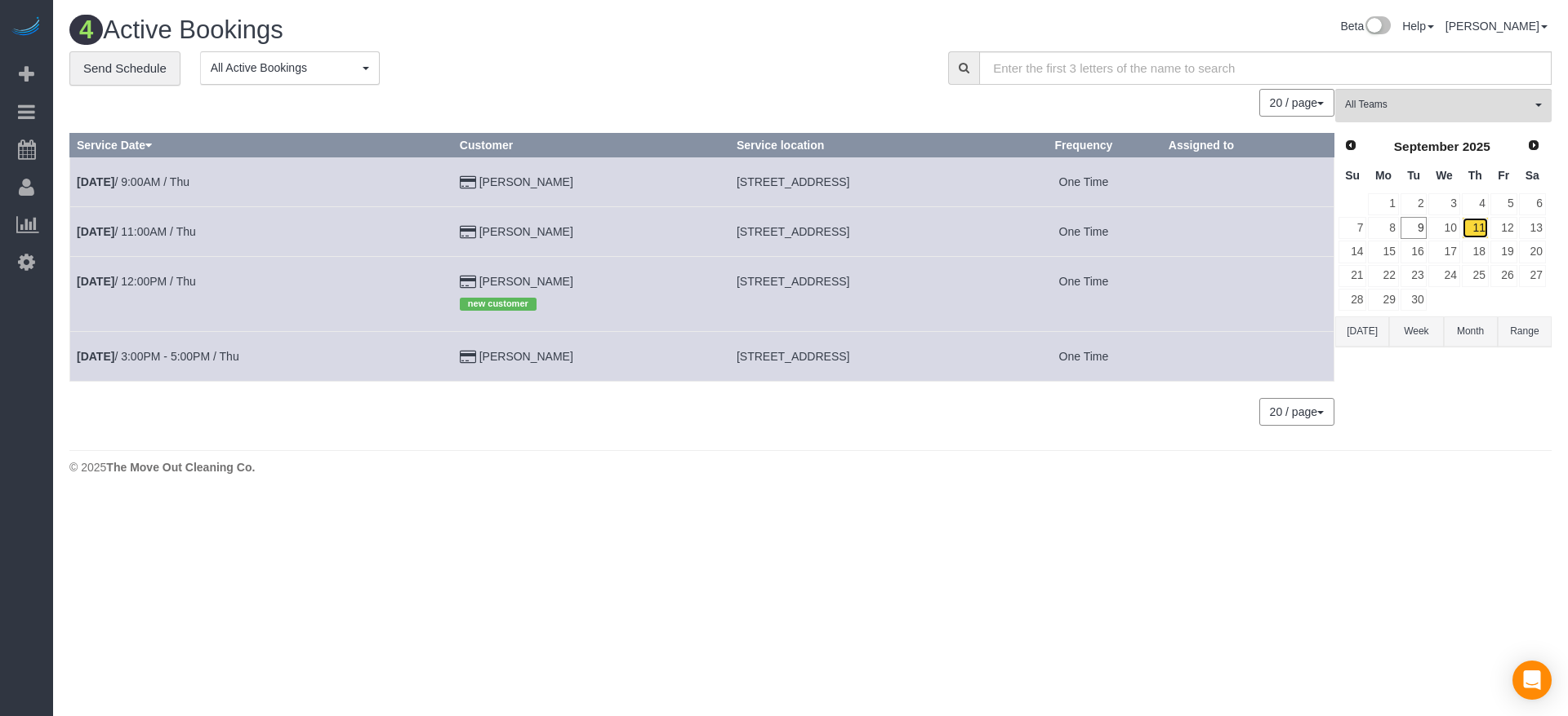
click at [1482, 223] on link "11" at bounding box center [1474, 228] width 27 height 22
click at [1361, 334] on button "[DATE]" at bounding box center [1362, 332] width 54 height 31
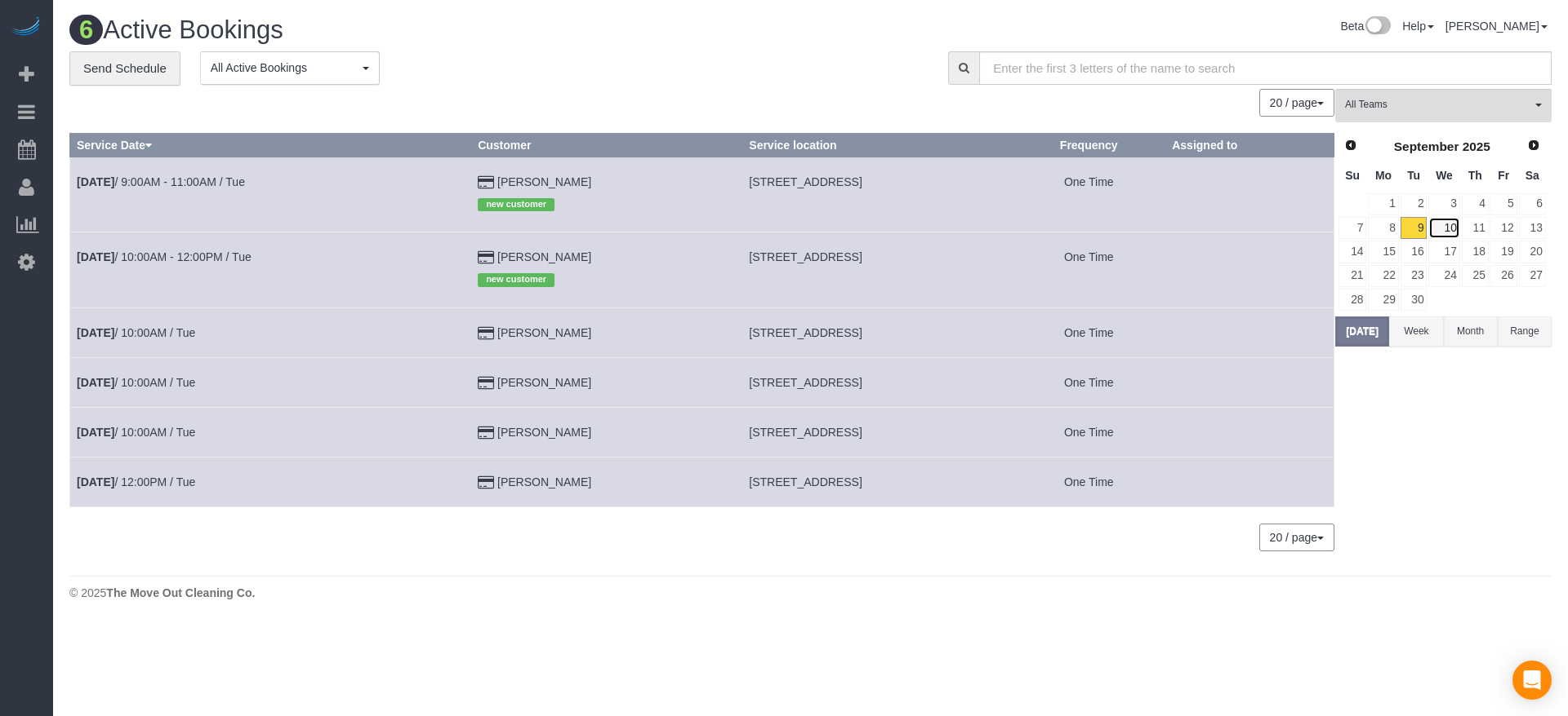
click at [1445, 229] on link "10" at bounding box center [1443, 228] width 31 height 22
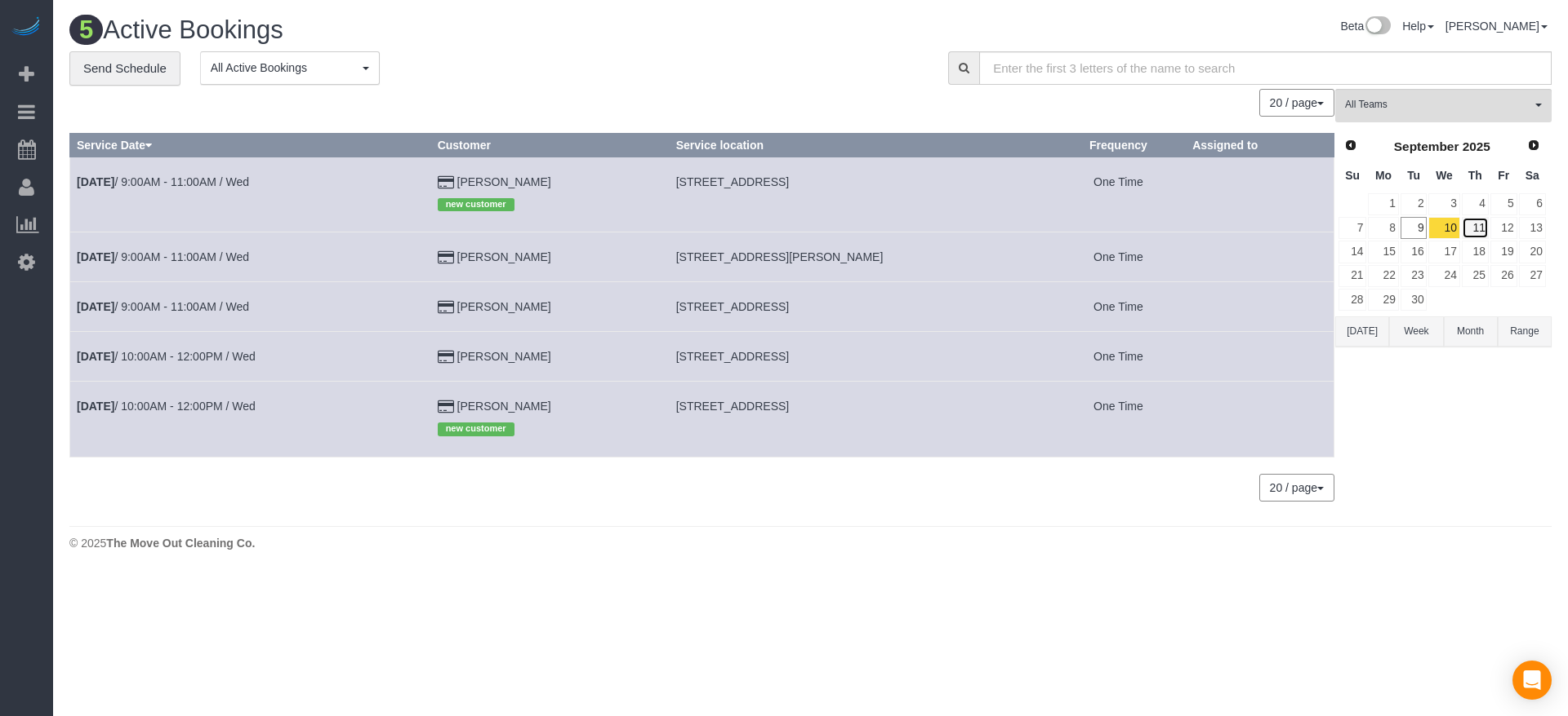
click at [1482, 224] on link "11" at bounding box center [1474, 228] width 27 height 22
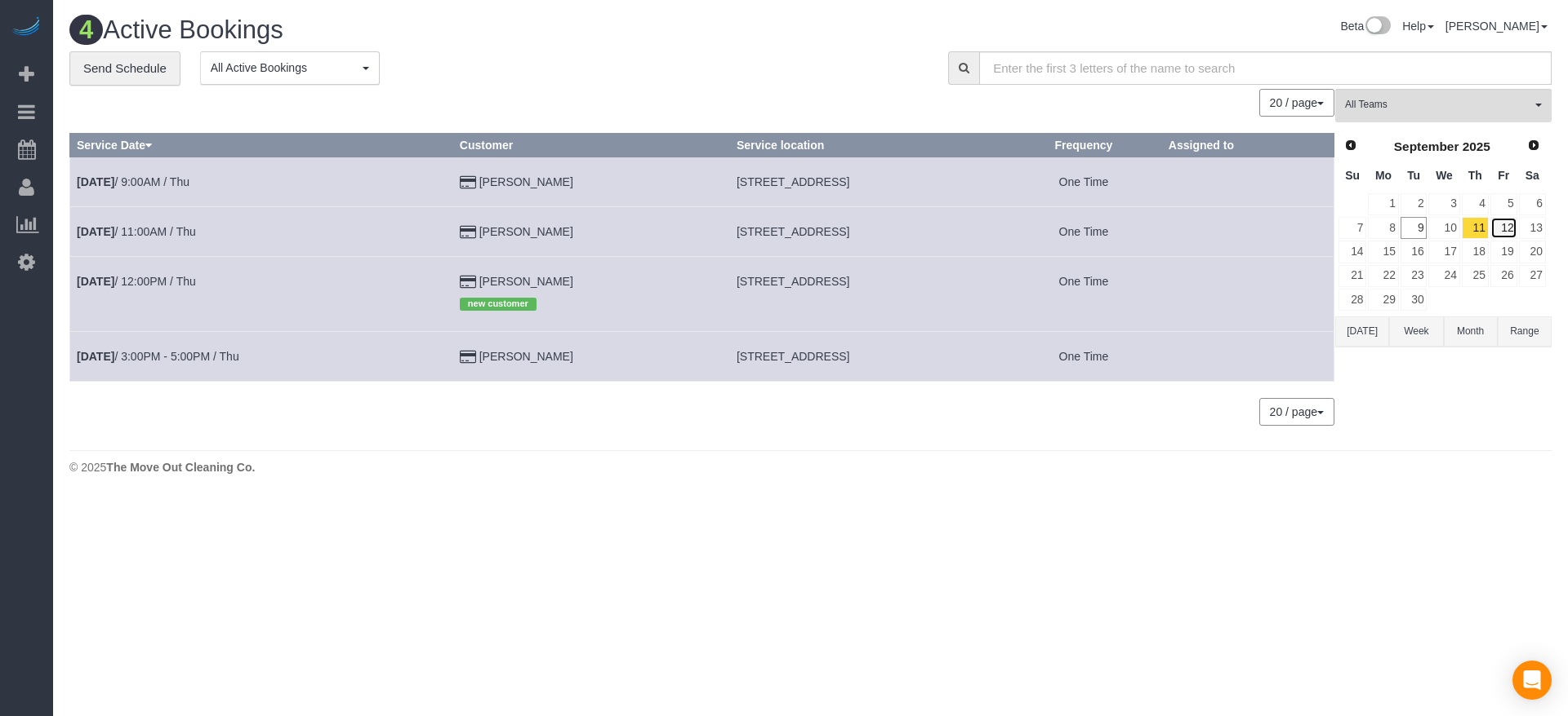
click at [1504, 229] on link "12" at bounding box center [1503, 228] width 27 height 22
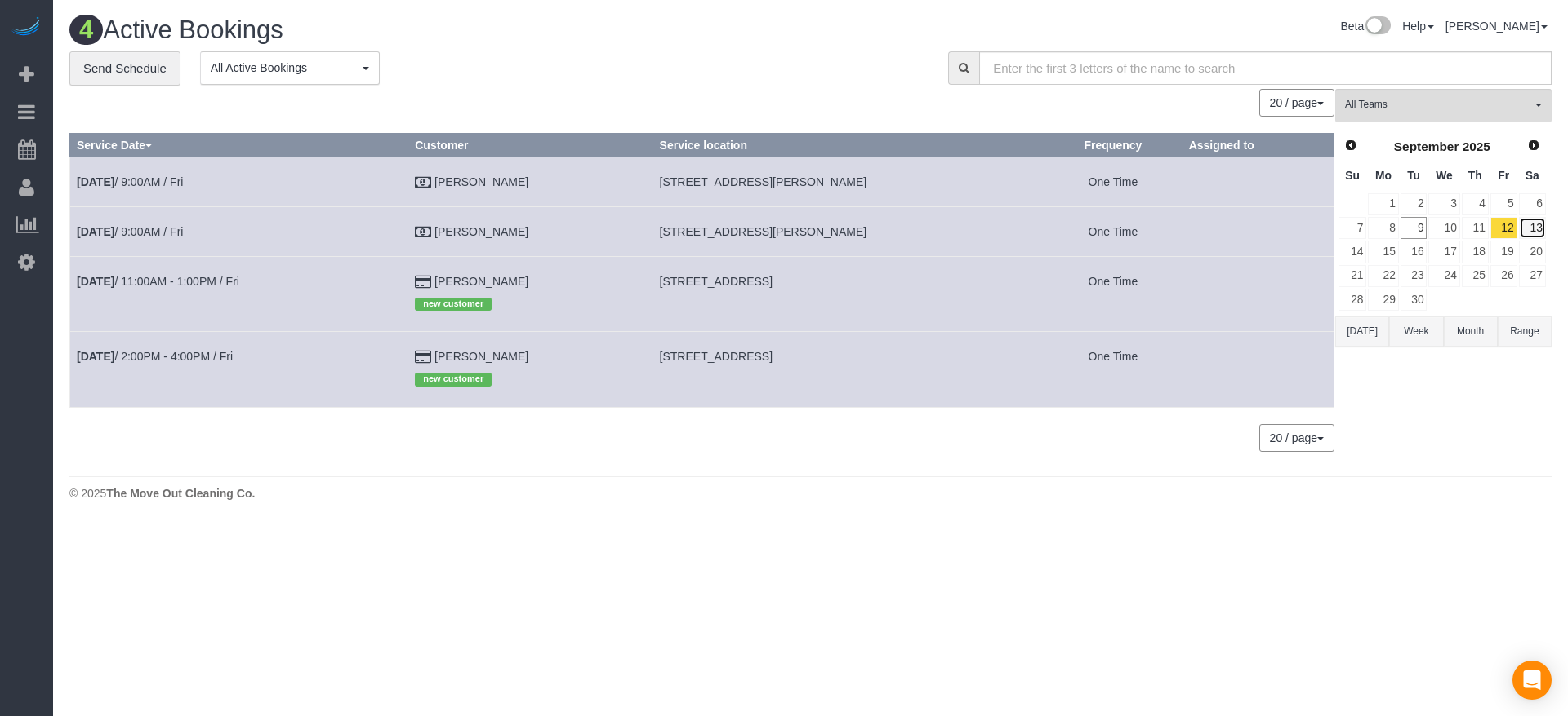
click at [1539, 229] on link "13" at bounding box center [1531, 228] width 27 height 22
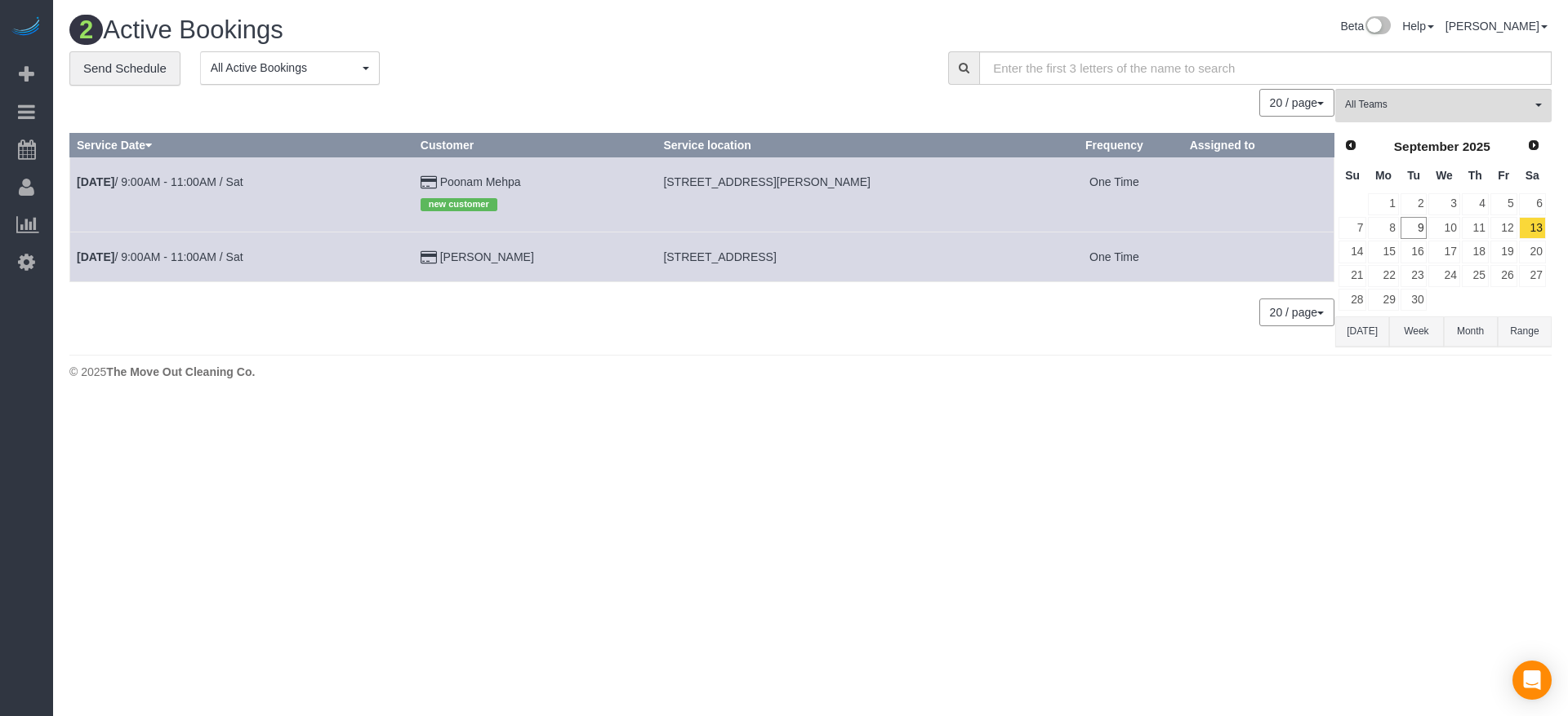
click at [1371, 327] on button "[DATE]" at bounding box center [1362, 332] width 54 height 31
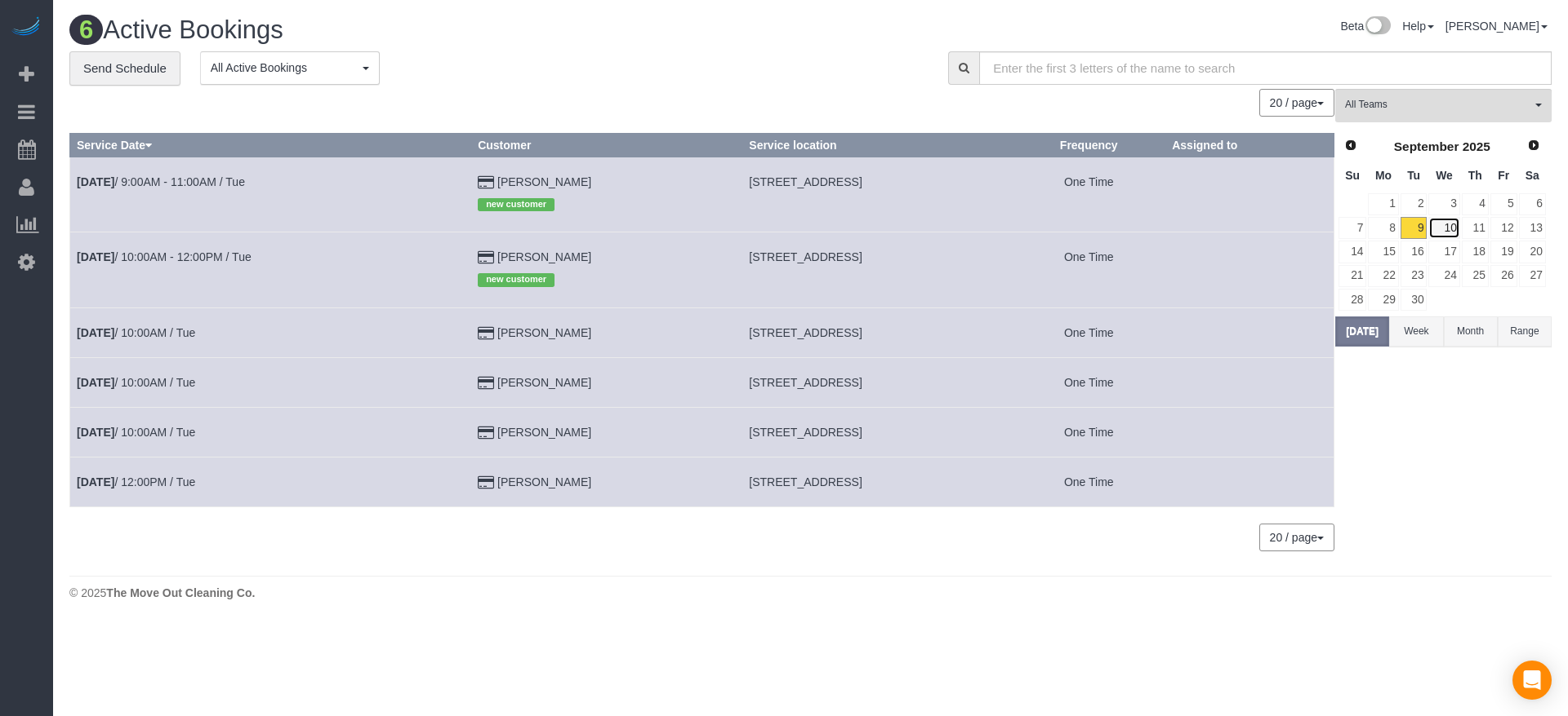
click at [1454, 223] on link "10" at bounding box center [1443, 228] width 31 height 22
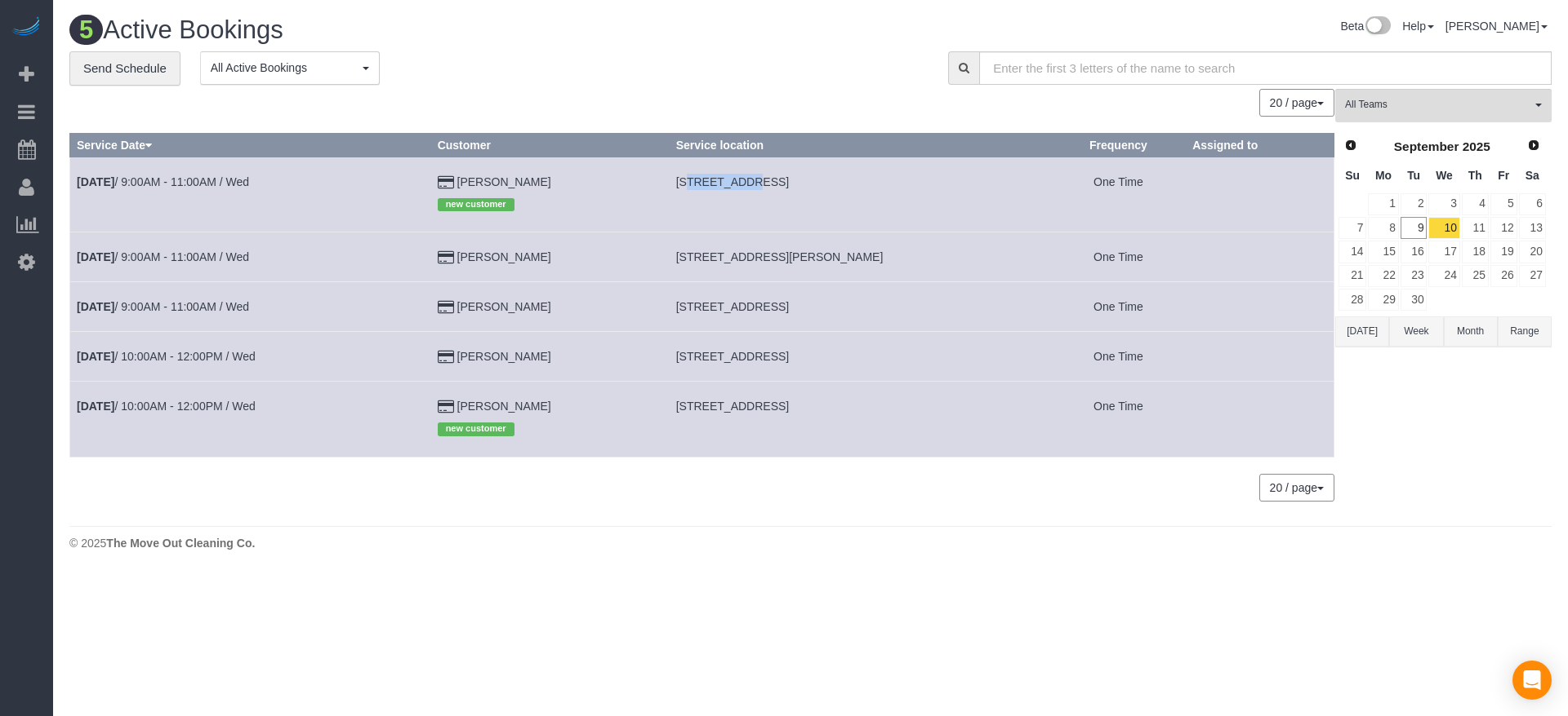
drag, startPoint x: 676, startPoint y: 182, endPoint x: 731, endPoint y: 181, distance: 55.0
click at [734, 181] on span "[STREET_ADDRESS]" at bounding box center [732, 182] width 113 height 13
drag, startPoint x: 670, startPoint y: 179, endPoint x: 796, endPoint y: 184, distance: 126.1
click at [796, 184] on td "[STREET_ADDRESS]" at bounding box center [860, 195] width 382 height 75
copy span "[STREET_ADDRESS],"
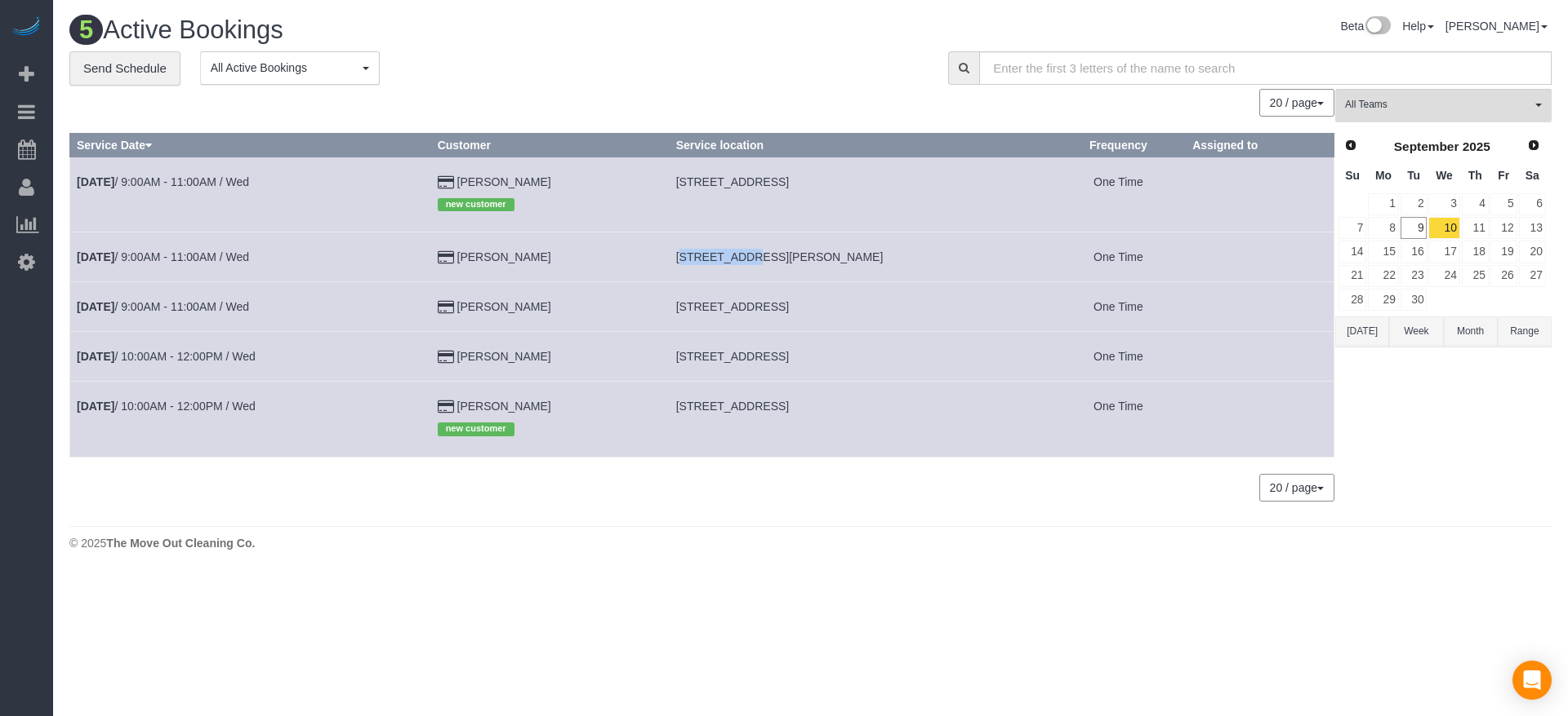
drag, startPoint x: 670, startPoint y: 257, endPoint x: 731, endPoint y: 257, distance: 61.0
click at [731, 257] on td "[STREET_ADDRESS][PERSON_NAME]" at bounding box center [860, 257] width 382 height 49
copy span "3051 [PERSON_NAME],"
drag, startPoint x: 671, startPoint y: 307, endPoint x: 774, endPoint y: 303, distance: 103.1
click at [774, 303] on td "[STREET_ADDRESS]" at bounding box center [860, 307] width 382 height 49
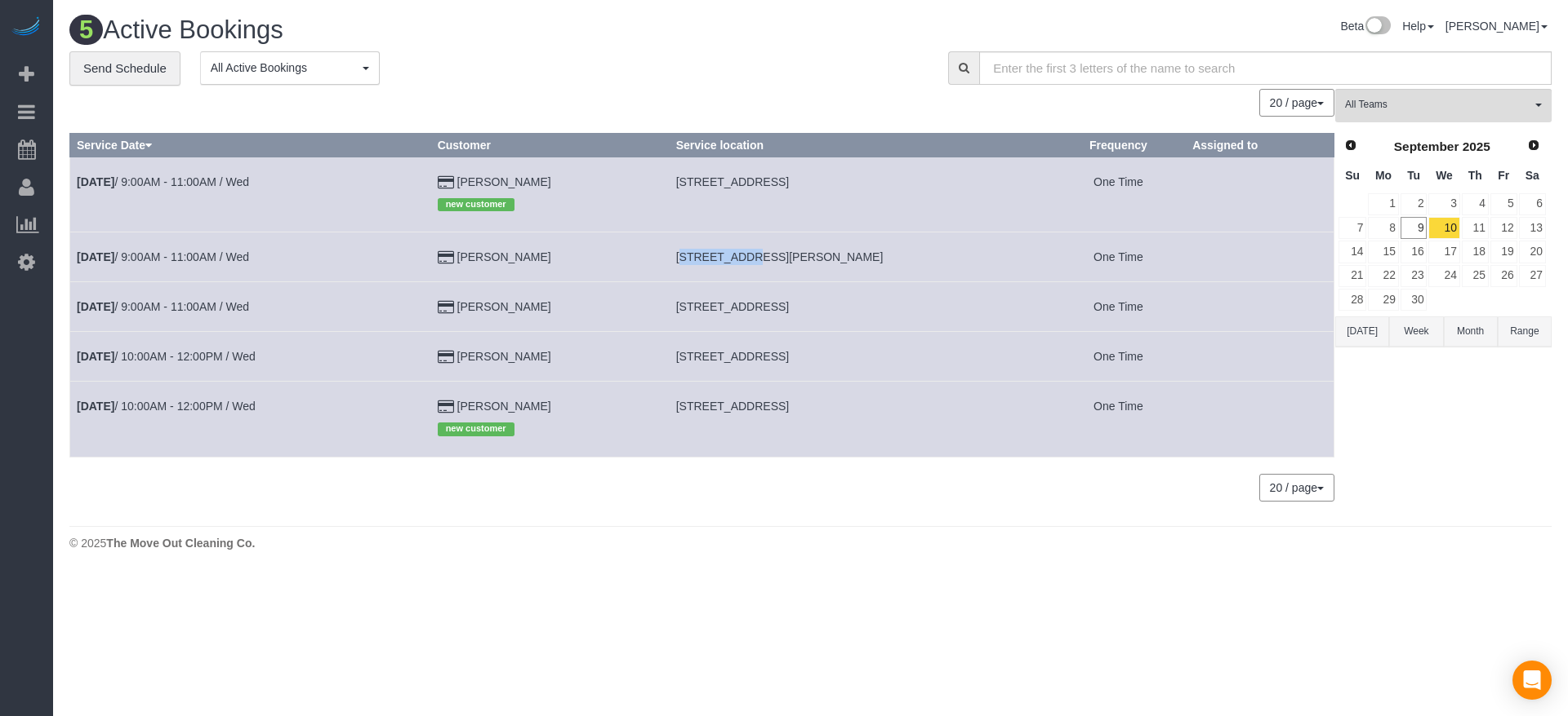
copy span "[STREET_ADDRESS]"
drag, startPoint x: 673, startPoint y: 355, endPoint x: 753, endPoint y: 359, distance: 80.1
click at [753, 359] on span "[STREET_ADDRESS]" at bounding box center [732, 356] width 113 height 13
copy span "[STREET_ADDRESS],"
drag, startPoint x: 671, startPoint y: 404, endPoint x: 806, endPoint y: 407, distance: 135.0
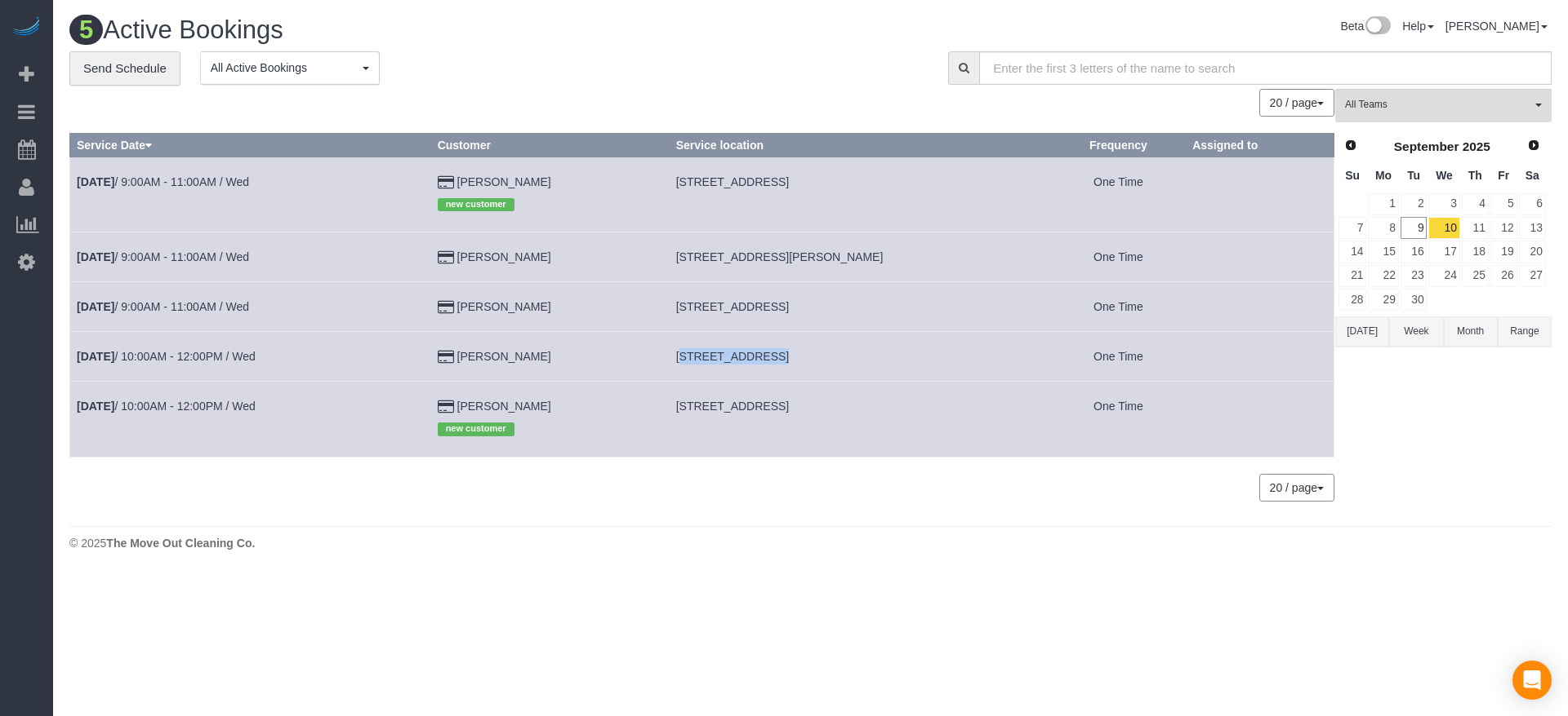
click at [806, 407] on td "[STREET_ADDRESS]" at bounding box center [860, 420] width 382 height 75
copy span "[STREET_ADDRESS],"
click at [1447, 225] on link "10" at bounding box center [1443, 228] width 31 height 22
